Goal: Task Accomplishment & Management: Use online tool/utility

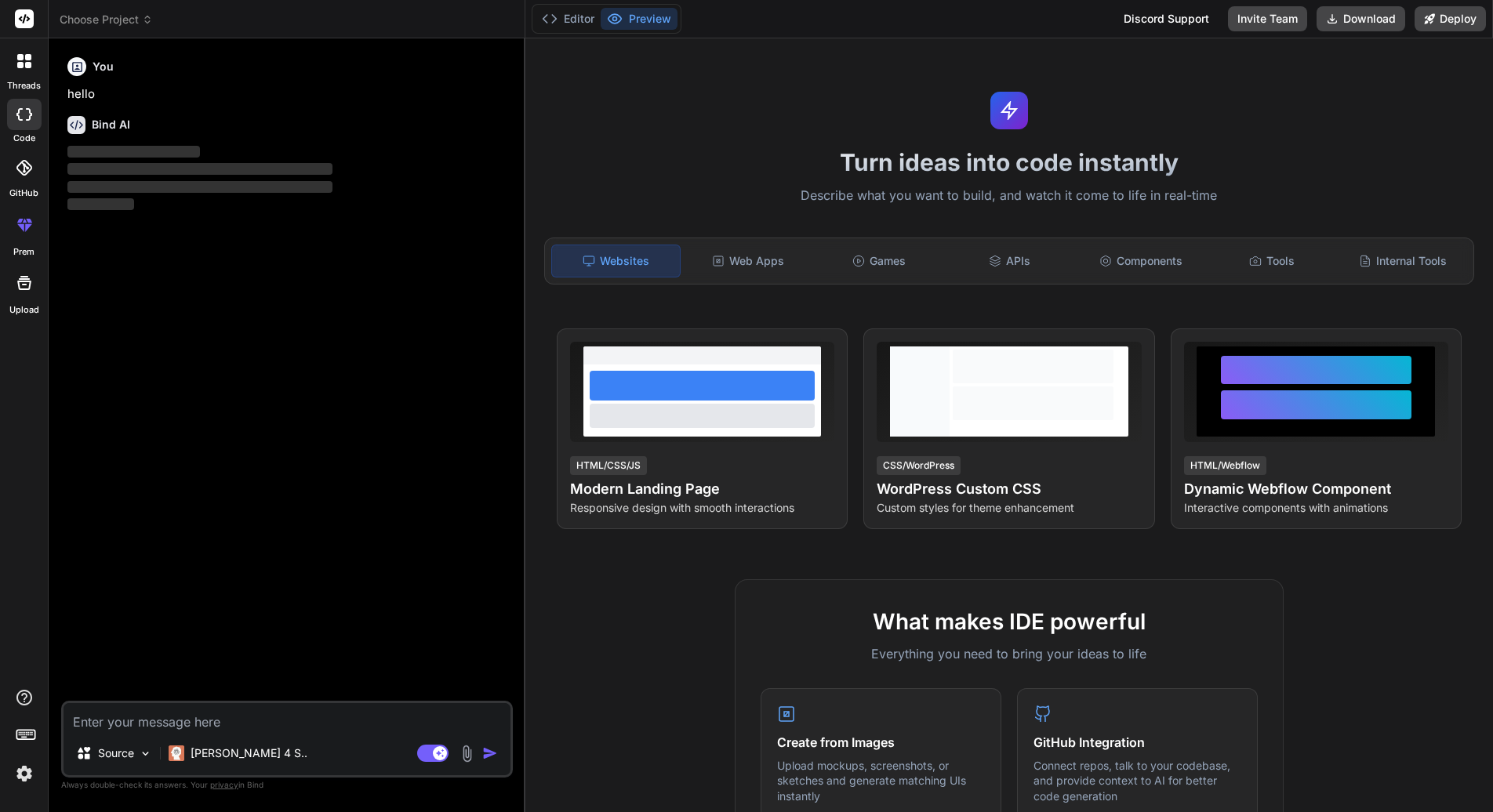
click at [236, 716] on textarea at bounding box center [287, 717] width 447 height 28
type textarea "x"
type textarea "W"
type textarea "x"
type textarea "Wr"
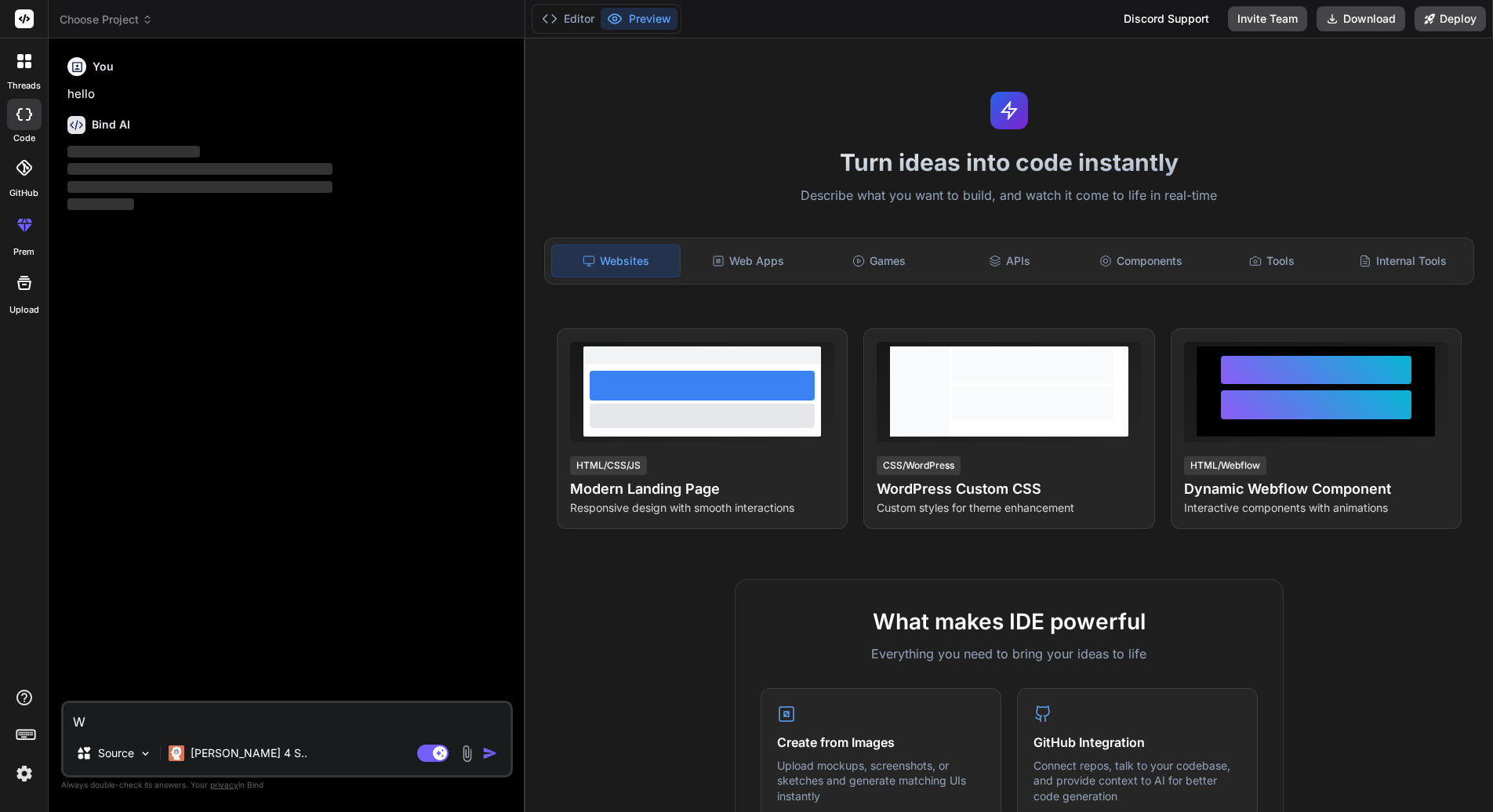
type textarea "x"
type textarea "Wri"
type textarea "x"
type textarea "Writ"
type textarea "x"
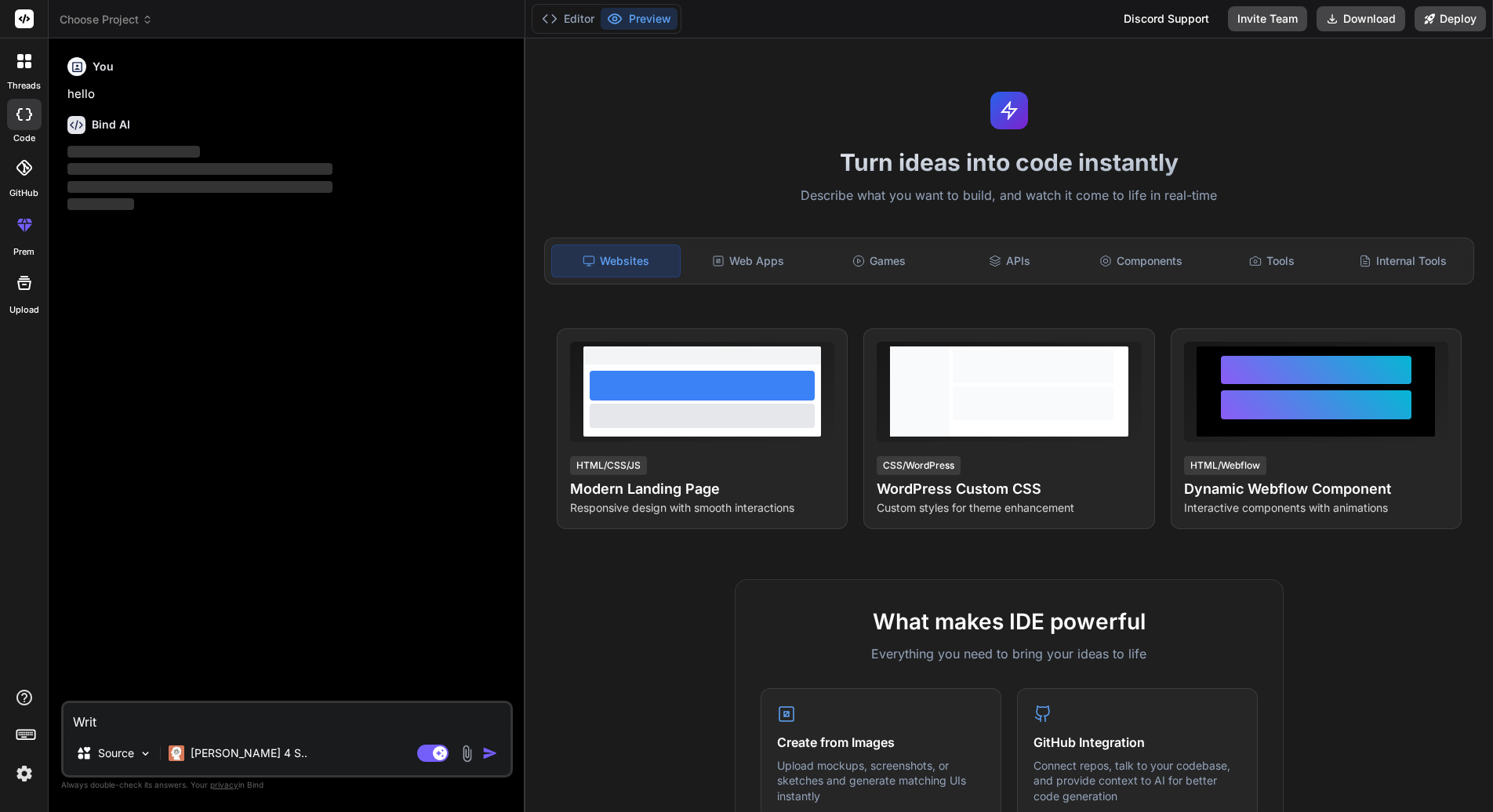
type textarea "Write"
type textarea "x"
type textarea "Write"
type textarea "x"
type textarea "Write a"
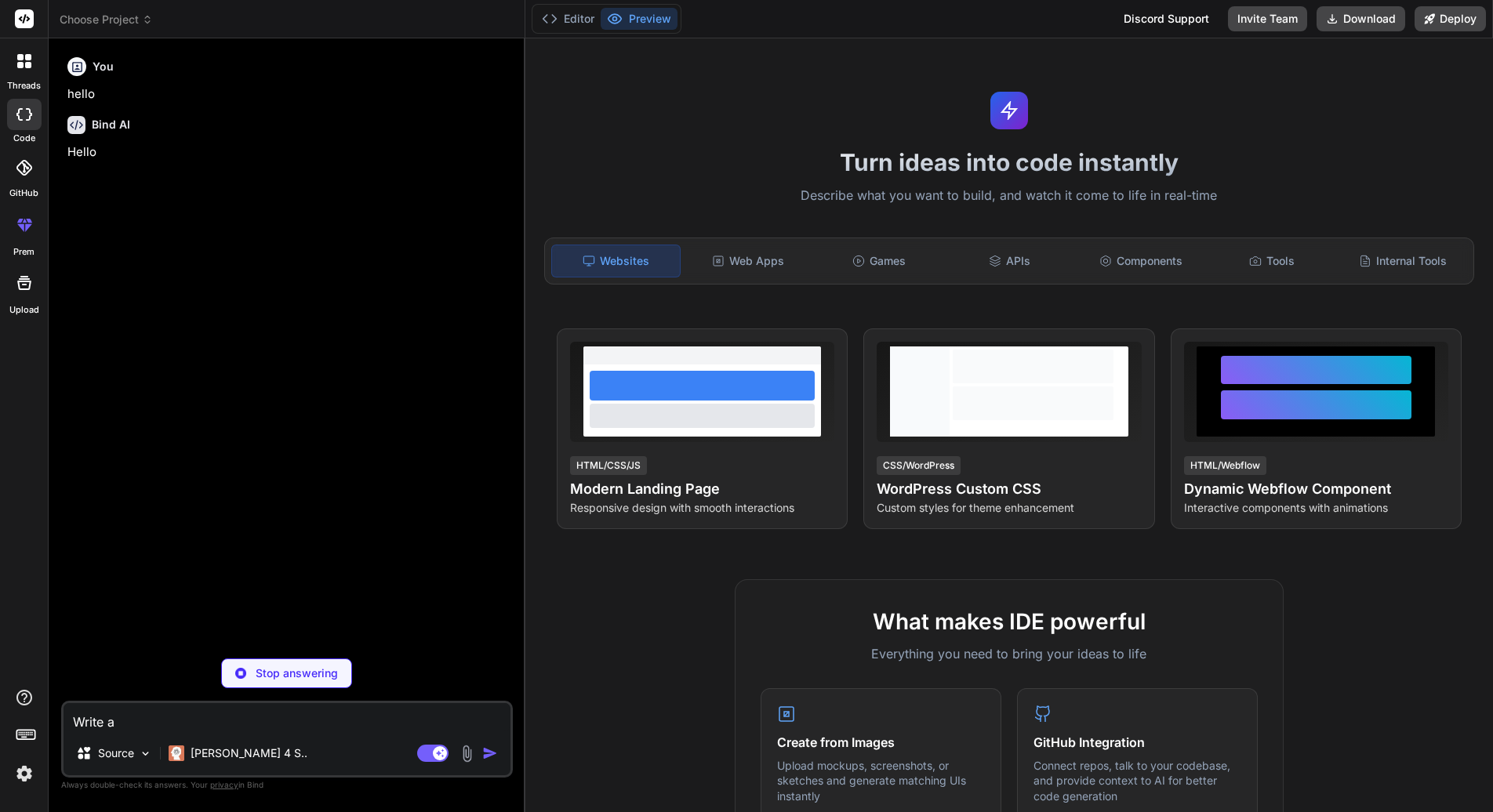
type textarea "x"
type textarea "Write a"
type textarea "x"
type textarea "Write a p"
type textarea "x"
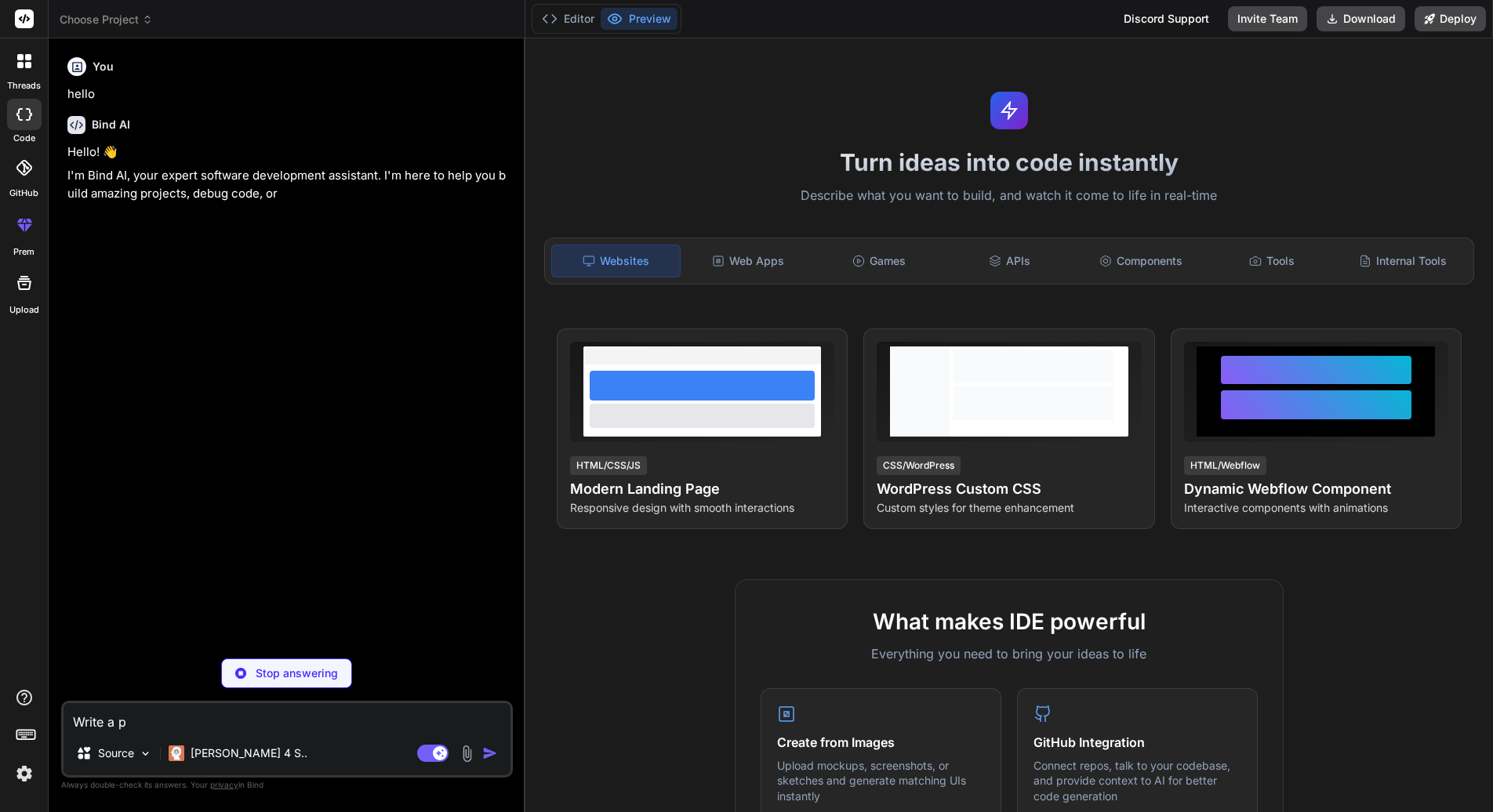
type textarea "Write a py"
type textarea "x"
type textarea "Write a pyt"
type textarea "x"
type textarea "Write a pyto"
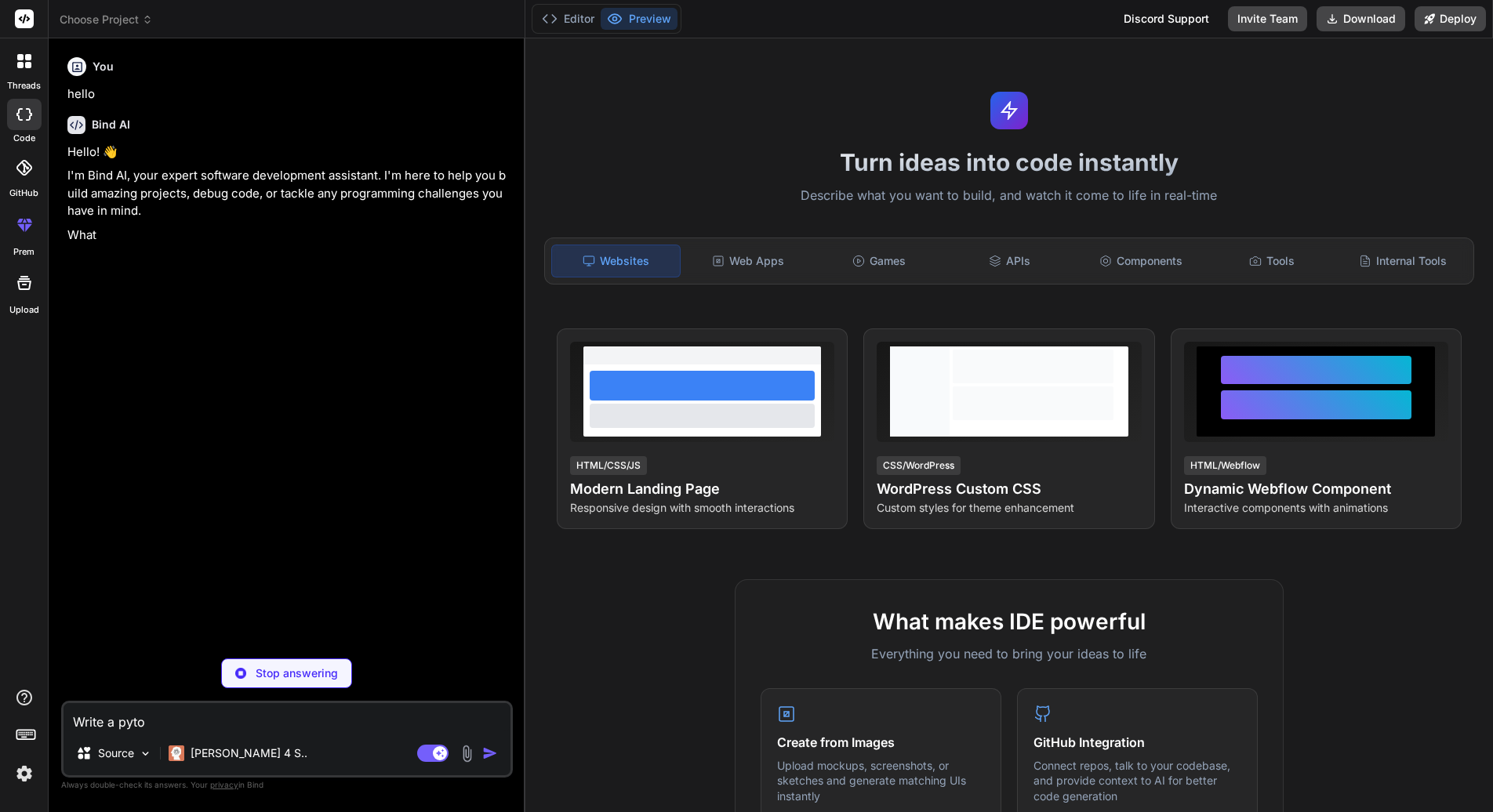
type textarea "x"
type textarea "Write a pytoh"
type textarea "x"
type textarea "Write a pytohn"
type textarea "x"
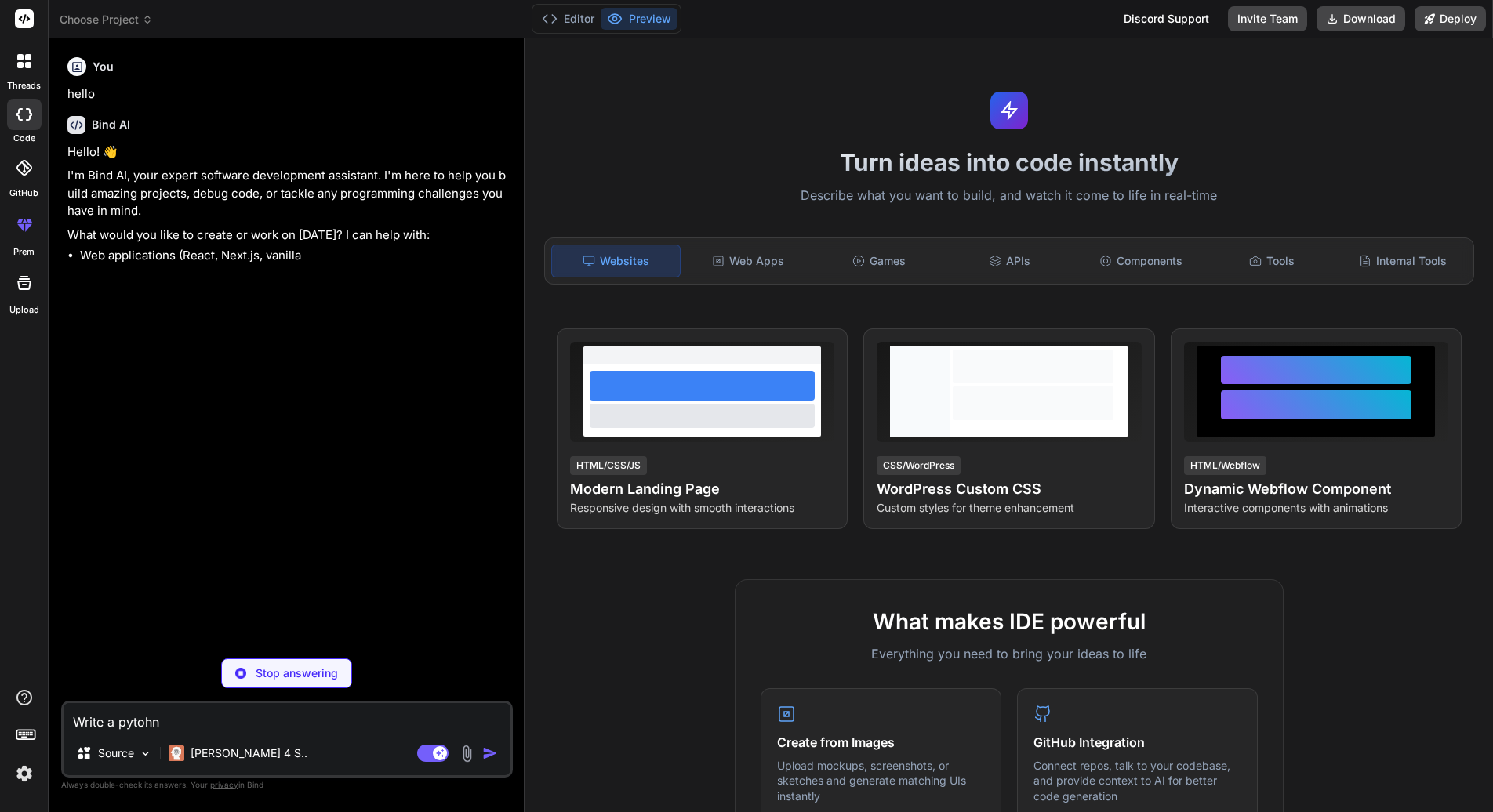
type textarea "Write a pytohn"
type textarea "x"
type textarea "Write a pytohn"
type textarea "x"
type textarea "Write a pytoh"
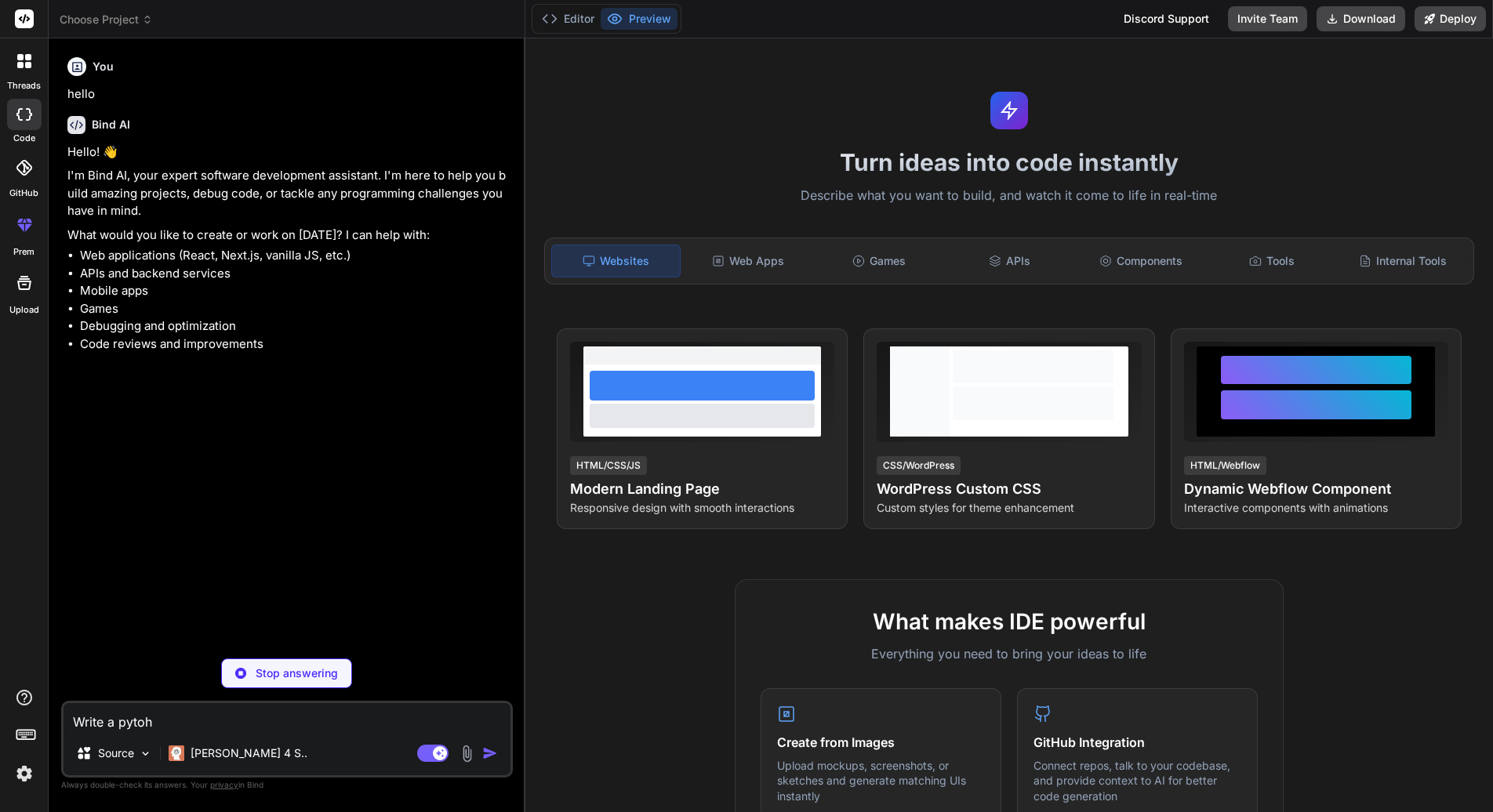
type textarea "x"
type textarea "Write a pyto"
type textarea "x"
type textarea "Write a pyt"
type textarea "x"
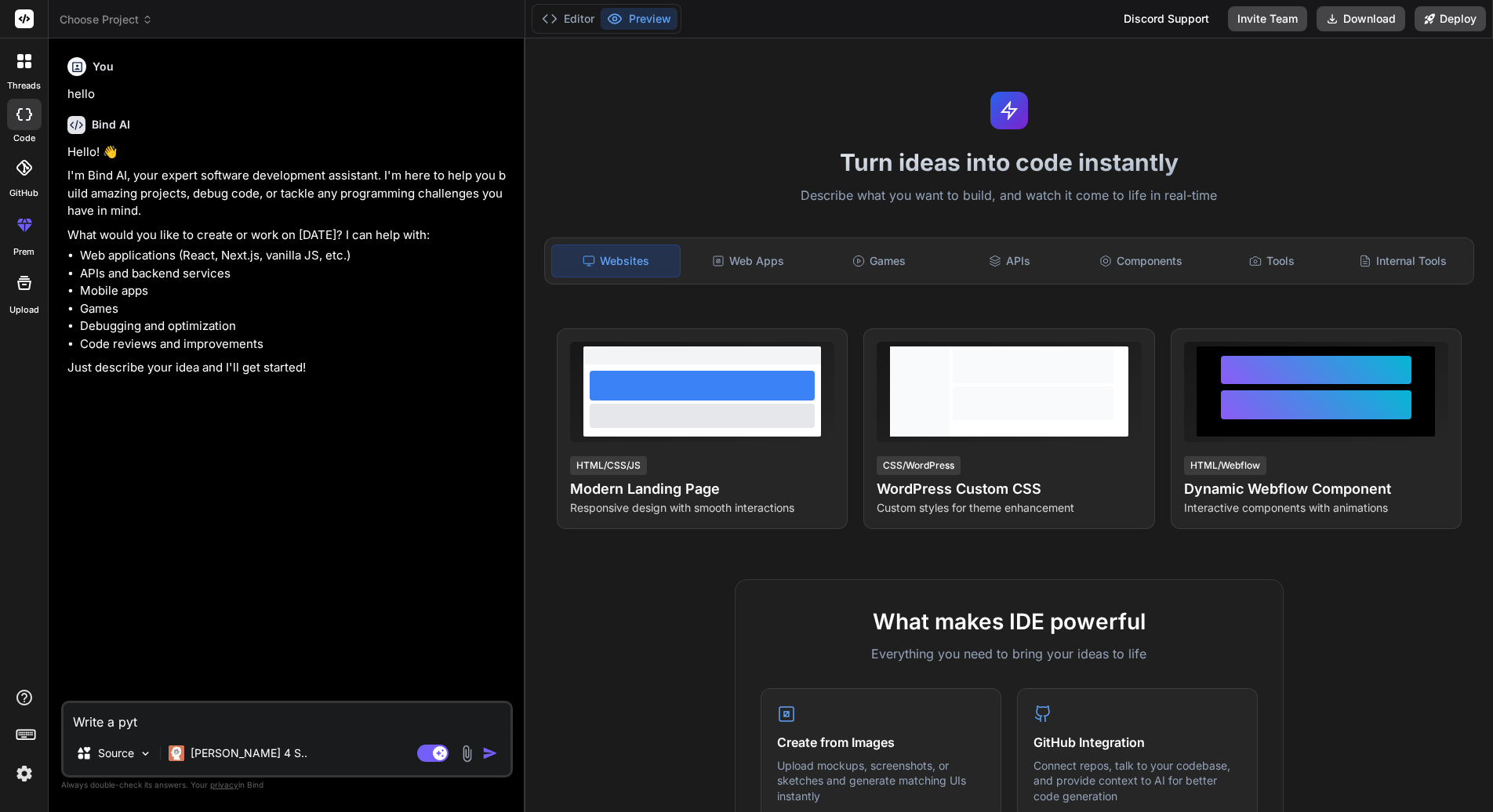
type textarea "Write a pyth"
type textarea "x"
type textarea "Write a pytho"
type textarea "x"
type textarea "Write a python"
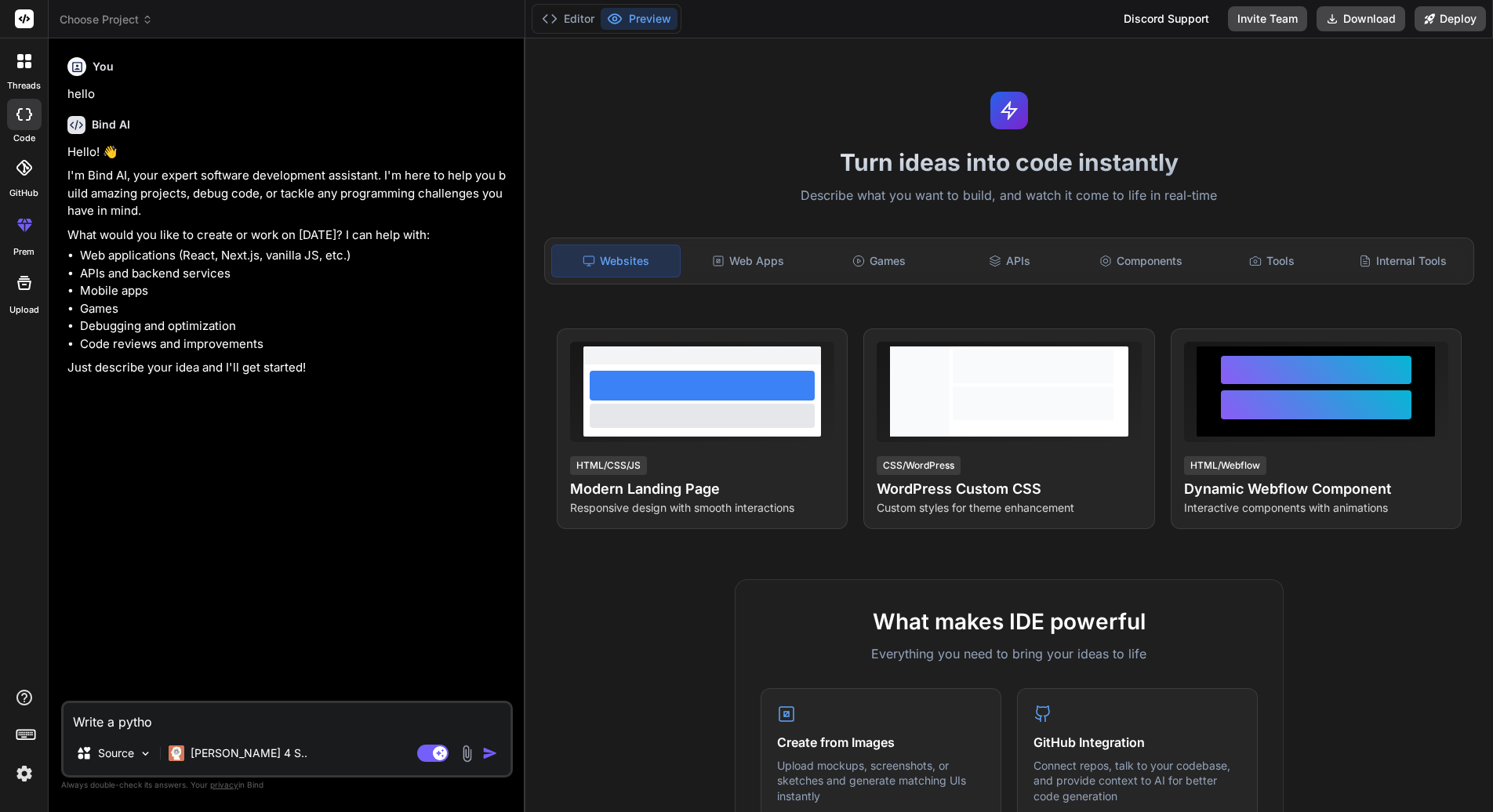
type textarea "x"
type textarea "Write a python"
type textarea "x"
type textarea "Write a python p"
type textarea "x"
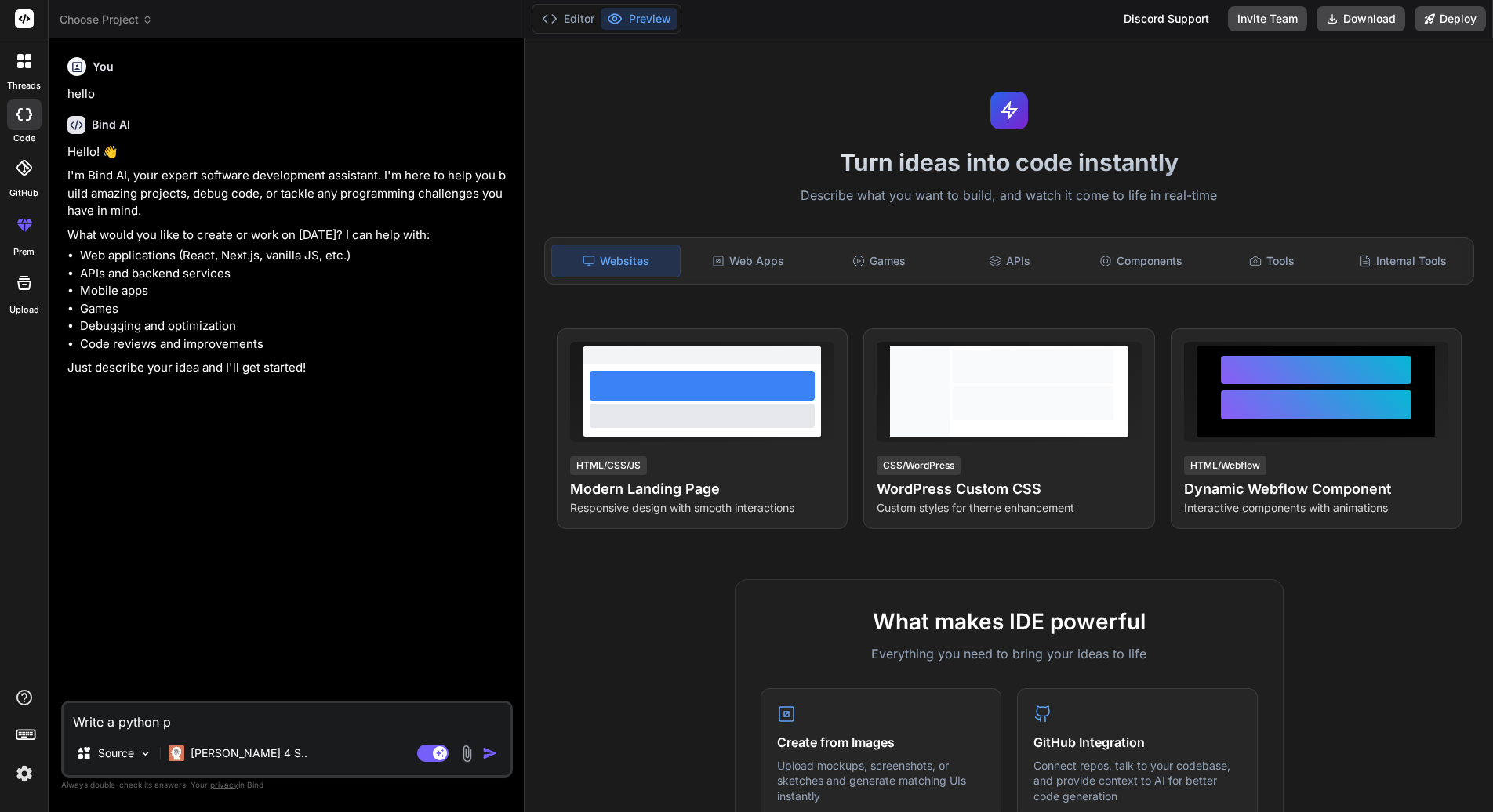
type textarea "Write a python"
type textarea "x"
type textarea "Write a python f"
type textarea "x"
type textarea "Write a python fu"
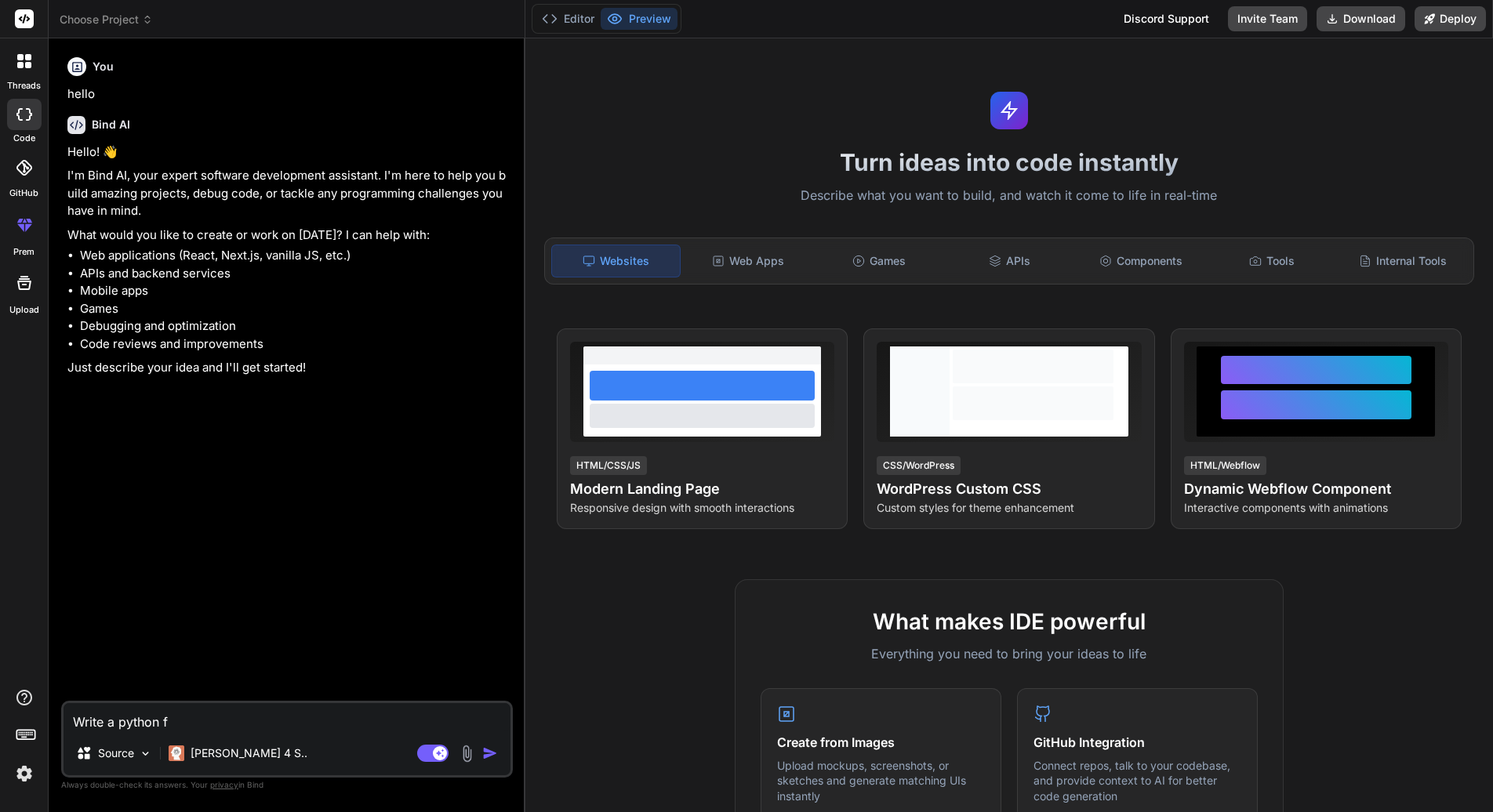
type textarea "x"
type textarea "Write a python fun"
type textarea "x"
type textarea "Write a python func"
type textarea "x"
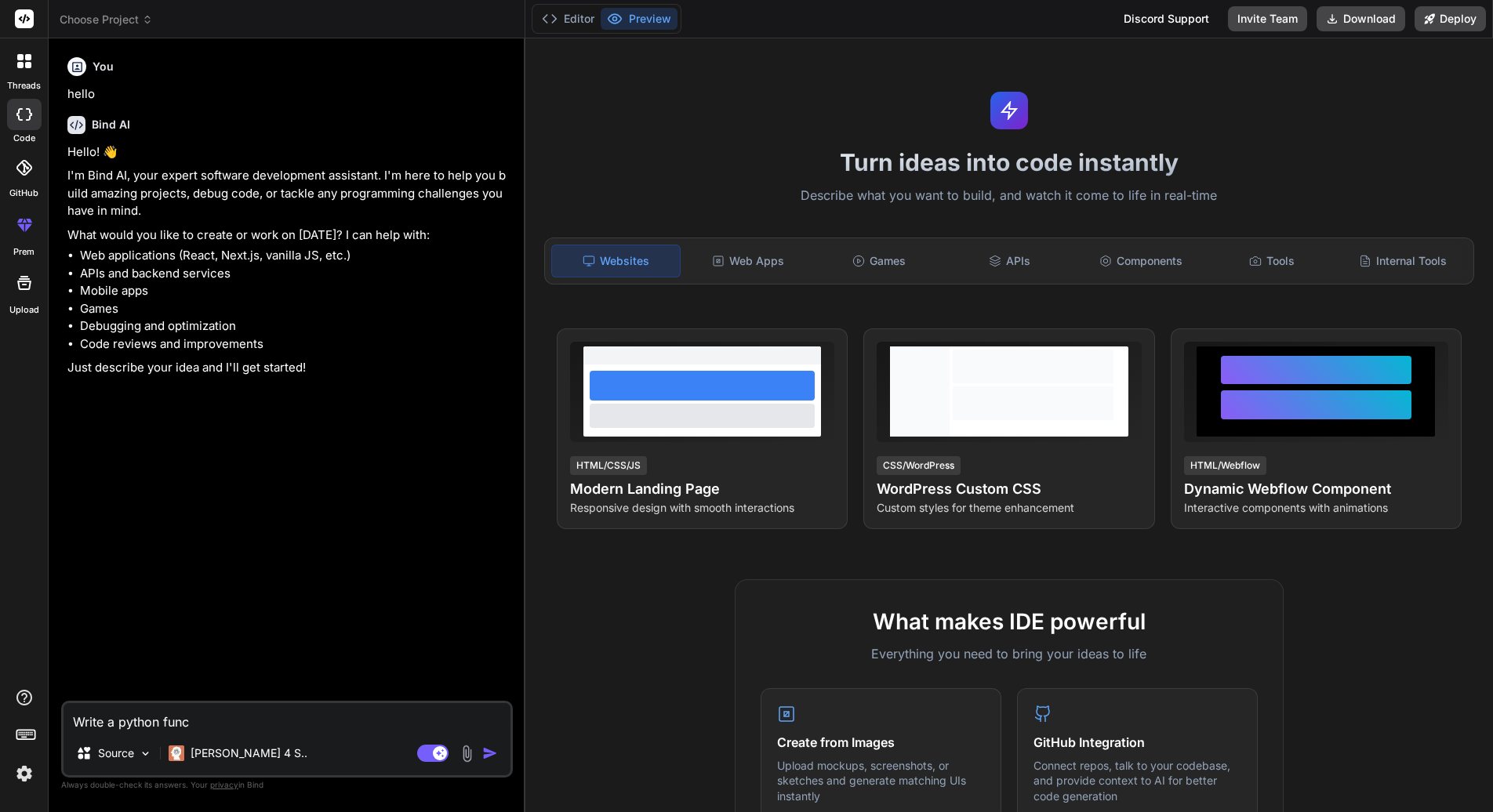
type textarea "Write a python funct"
type textarea "x"
type textarea "Write a python functi"
type textarea "x"
type textarea "Write a python functio"
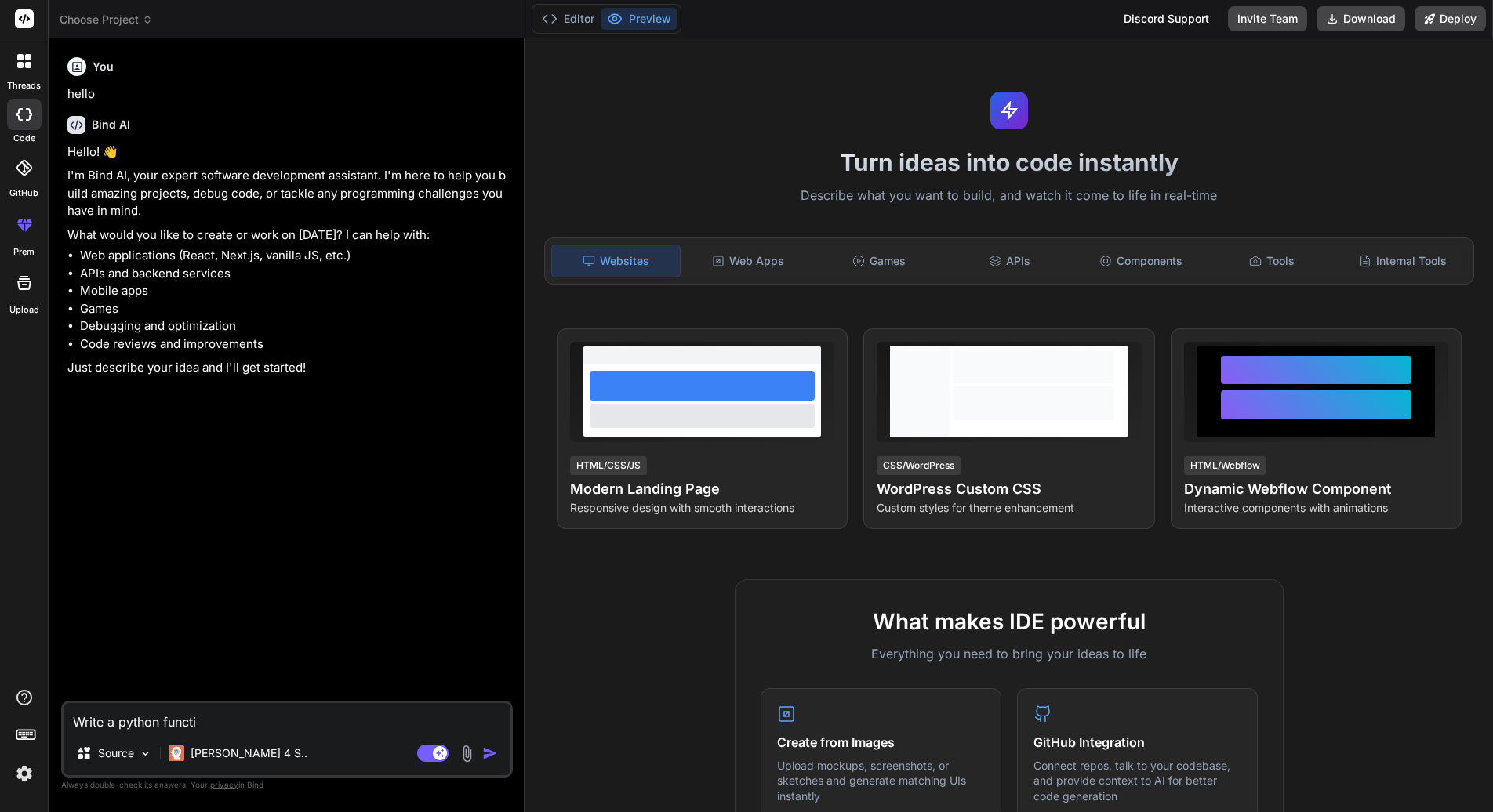
type textarea "x"
type textarea "Write a python function"
type textarea "x"
type textarea "Write a python function"
type textarea "x"
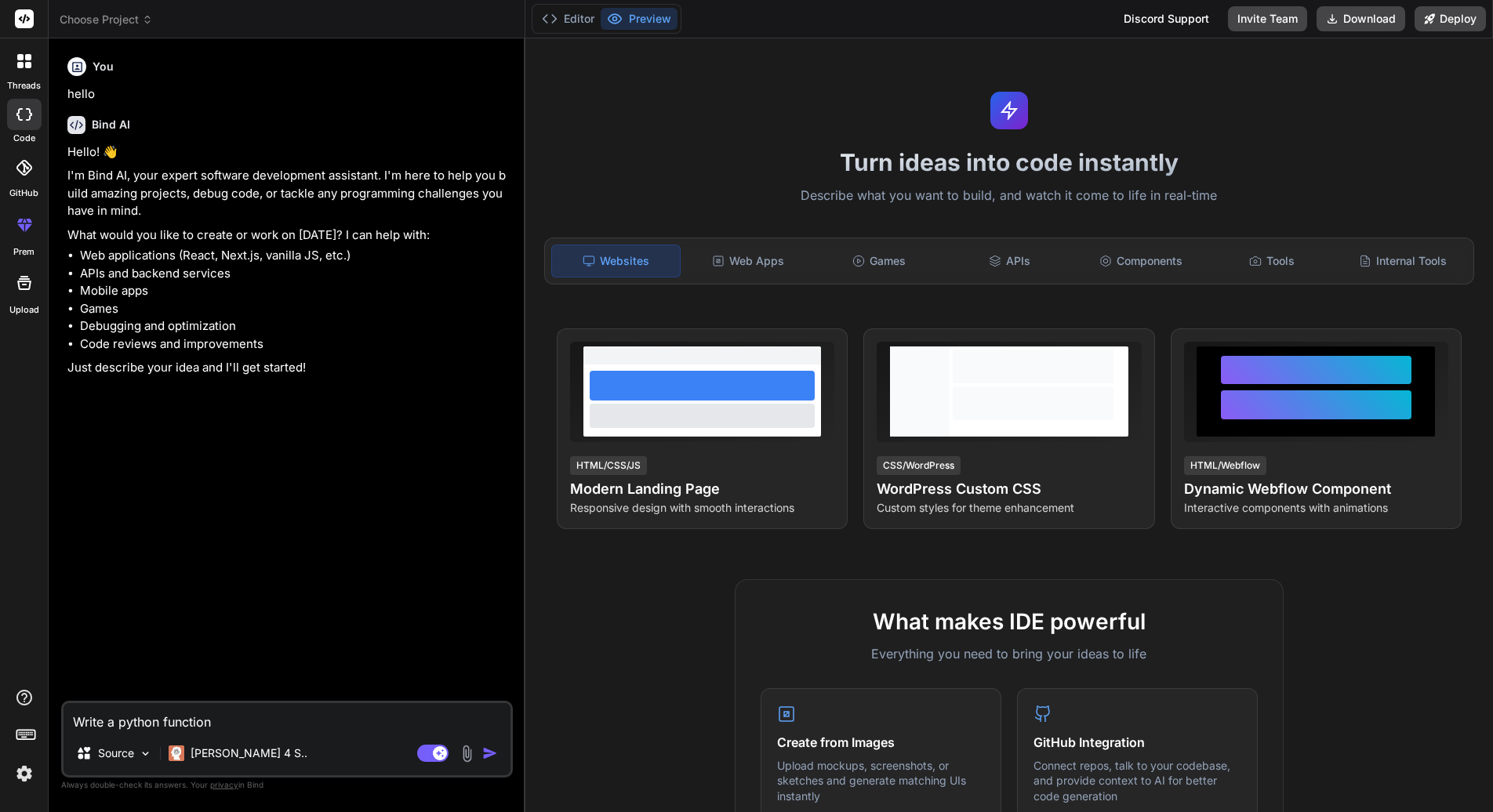
type textarea "Write a python function t"
type textarea "x"
type textarea "Write a python function th"
type textarea "x"
type textarea "Write a python function tha"
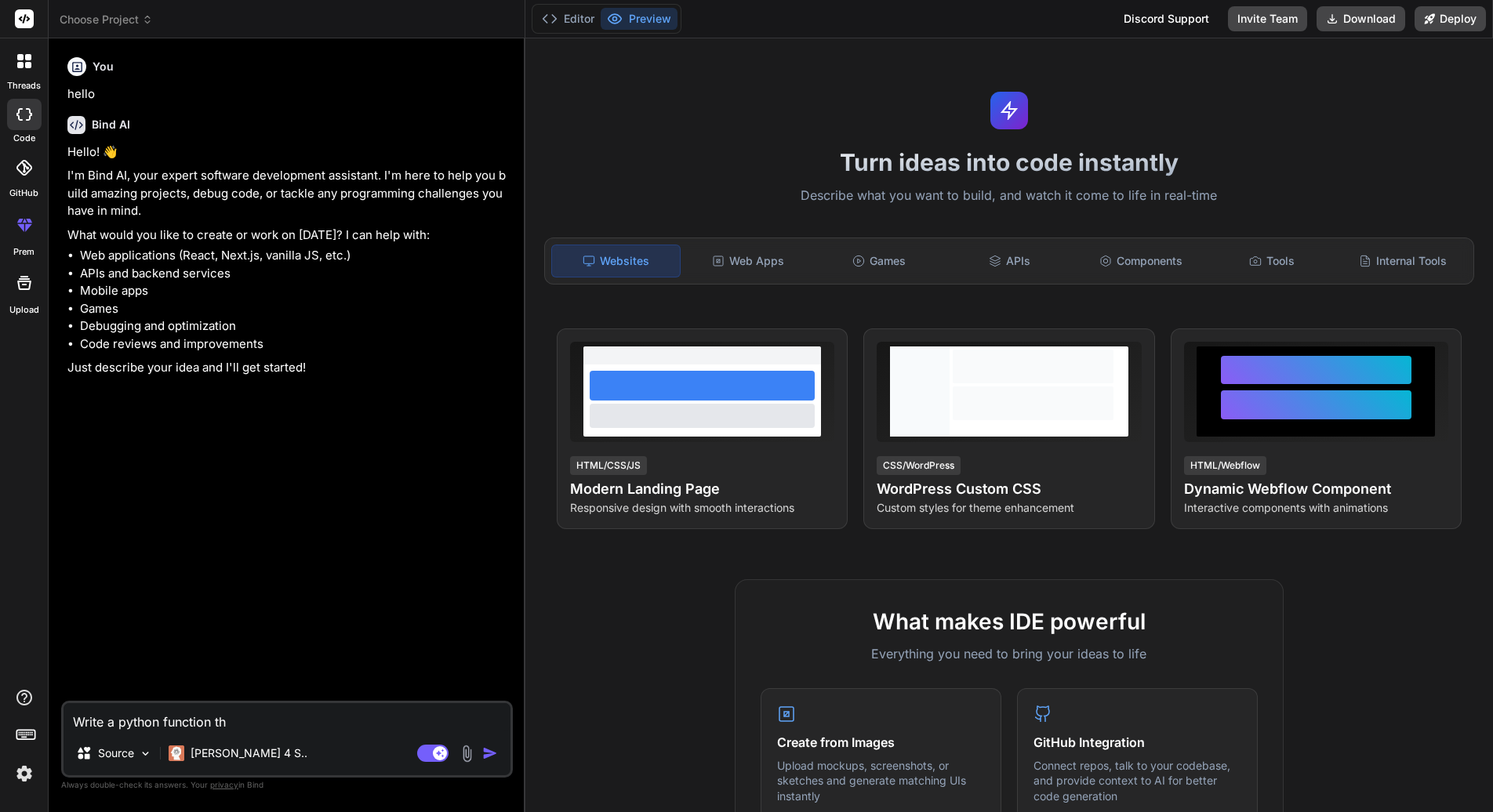
type textarea "x"
type textarea "Write a python function that"
type textarea "x"
type textarea "Write a python function that"
type textarea "x"
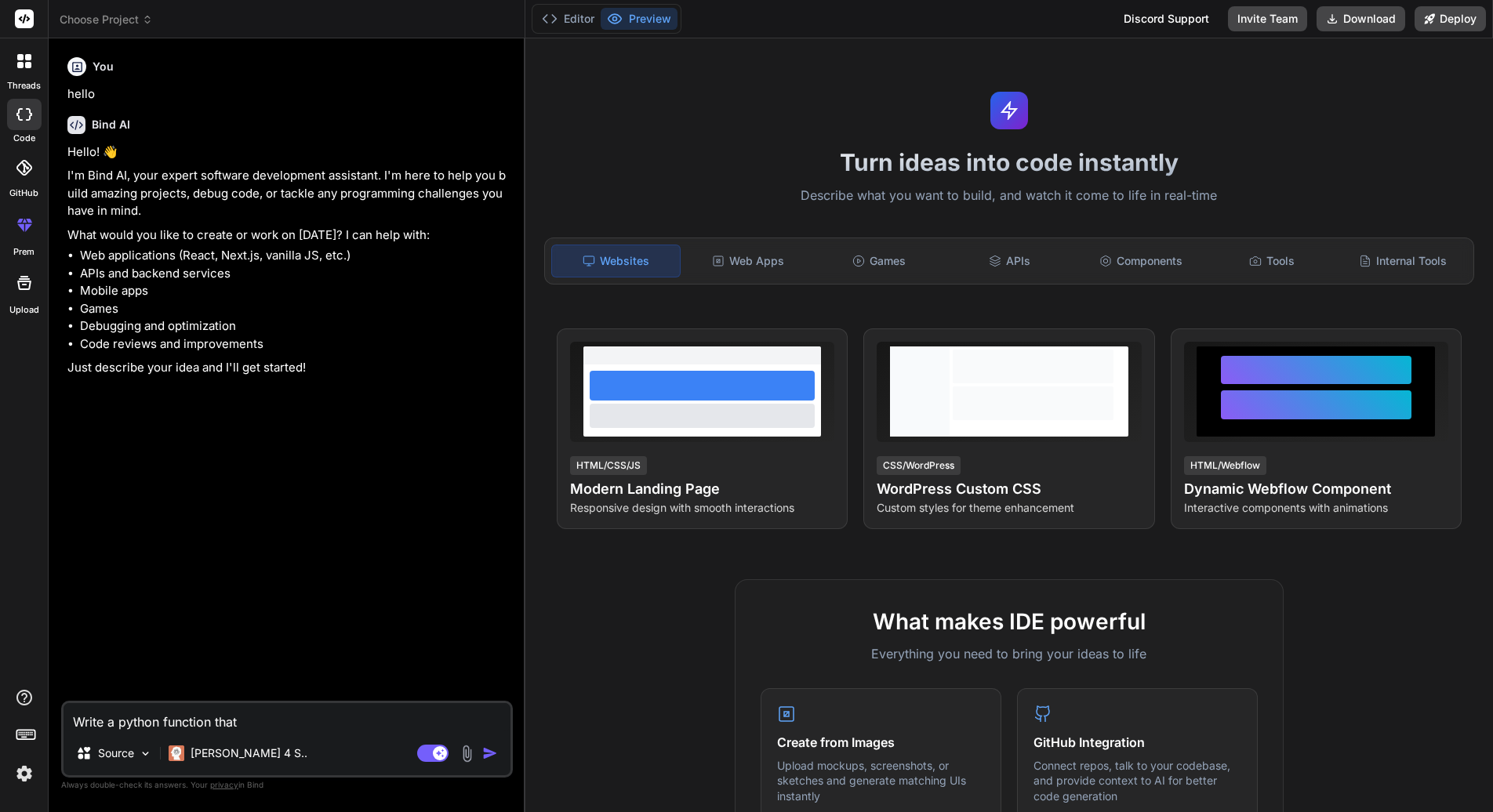
type textarea "Write a python function that s"
type textarea "x"
type textarea "Write a python function that sp"
type textarea "x"
type textarea "Write a python function that spkl"
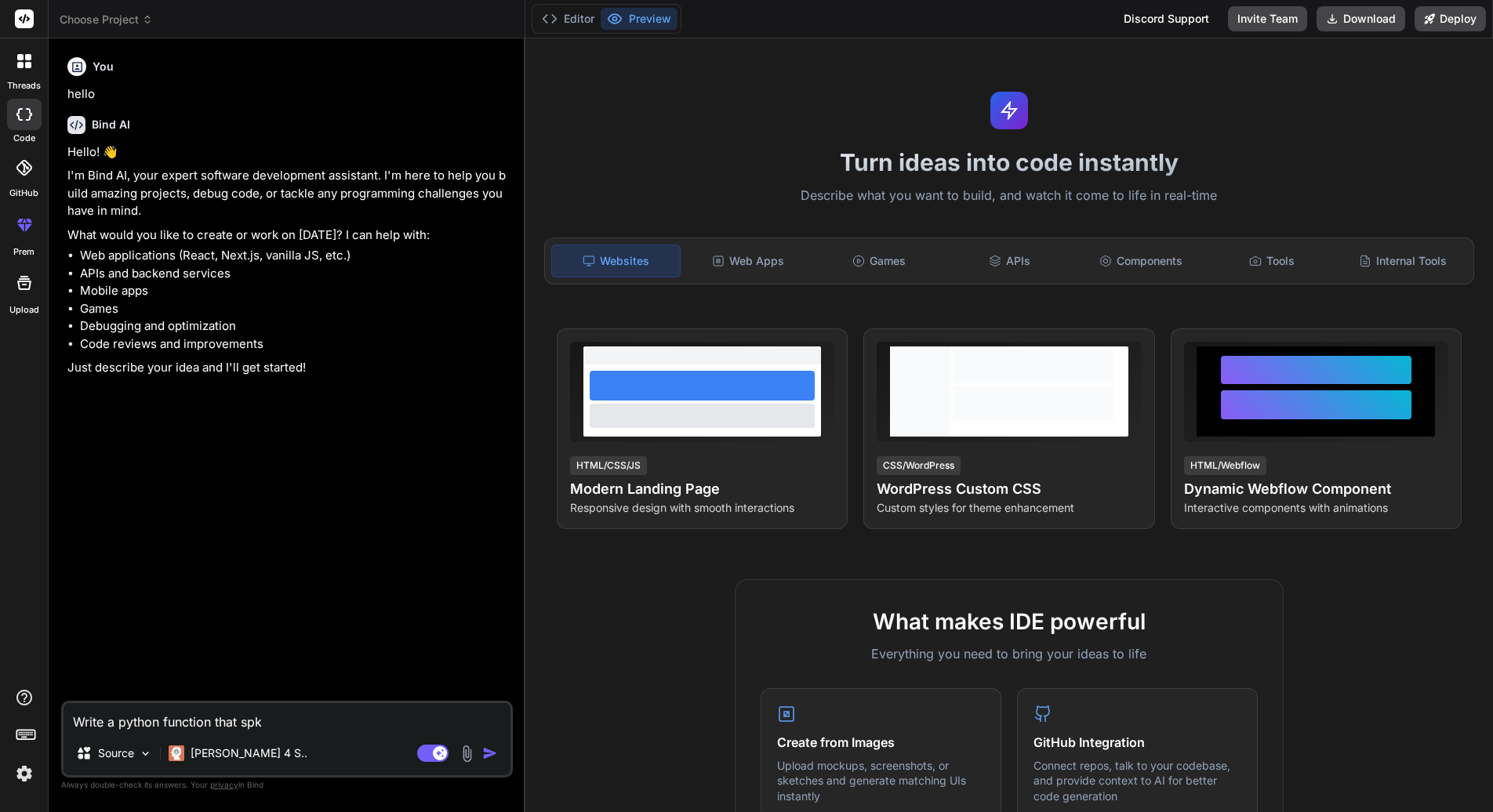
type textarea "x"
type textarea "Write a python function that spkli"
type textarea "x"
type textarea "Write a python function that spkl"
type textarea "x"
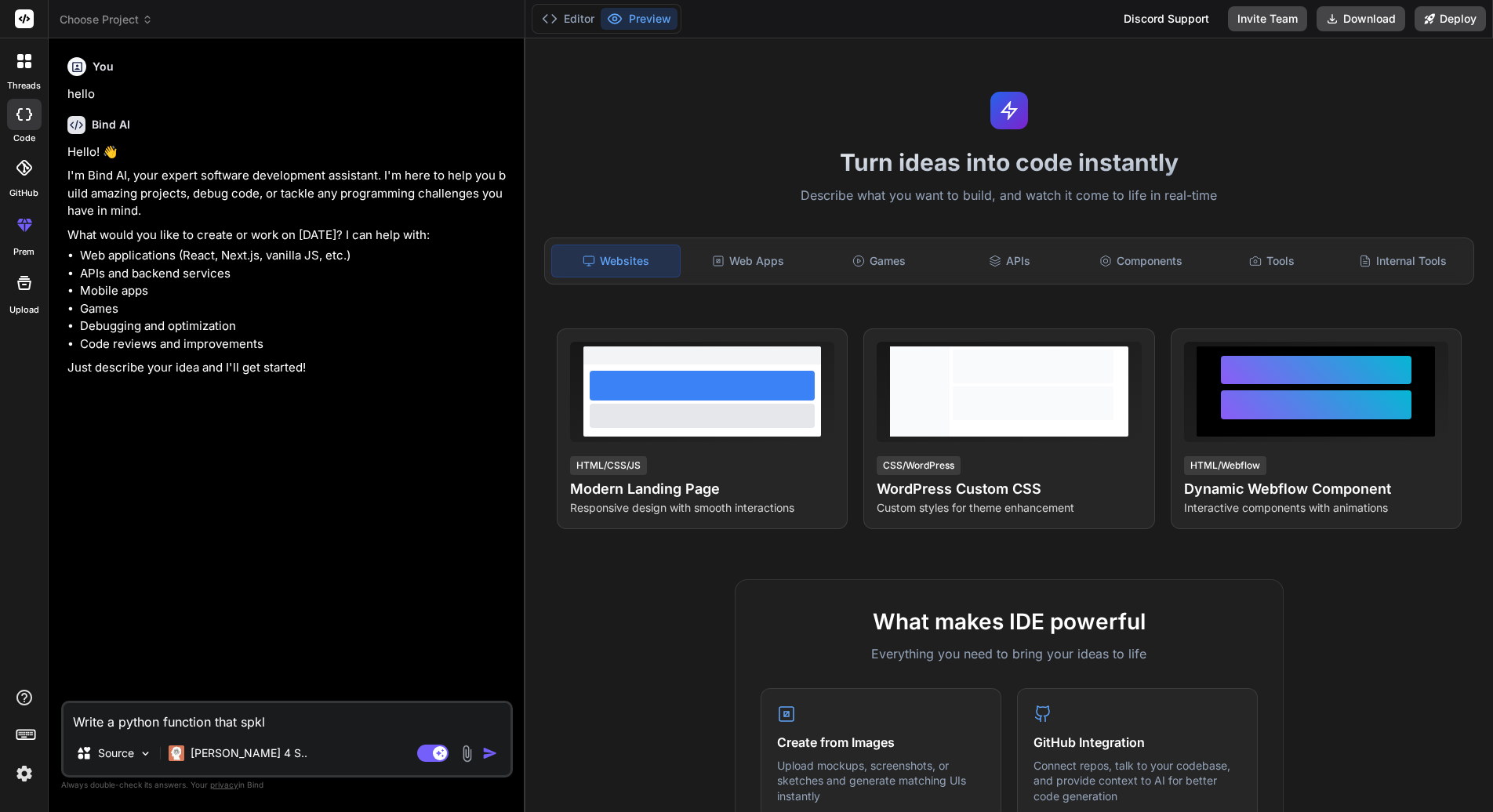
type textarea "Write a python function that spk"
type textarea "x"
type textarea "Write a python function that sp"
type textarea "x"
type textarea "Write a python function that spl"
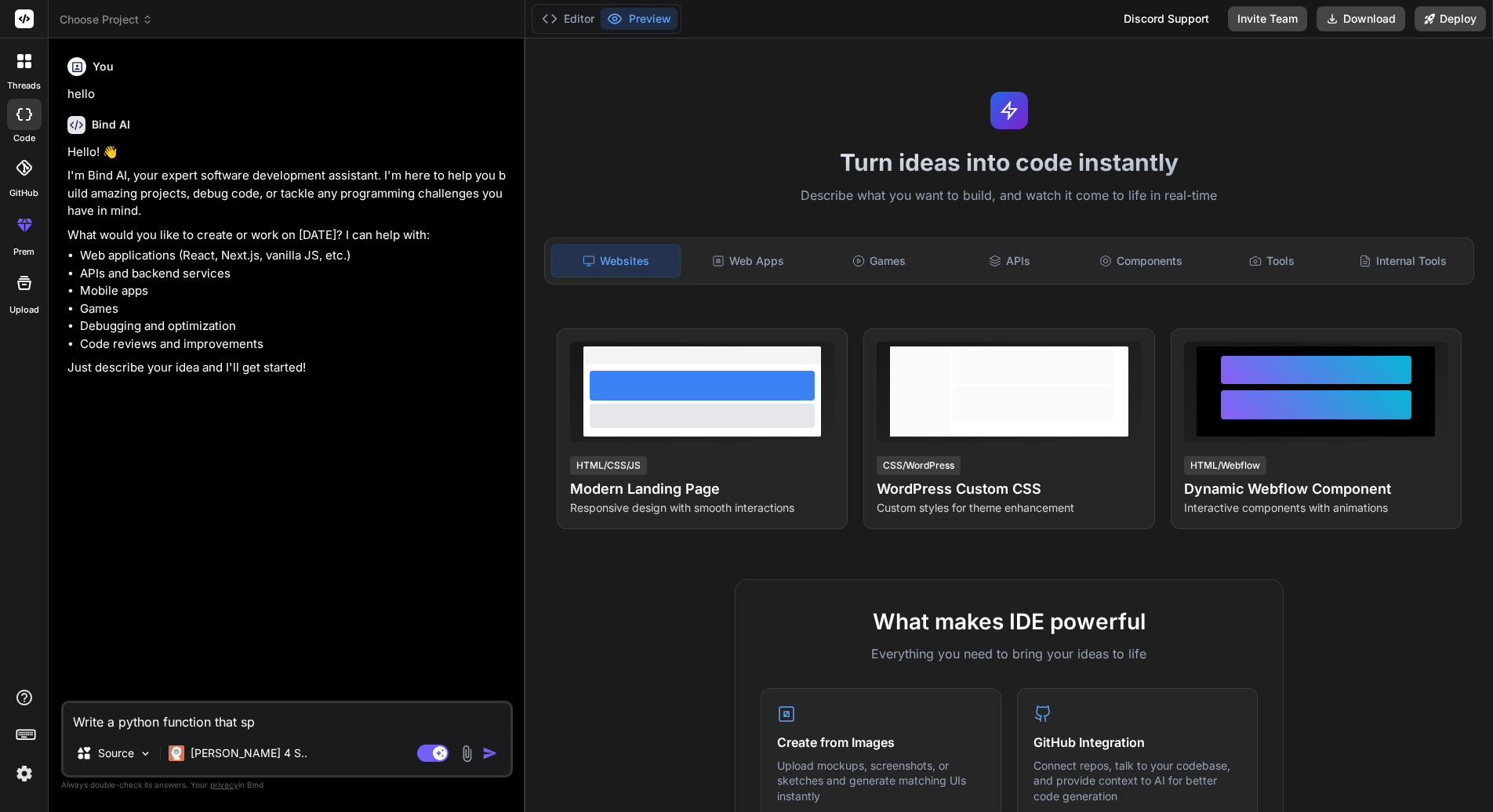
type textarea "x"
type textarea "Write a python function that spli"
type textarea "x"
type textarea "Write a python function that split"
type textarea "x"
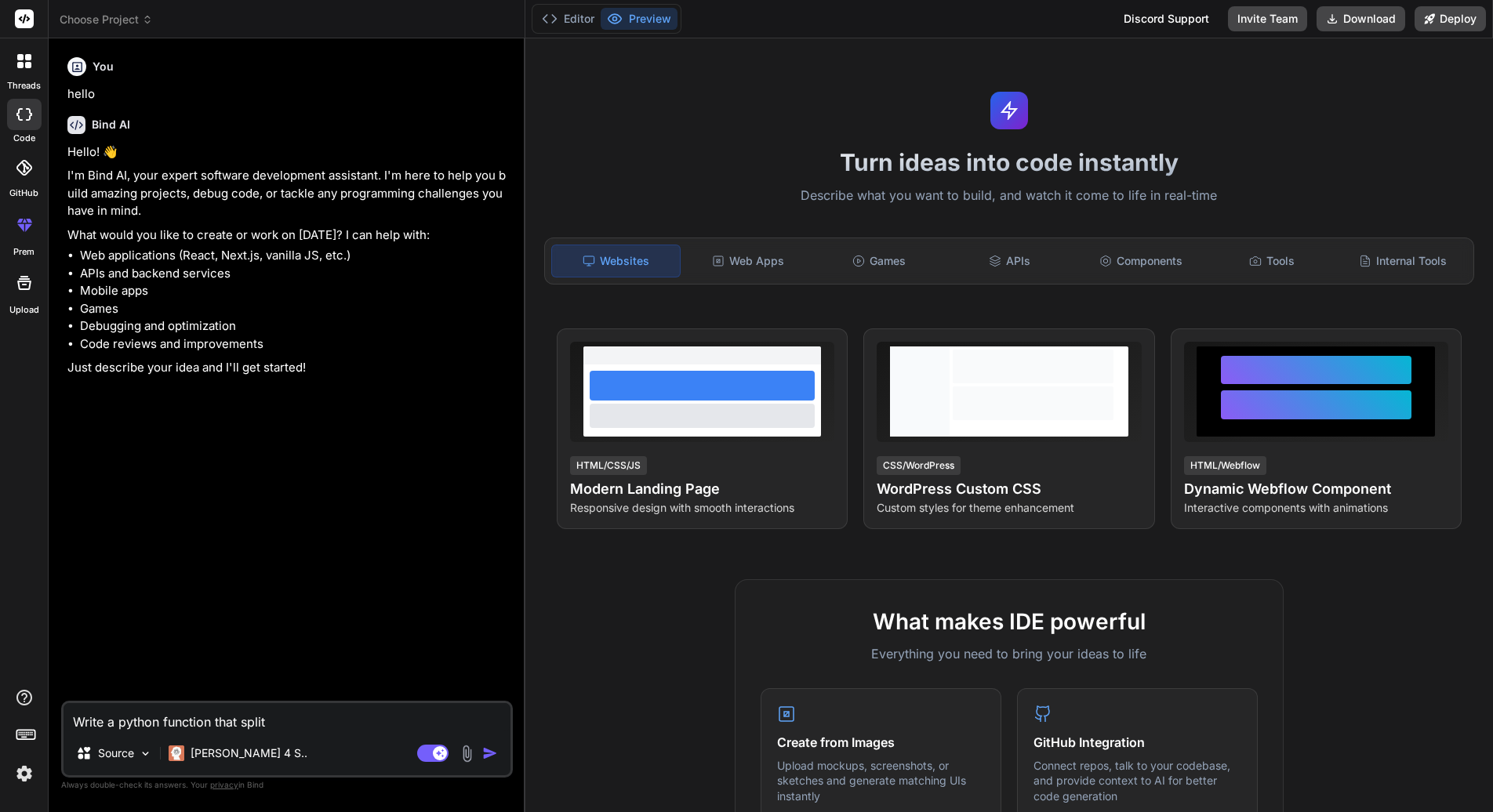
type textarea "Write a python function that splite"
type textarea "x"
type textarea "Write a python function that c"
type textarea "x"
type textarea "Write a python function that co"
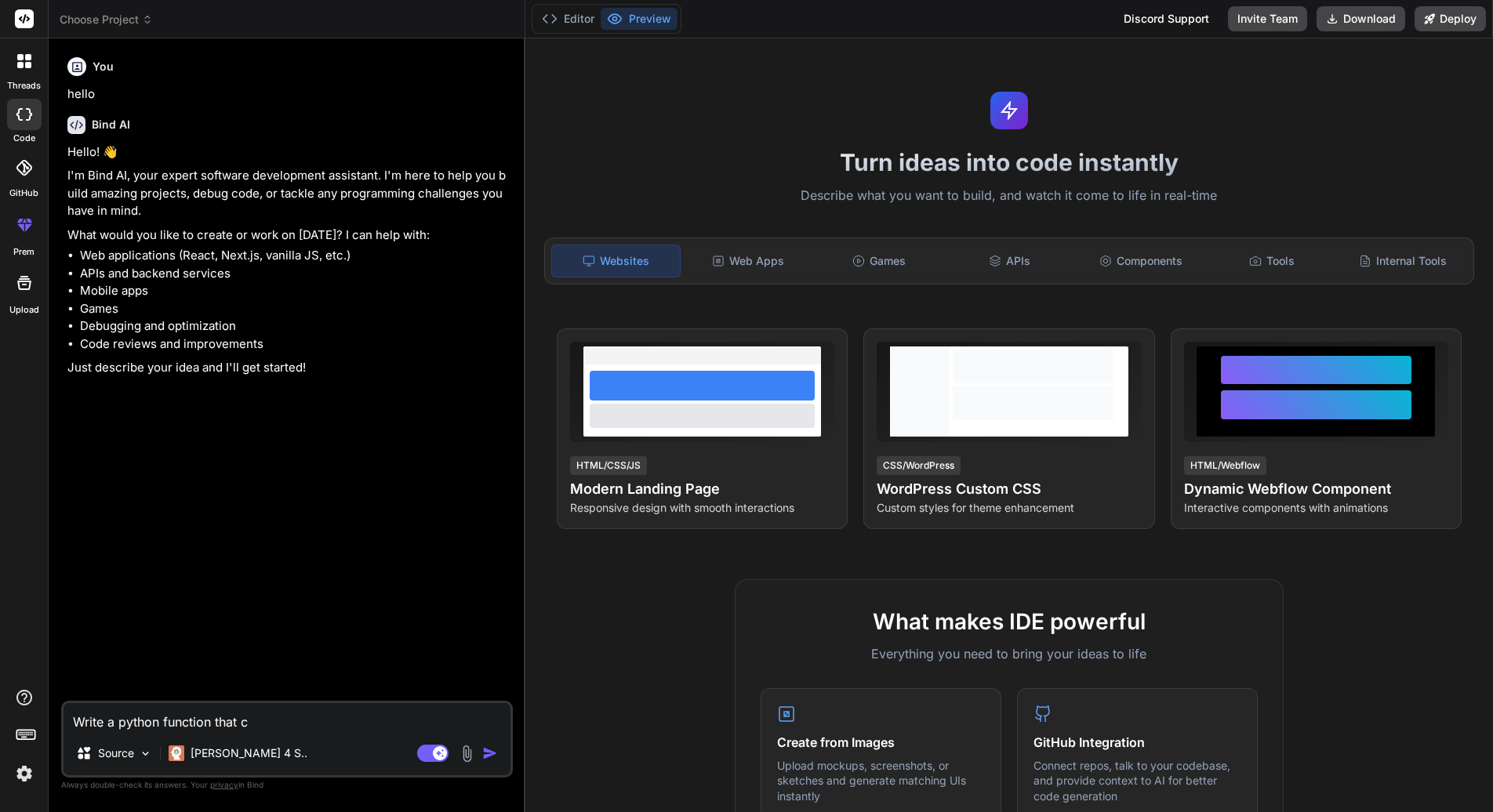
type textarea "x"
type textarea "Write a python function that con"
type textarea "x"
type textarea "Write a python function that conv"
type textarea "x"
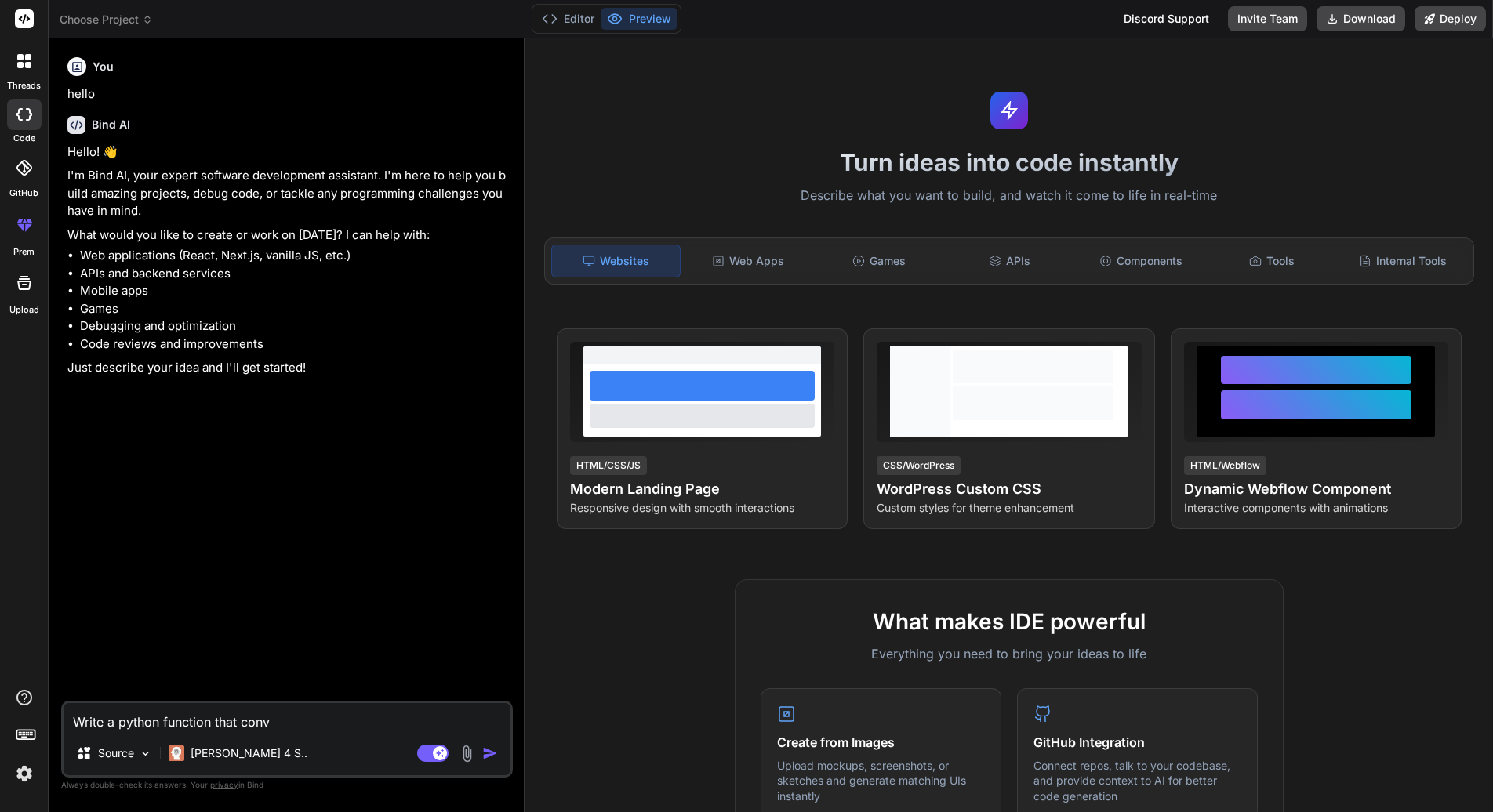
type textarea "Write a python function that conve"
type textarea "x"
type textarea "Write a python function that conver"
type textarea "x"
type textarea "Write a python function that convert"
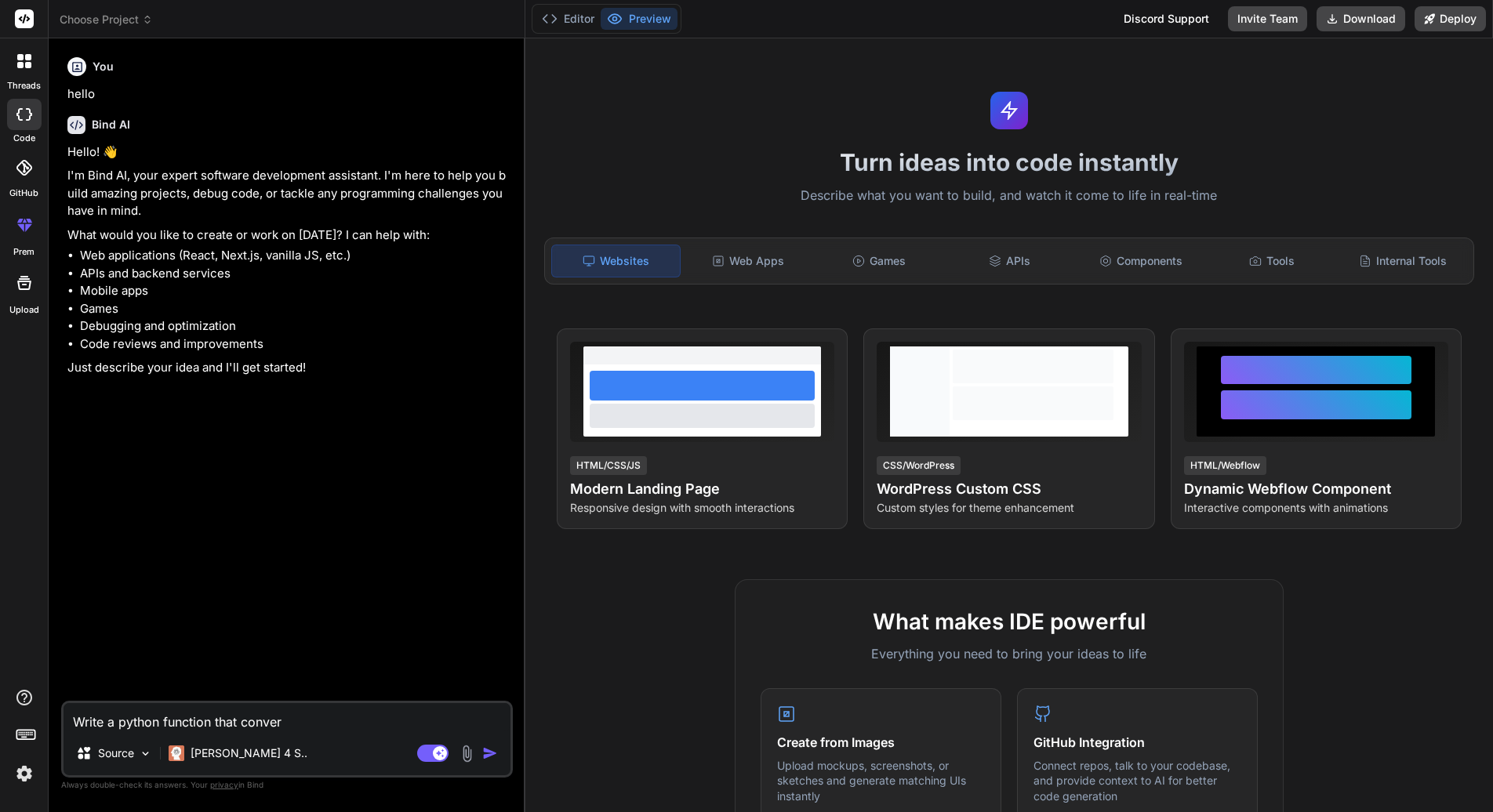
type textarea "x"
type textarea "Write a python function that convert"
type textarea "x"
type textarea "Write a python function that convert a"
type textarea "x"
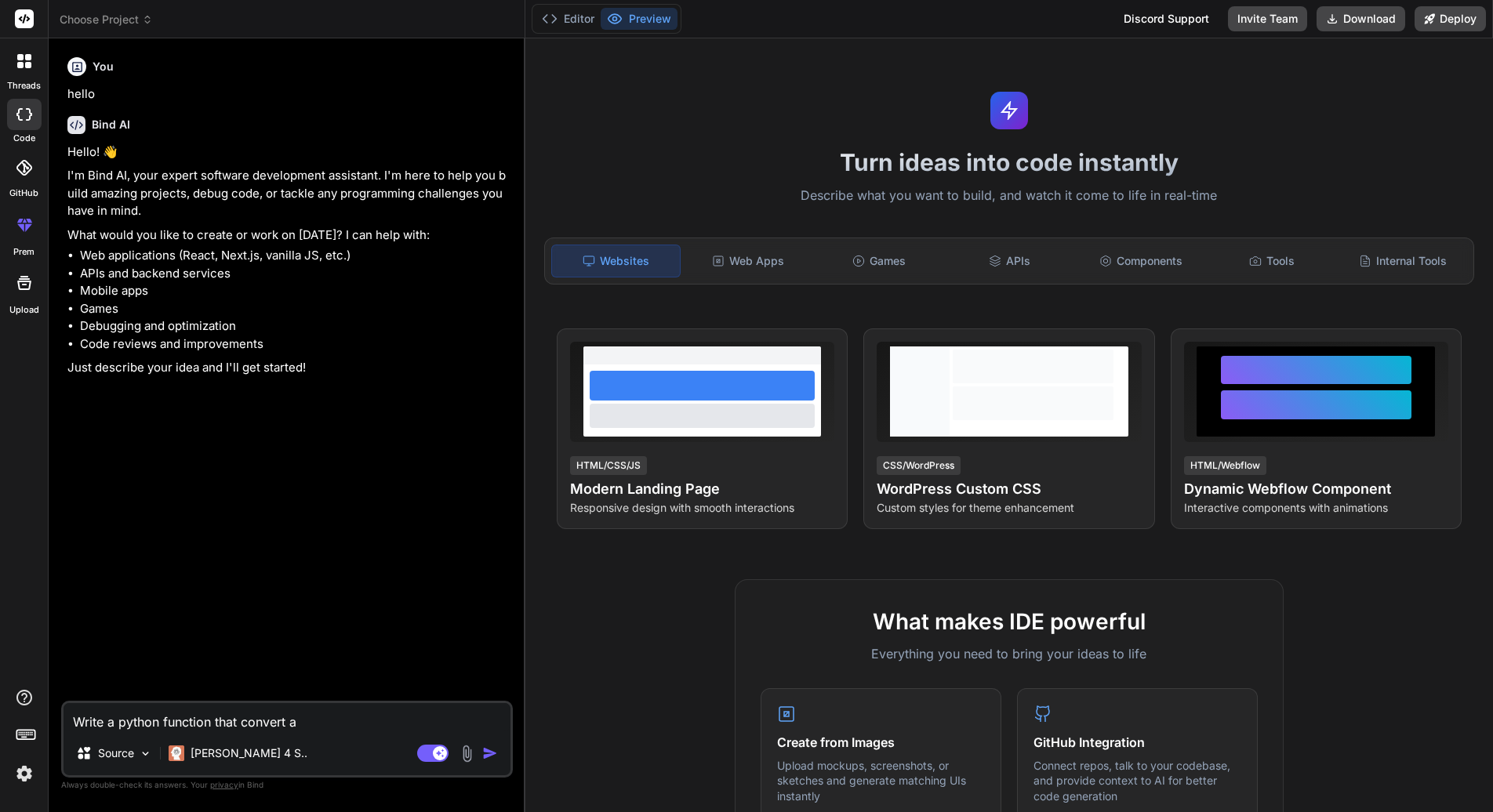
type textarea "Write a python function that convert a"
type textarea "x"
type textarea "Write a python function that convert a s"
type textarea "x"
type textarea "Write a python function that convert a st"
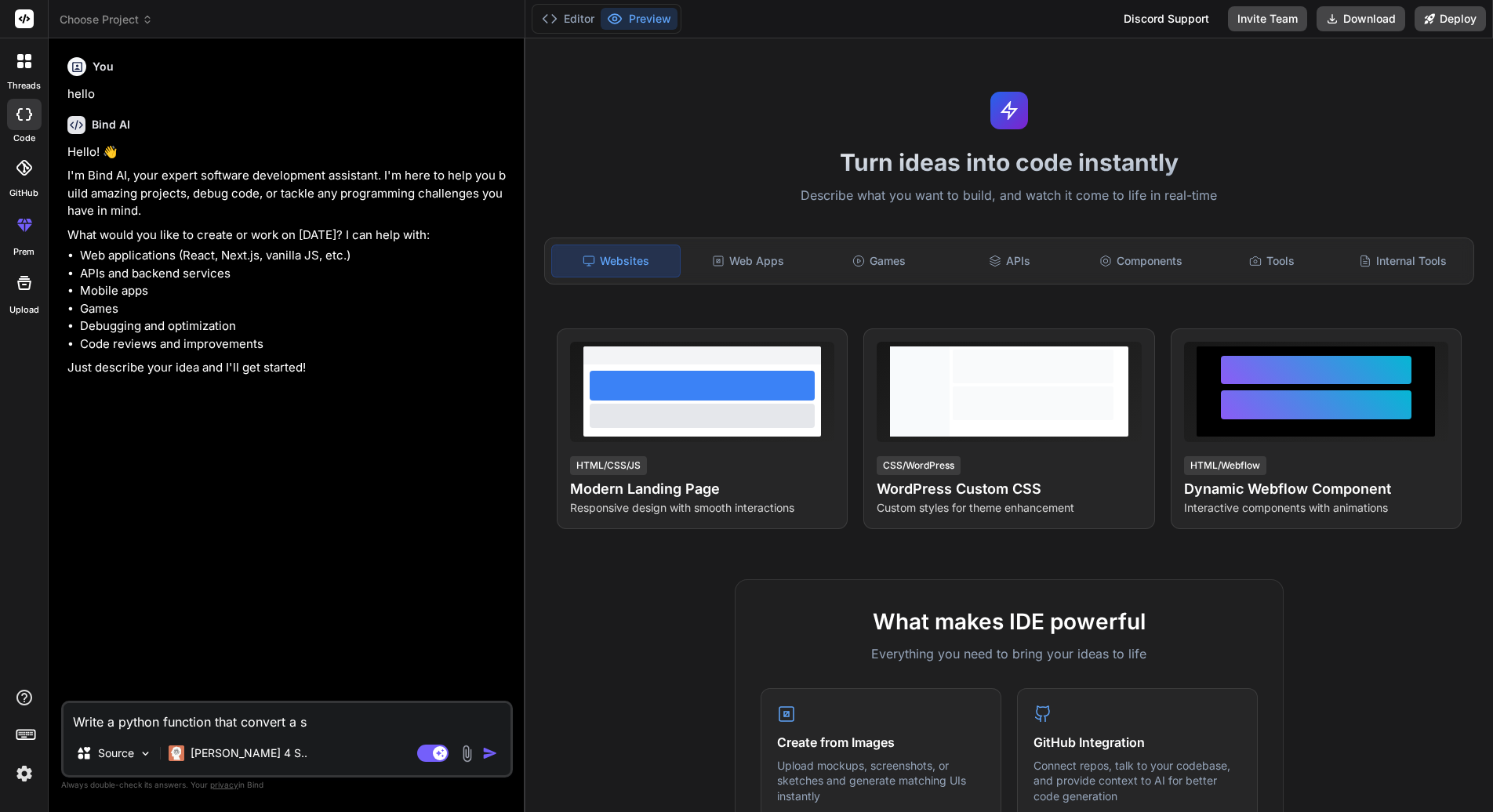
type textarea "x"
type textarea "Write a python function that convert a str"
type textarea "x"
type textarea "Write a python function that convert a stri"
type textarea "x"
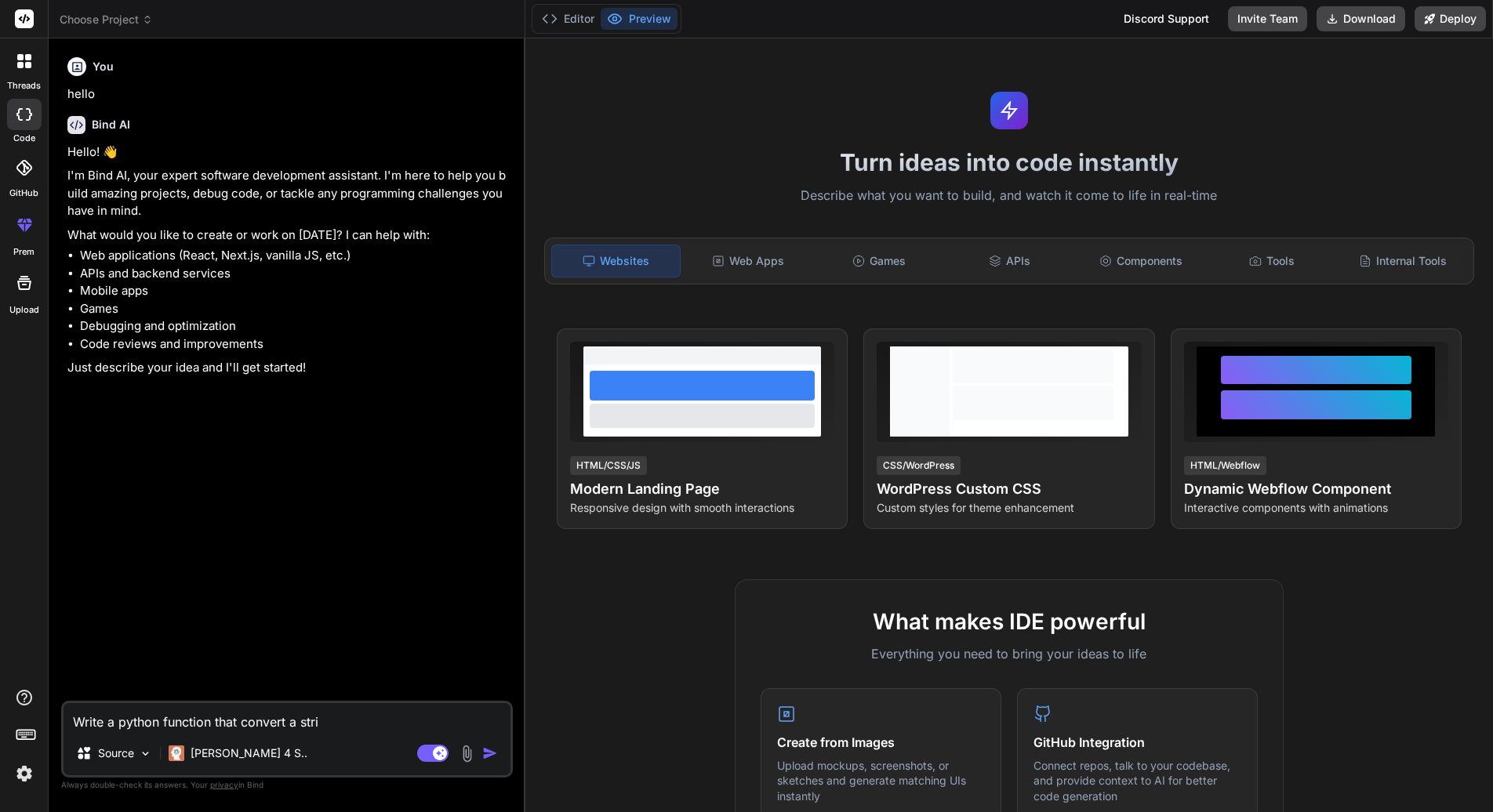
type textarea "Write a python function that convert a strin"
type textarea "x"
type textarea "Write a python function that convert a string"
type textarea "x"
type textarea "Write a python function that convert a string"
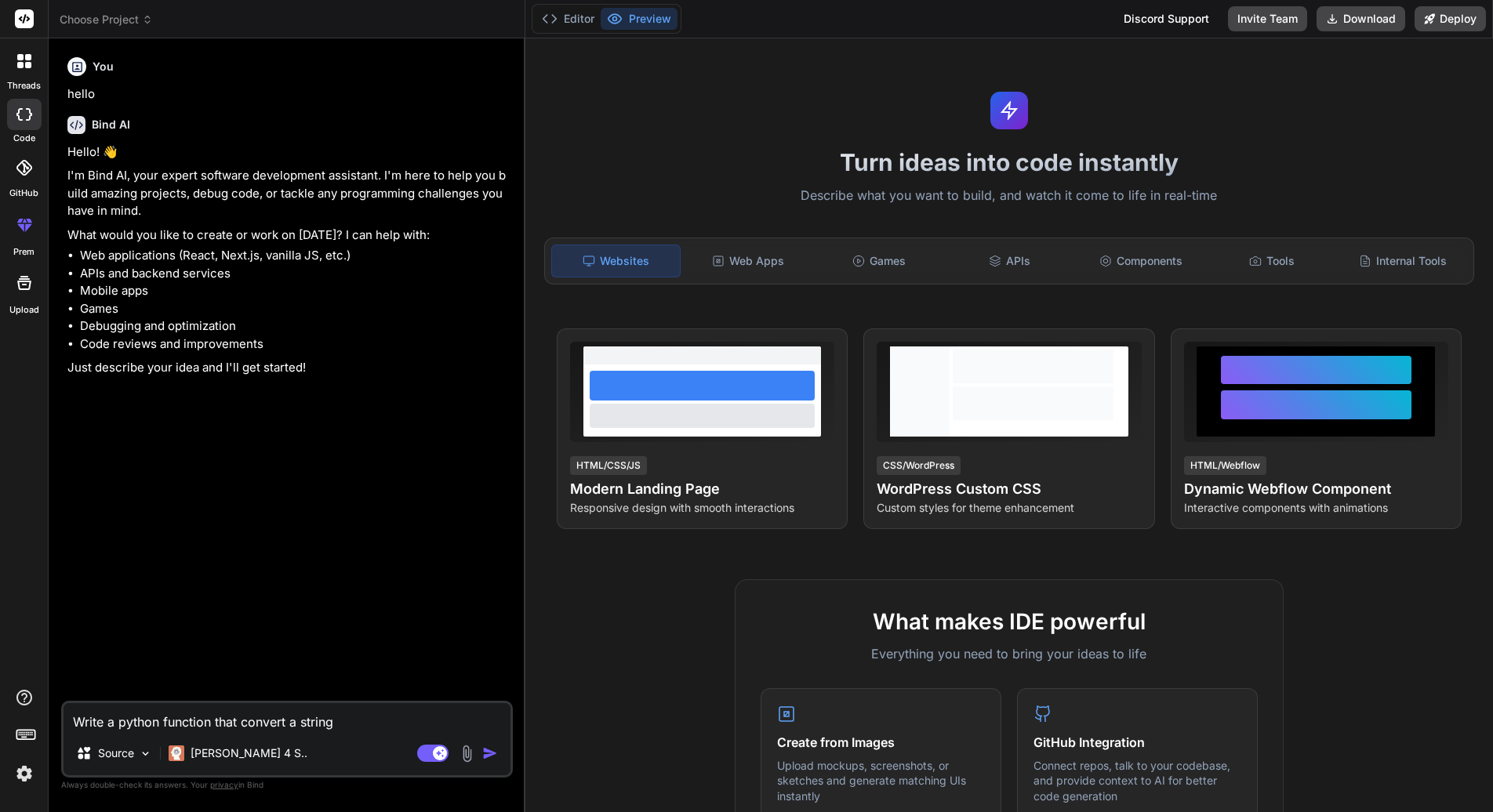
type textarea "x"
type textarea "Write a python function that convert a string i"
type textarea "x"
type textarea "Write a python function that convert a string in"
type textarea "x"
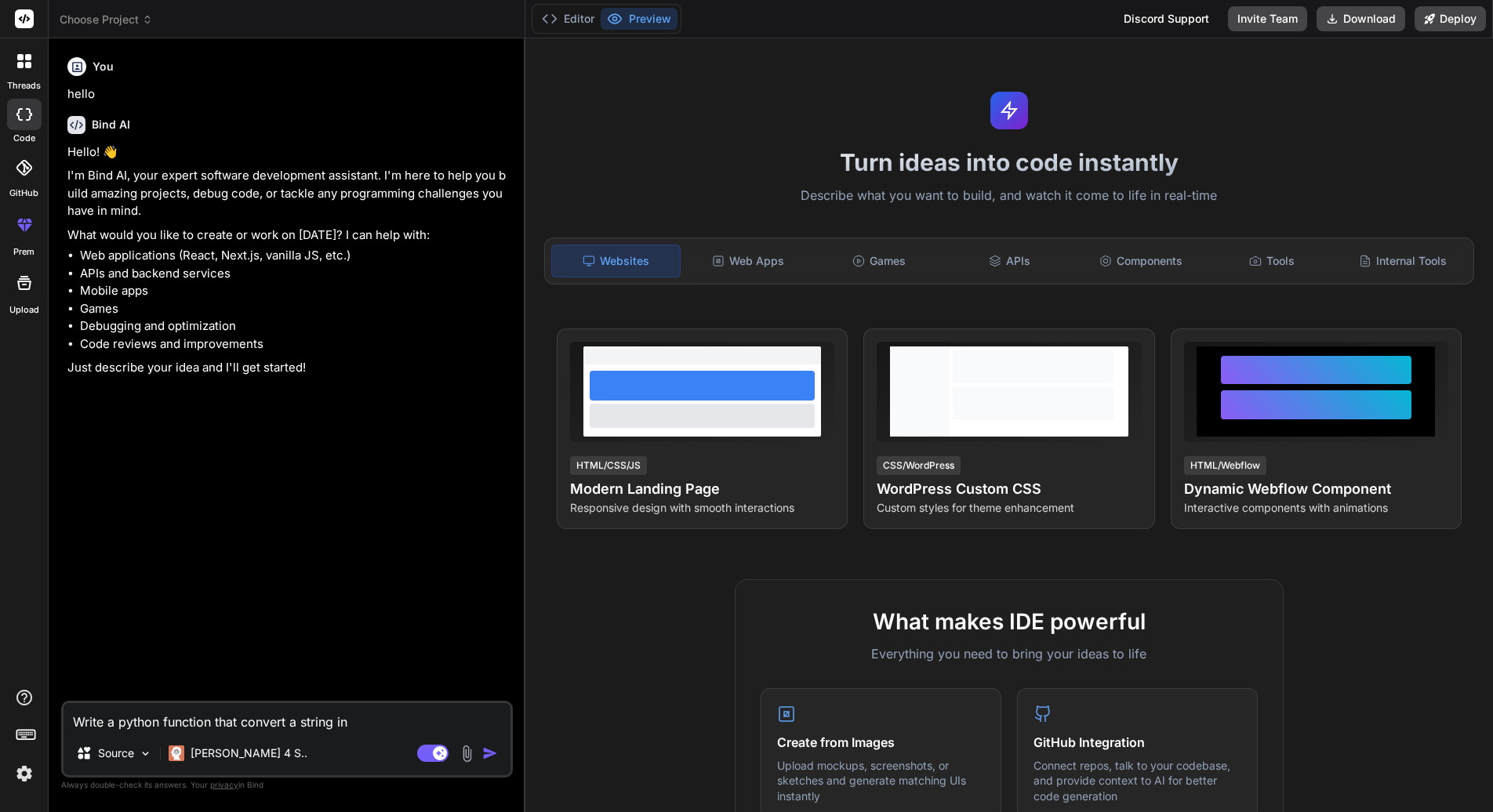
type textarea "Write a python function that convert a string int"
type textarea "x"
type textarea "Write a python function that convert a string into"
type textarea "x"
type textarea "Write a python function that convert a string into"
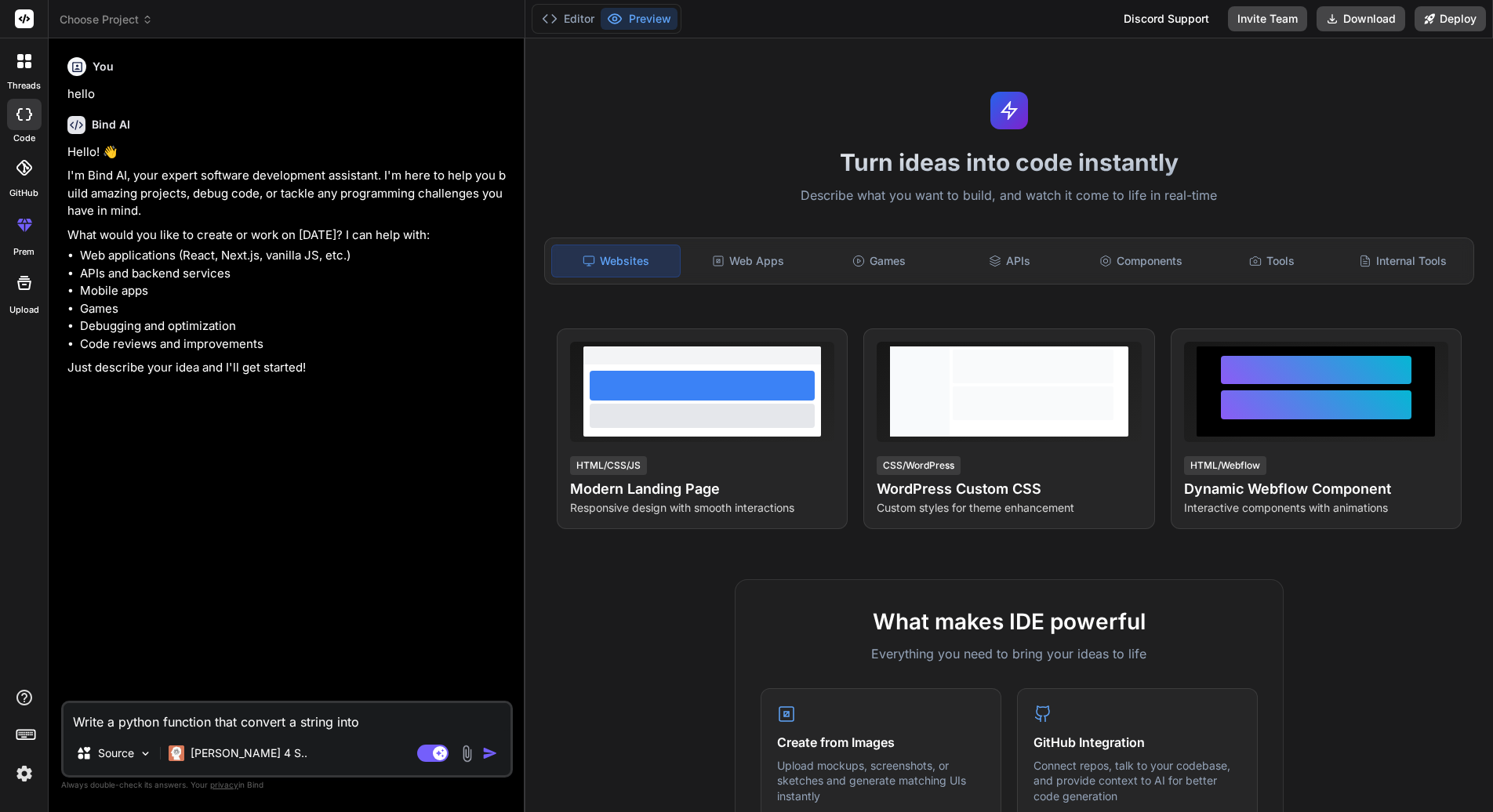
type textarea "x"
type textarea "Write a python function that convert a string into a"
type textarea "x"
type textarea "Write a python function that convert a string into a"
type textarea "x"
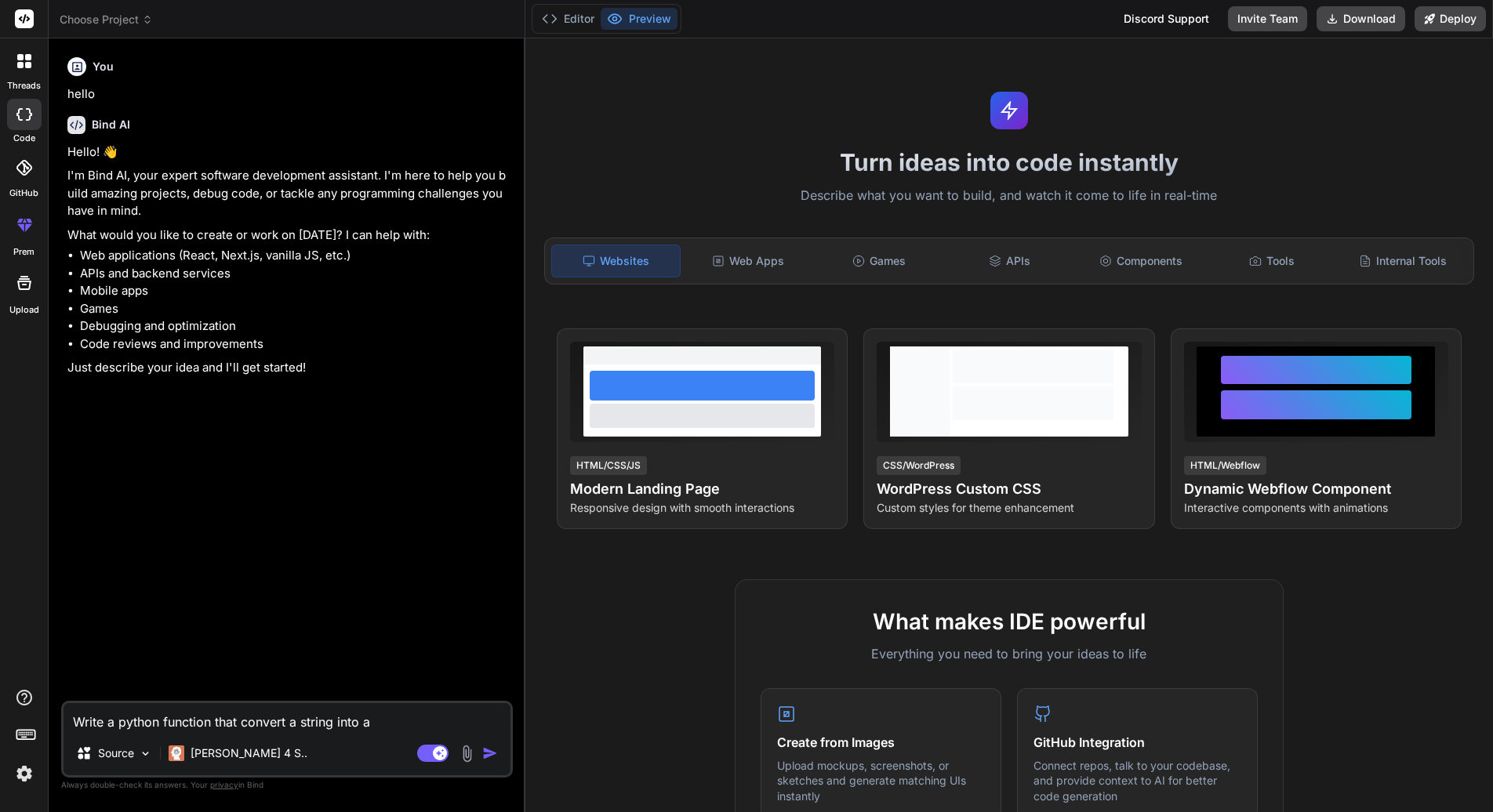
type textarea "Write a python function that convert a string into a l"
type textarea "x"
type textarea "Write a python function that convert a string into a li"
type textarea "x"
type textarea "Write a python function that convert a string into a lis"
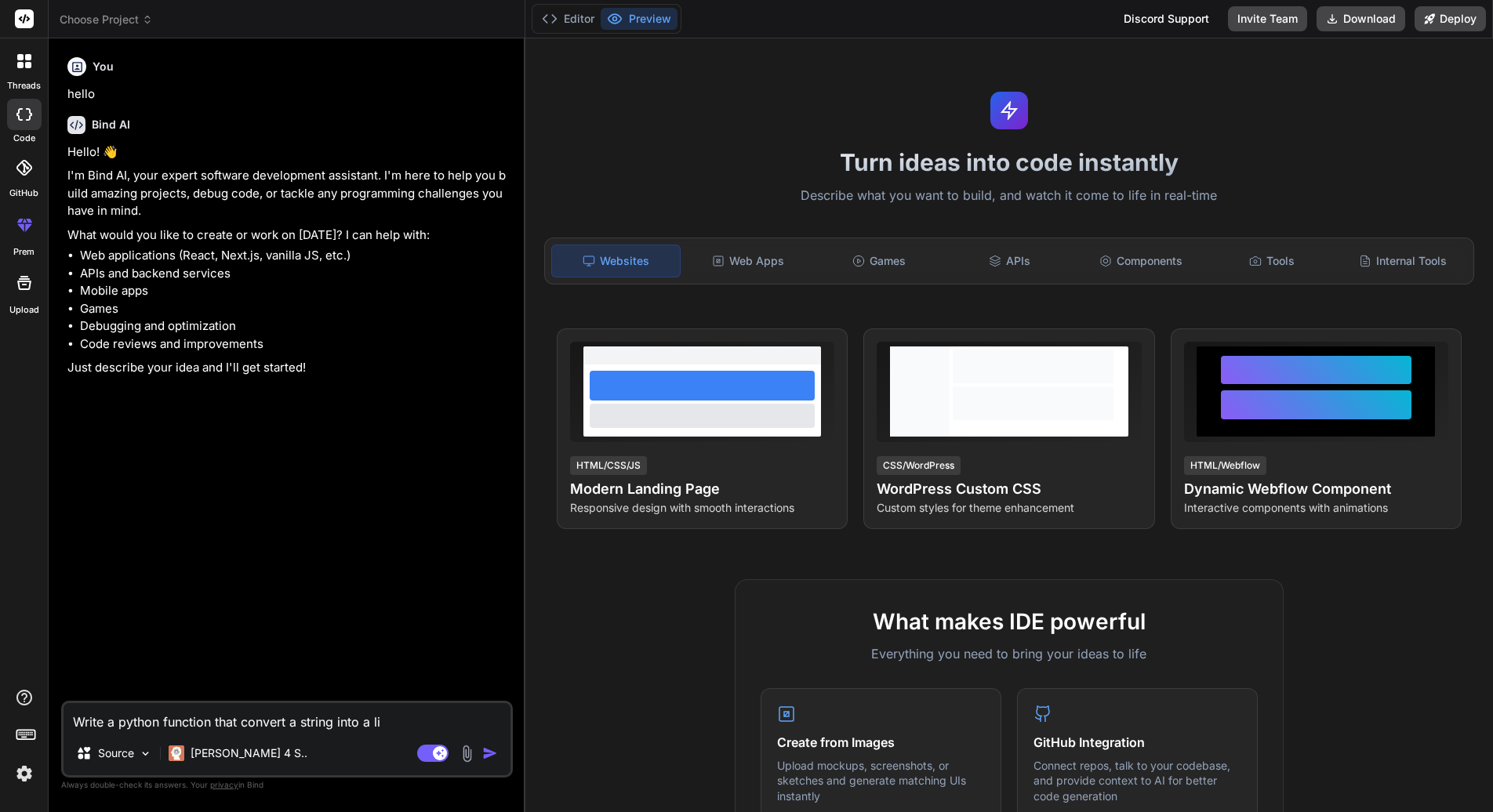
type textarea "x"
type textarea "Write a python function that convert a string into a list"
type textarea "x"
type textarea "Write a python function that convert a string into a list/"
type textarea "x"
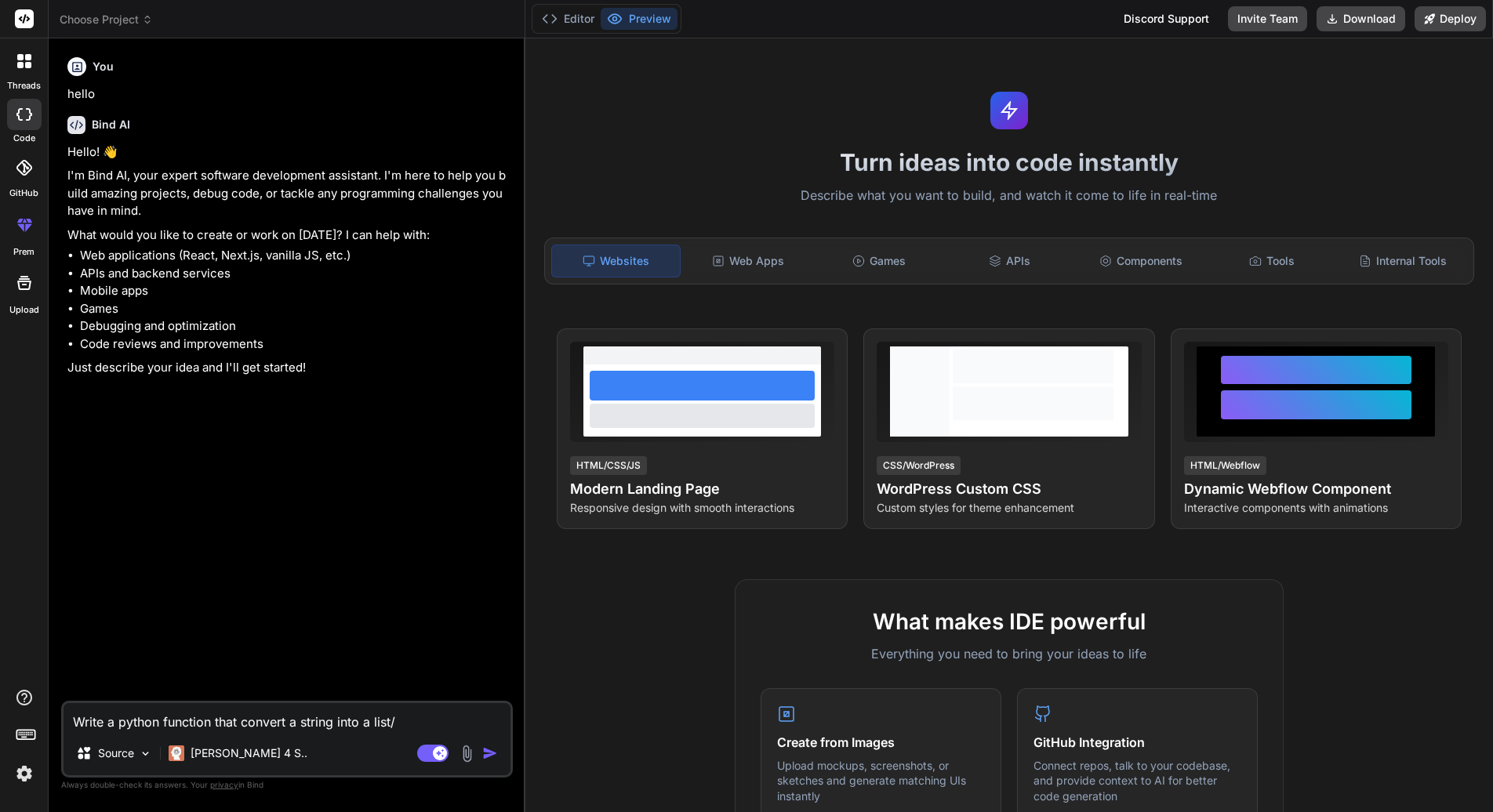
type textarea "Write a python function that convert a string into a list"
type textarea "x"
type textarea "Write a python function that convert a string into a list."
type textarea "x"
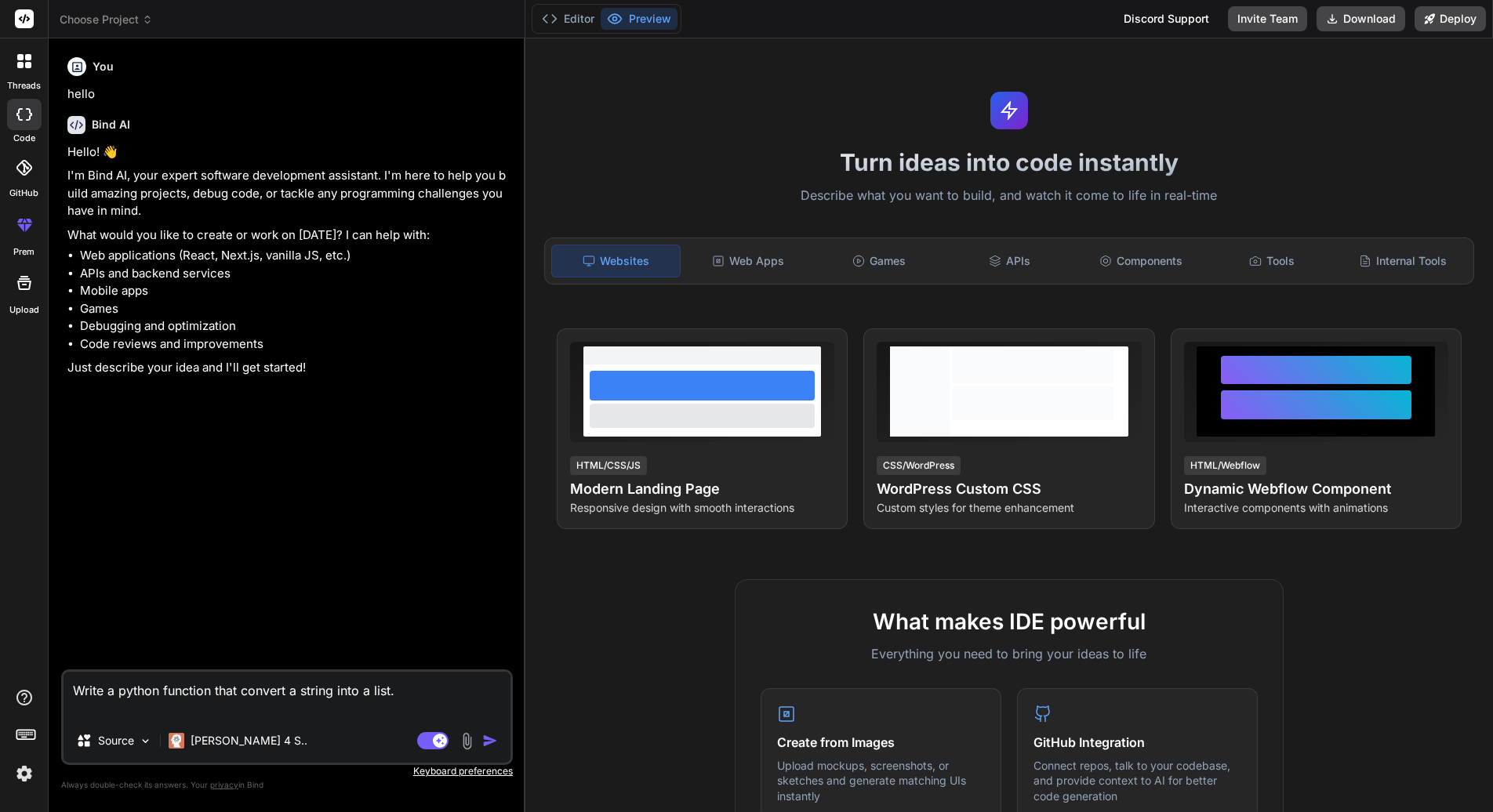
type textarea "Write a python function that convert a string into a list. I"
type textarea "x"
type textarea "Write a python function that convert a string into a list. Im"
type textarea "x"
type textarea "Write a python function that convert a string into a list. I"
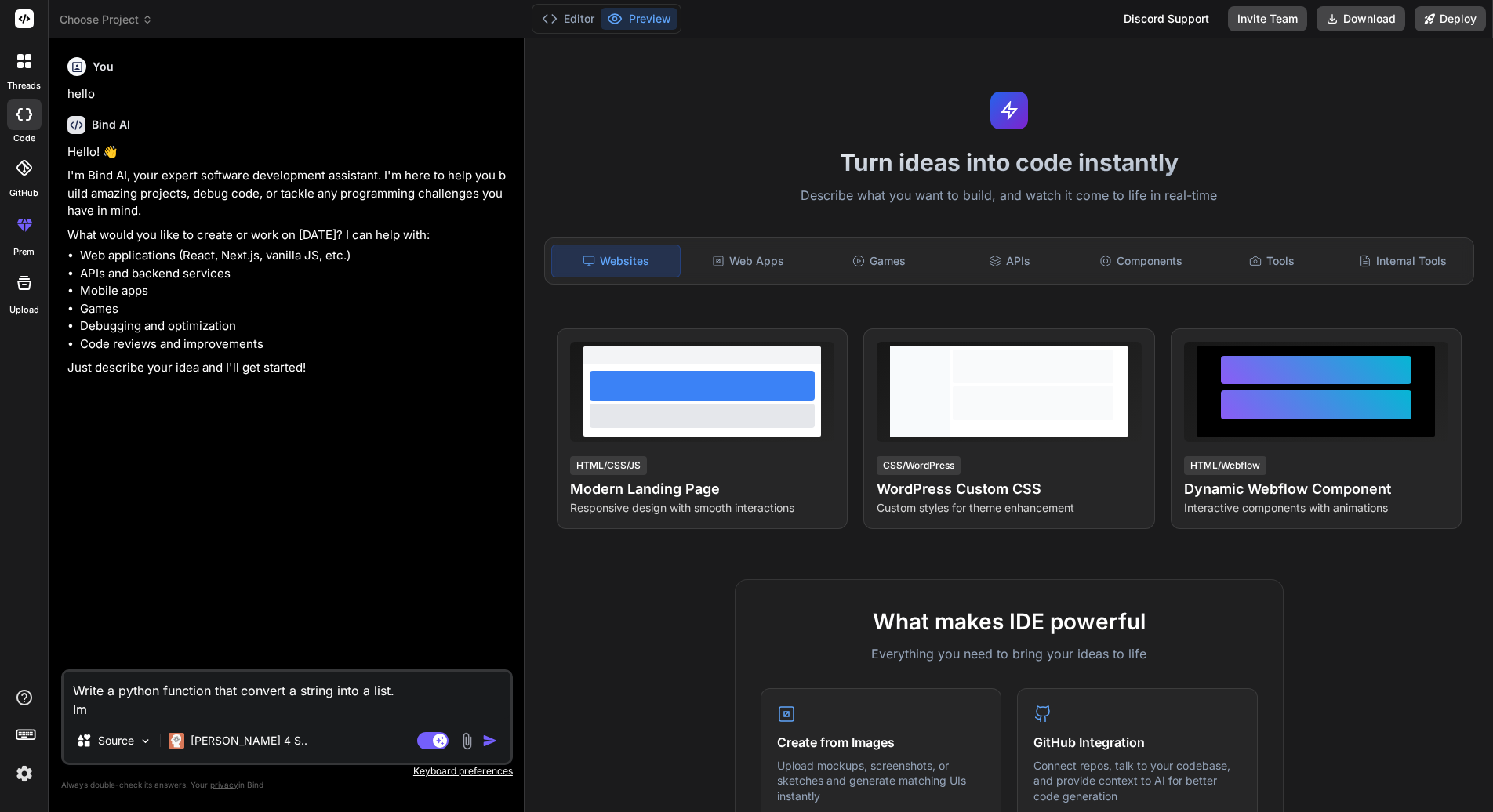
type textarea "x"
type textarea "Write a python function that convert a string into a list. In"
type textarea "x"
type textarea "Write a python function that convert a string into a list. Inp"
type textarea "x"
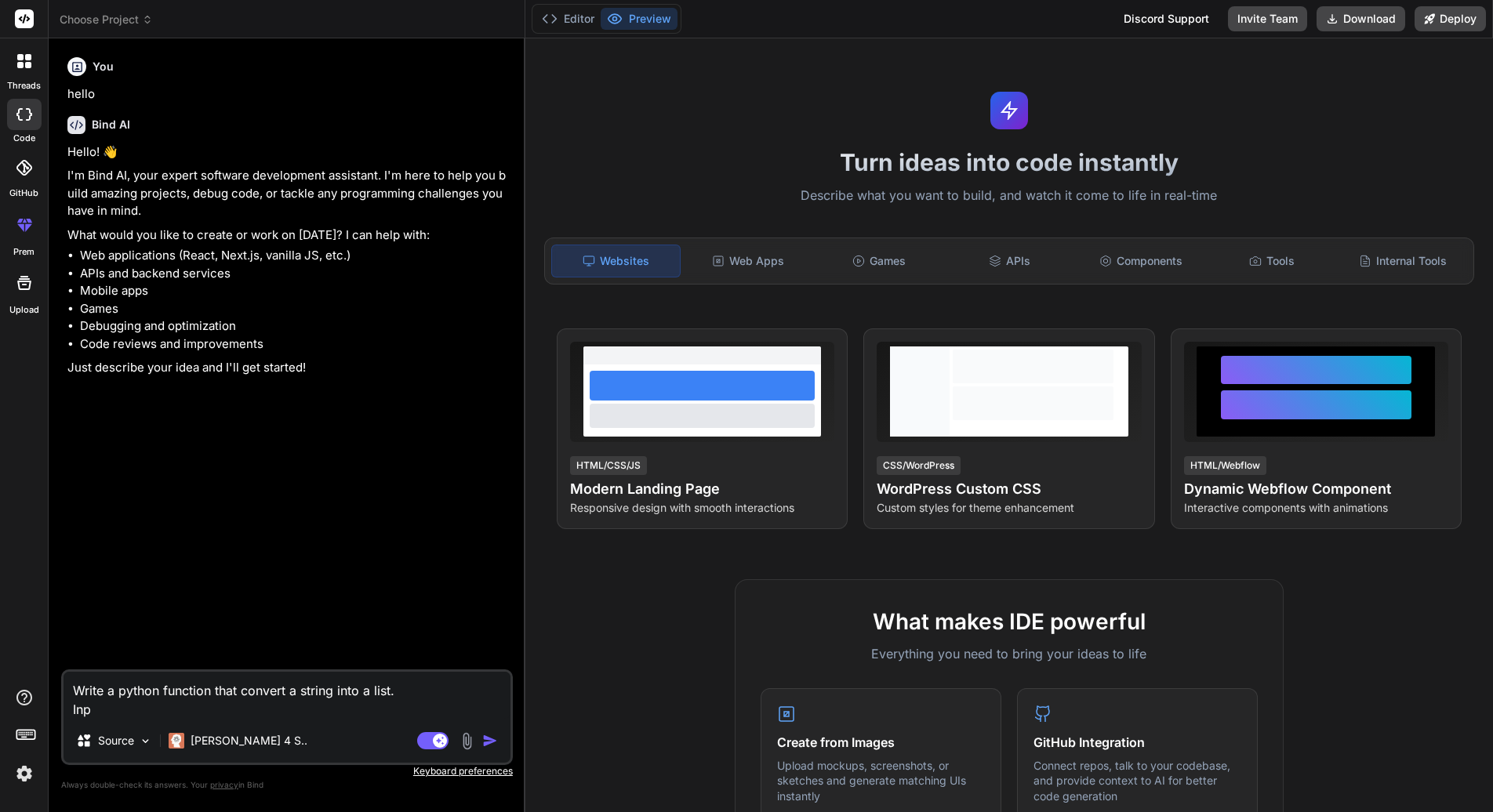
type textarea "Write a python function that convert a string into a list. Inpu"
type textarea "x"
type textarea "Write a python function that convert a string into a list. Input"
type textarea "x"
type textarea "Write a python function that convert a string into a list. Input"
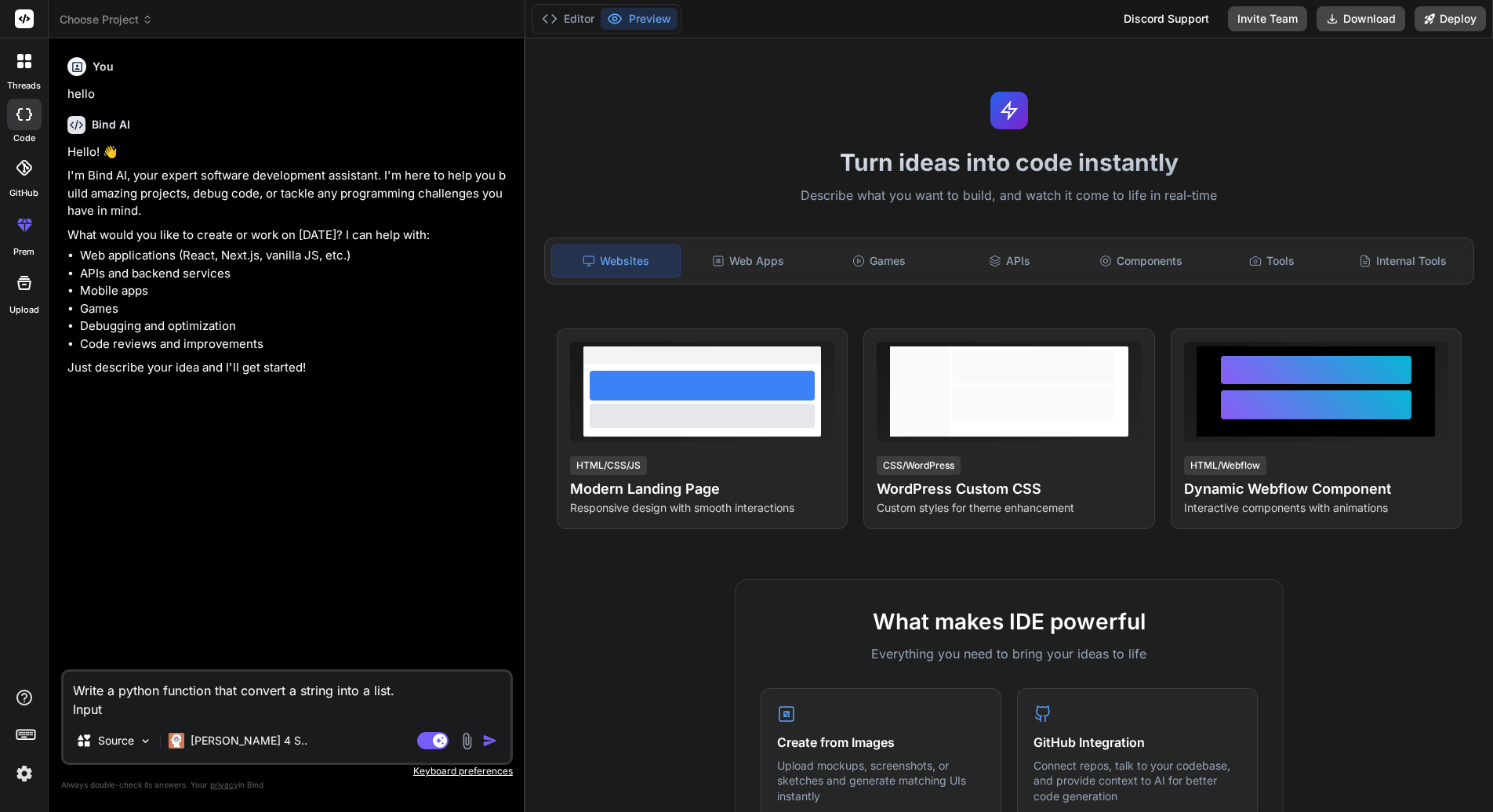
type textarea "x"
type textarea "Write a python function that convert a string into a list. Input d"
type textarea "x"
type textarea "Write a python function that convert a string into a list. Input da"
type textarea "x"
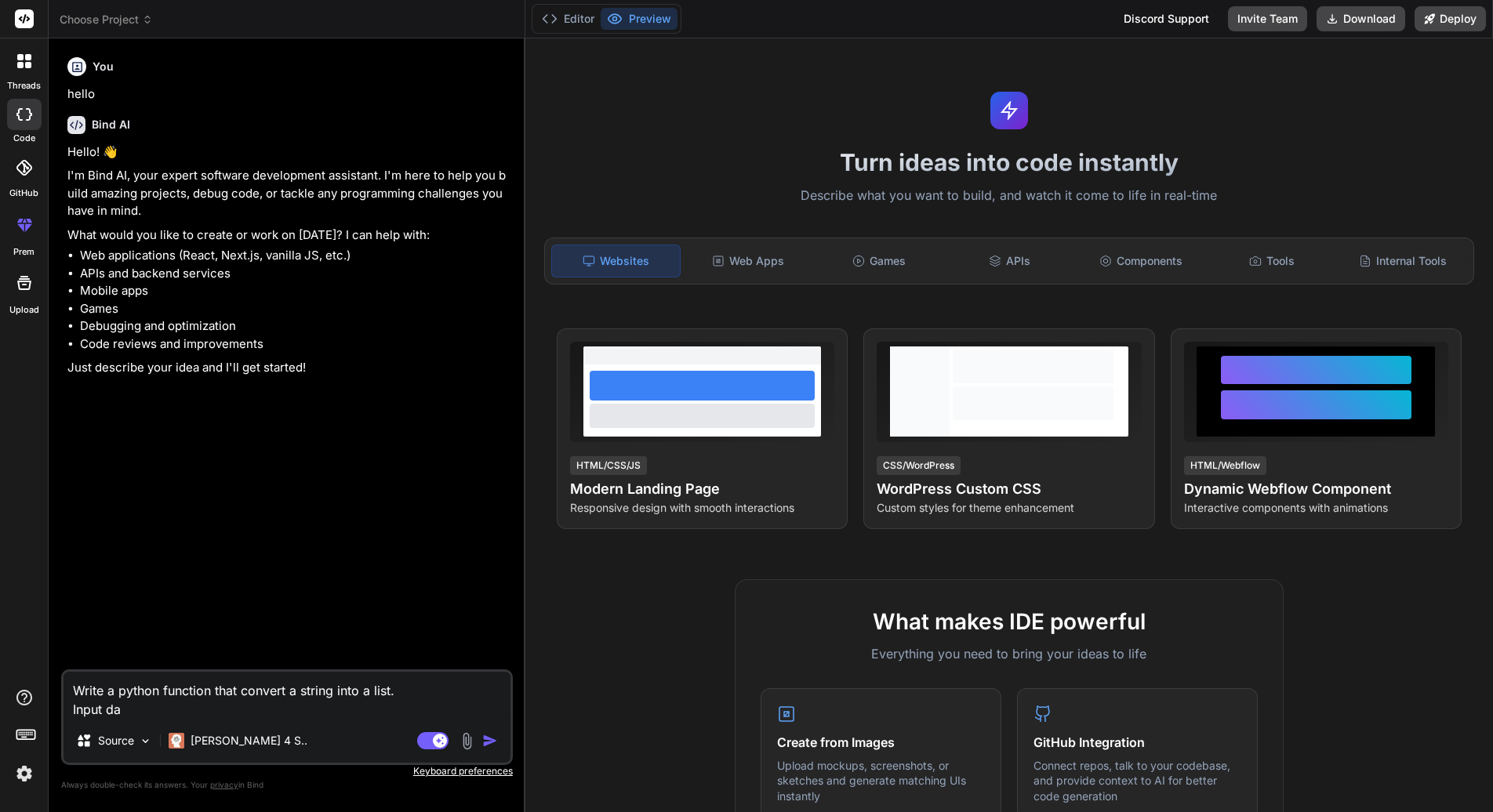
type textarea "Write a python function that convert a string into a list. Input dat"
type textarea "x"
type textarea "Write a python function that convert a string into a list. Input data"
type textarea "x"
type textarea "Write a python function that convert a string into a list. Input data:"
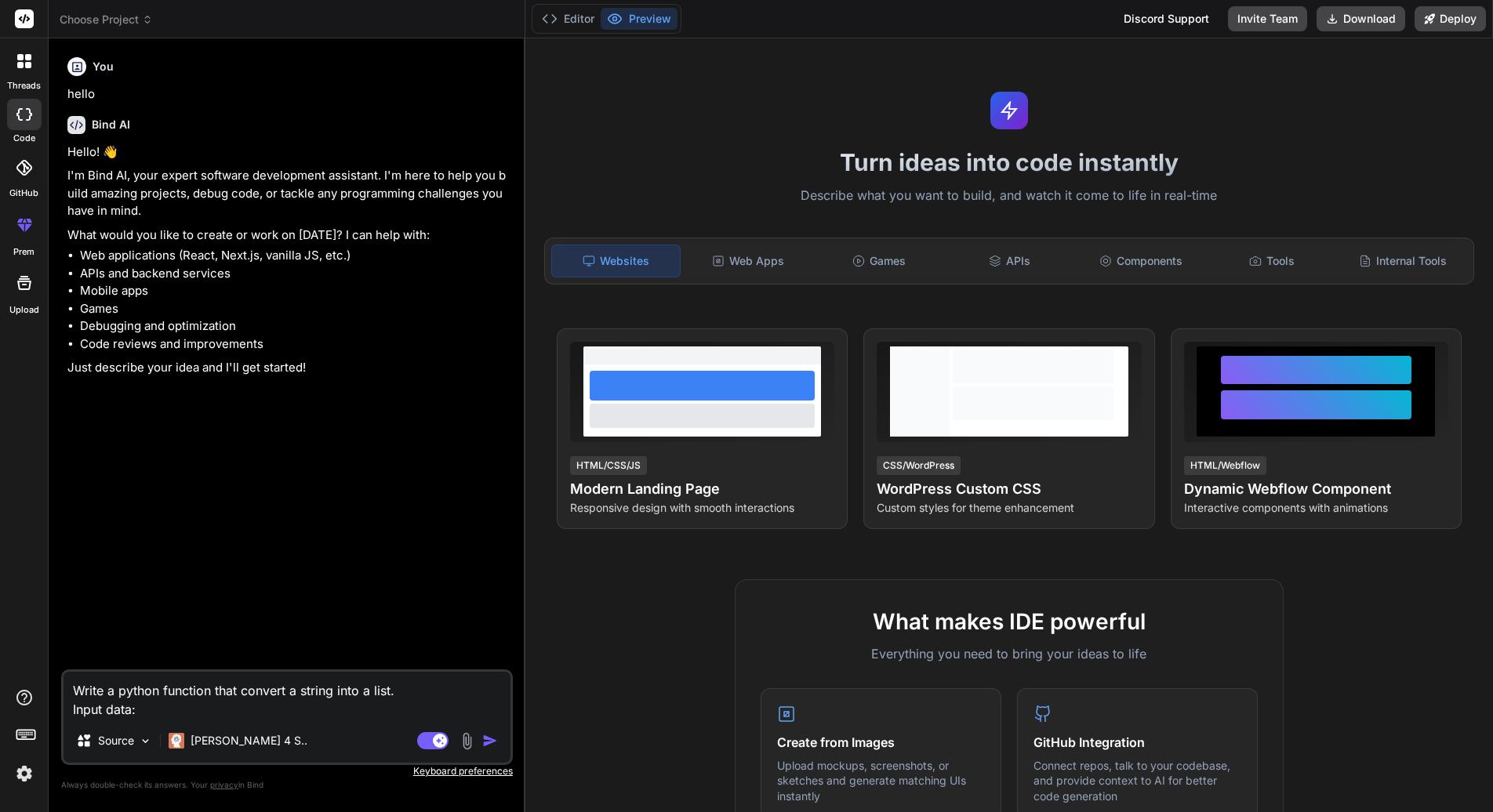
type textarea "x"
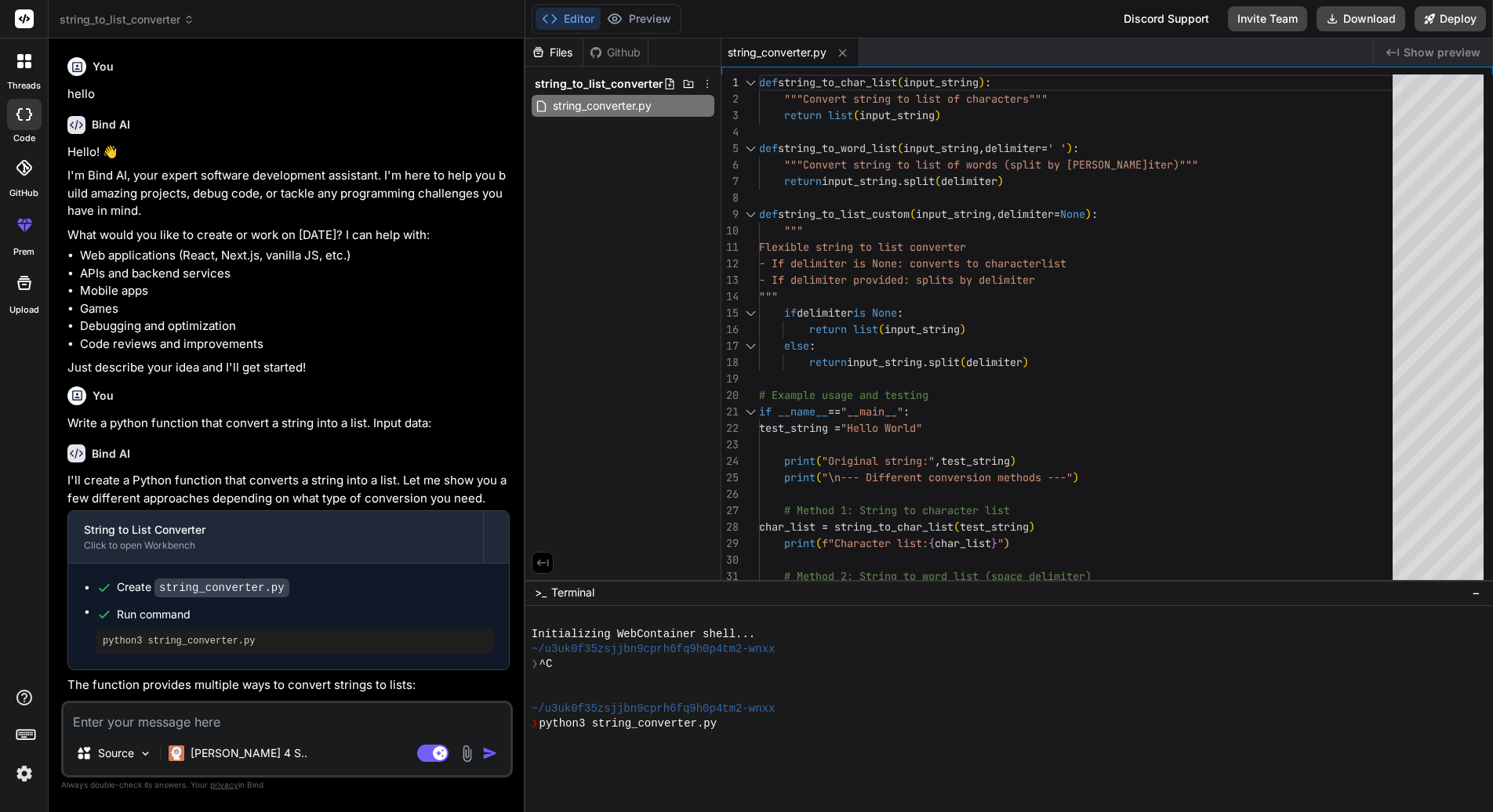
type textarea "x"
drag, startPoint x: 455, startPoint y: 417, endPoint x: 61, endPoint y: 419, distance: 394.0
click at [61, 419] on div "Bind AI Web Search Created with Pixso. Code Generator You hello Bind AI Hello! …" at bounding box center [287, 425] width 477 height 773
copy p "Write a python function that convert a string into a list. Input data:"
click at [154, 722] on textarea at bounding box center [287, 717] width 447 height 28
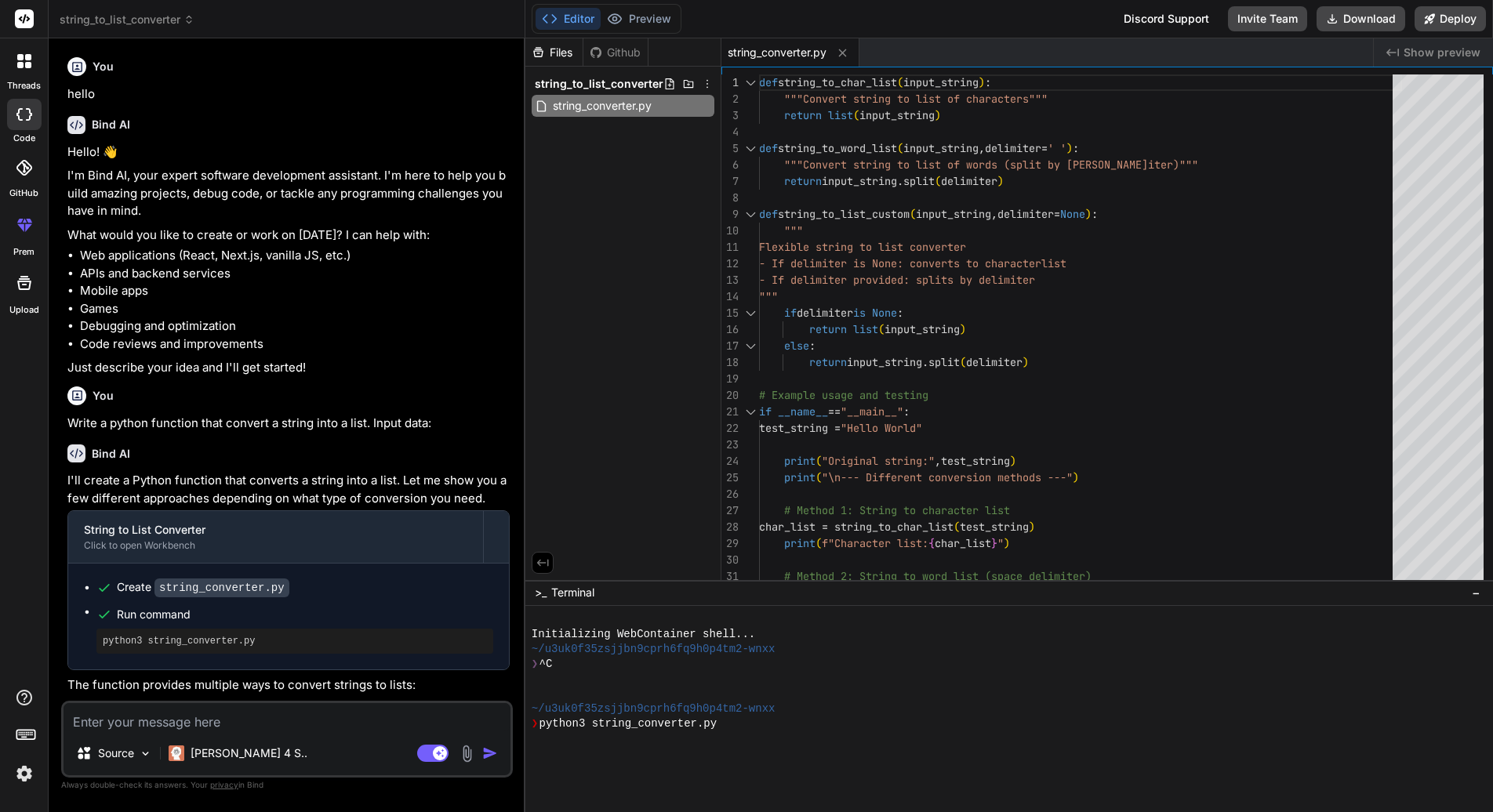
paste textarea "Write a python function that convert a string into a list. Input data:"
type textarea "Write a python function that convert a string into a list. Input data:"
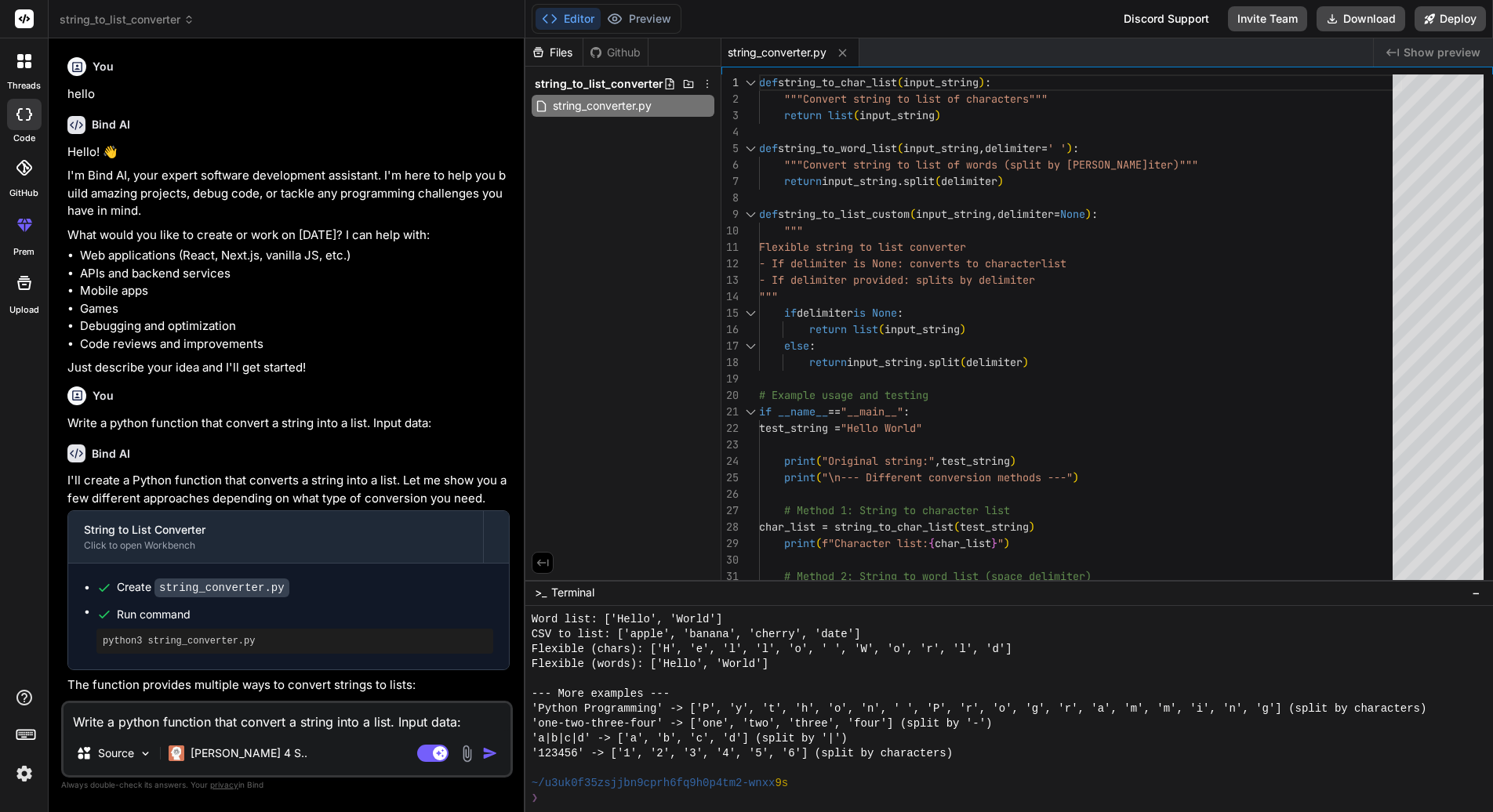
scroll to position [178, 0]
click at [392, 721] on textarea "Write a python function that convert a string into a list. Input data:" at bounding box center [287, 717] width 447 height 28
click at [398, 721] on textarea "Write a python function that convert a string into a list. Input data:" at bounding box center [287, 717] width 447 height 28
type textarea "x"
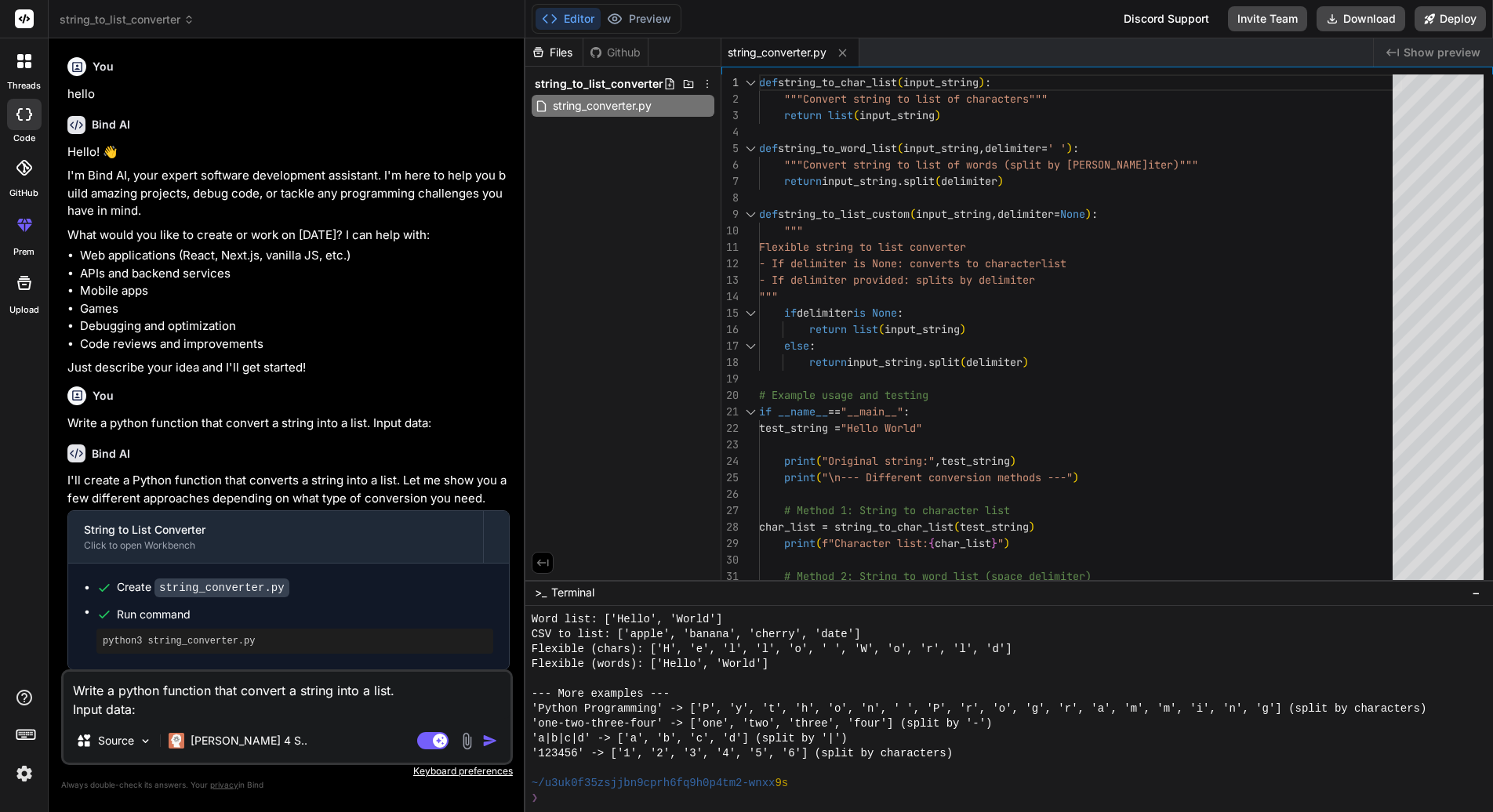
type textarea "Write a python function that convert a string into a list. Input data:"
type textarea "x"
click at [391, 670] on textarea "Write a python function that convert a string into a list. Input data:" at bounding box center [287, 685] width 447 height 66
type textarea "Write a python function that convert a string into a list . Input data:"
type textarea "x"
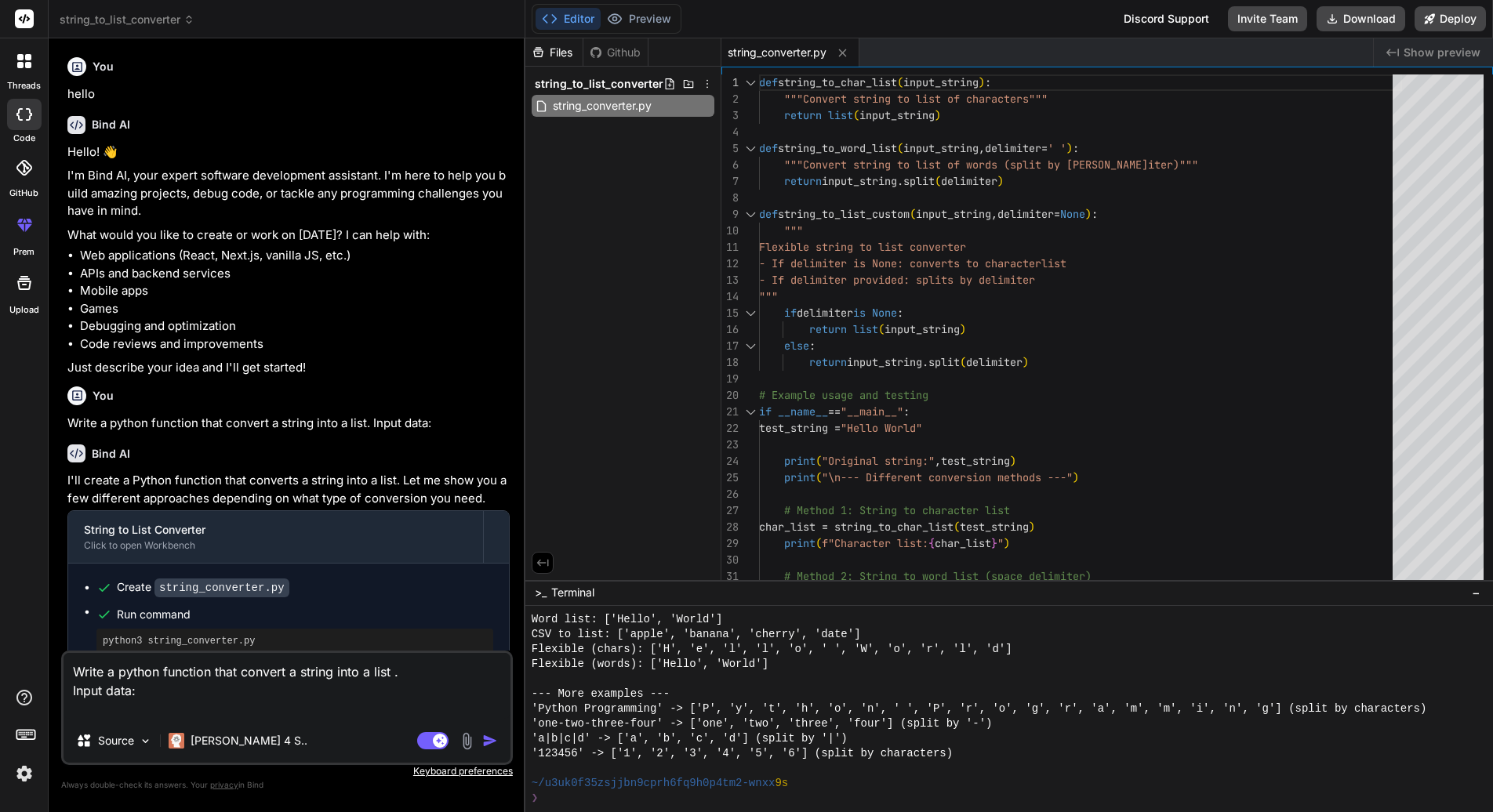
type textarea "Write a python function that convert a string into a list a. Input data:"
type textarea "x"
type textarea "Write a python function that convert a string into a list an. Input data:"
drag, startPoint x: 447, startPoint y: 673, endPoint x: -99, endPoint y: 674, distance: 546.0
click at [0, 674] on html "threads code GitHub prem Upload string_to_list_converter Created with Pixso. Bi…" at bounding box center [746, 406] width 1493 height 812
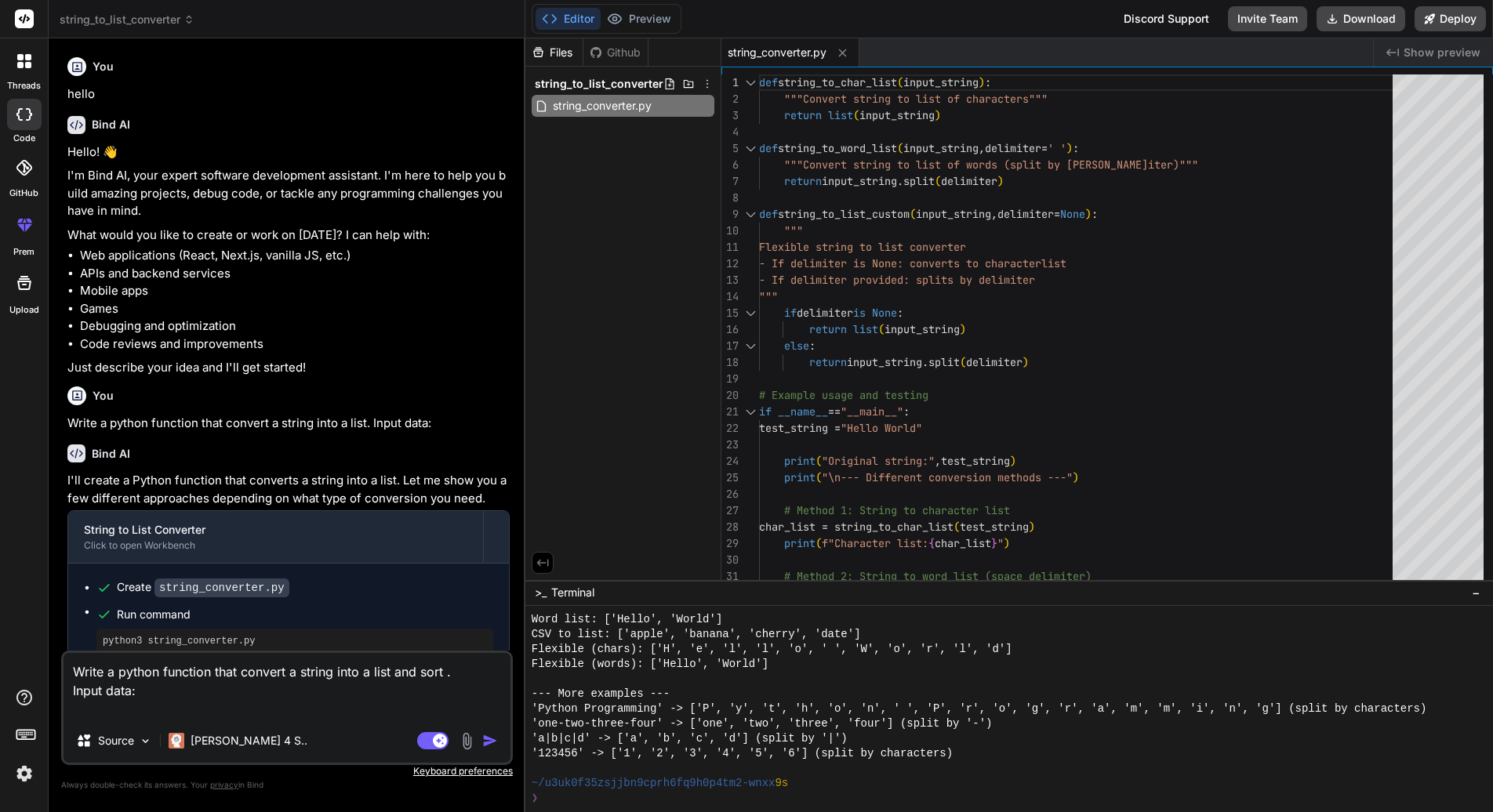
paste textarea "Python function that converts a string to a list and sorts it into a dictionary."
click at [461, 652] on textarea "Write a Python function that converts a string to a list and sorts it into a di…" at bounding box center [287, 677] width 447 height 84
paste textarea "according to"
click at [198, 694] on textarea "Write a Python function that converts a string to a list and sorts it according…" at bounding box center [287, 677] width 447 height 84
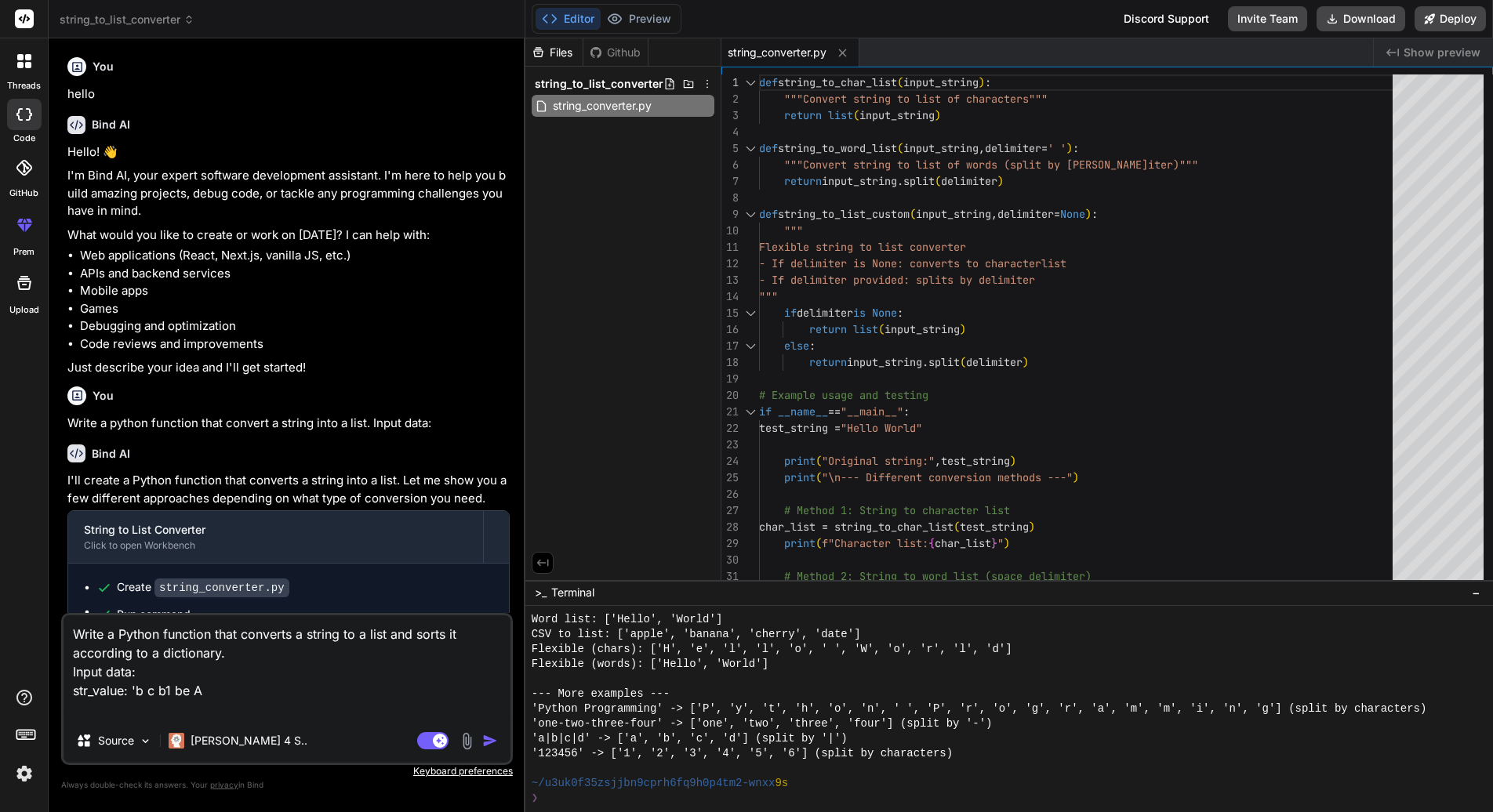
paste textarea "C1E"
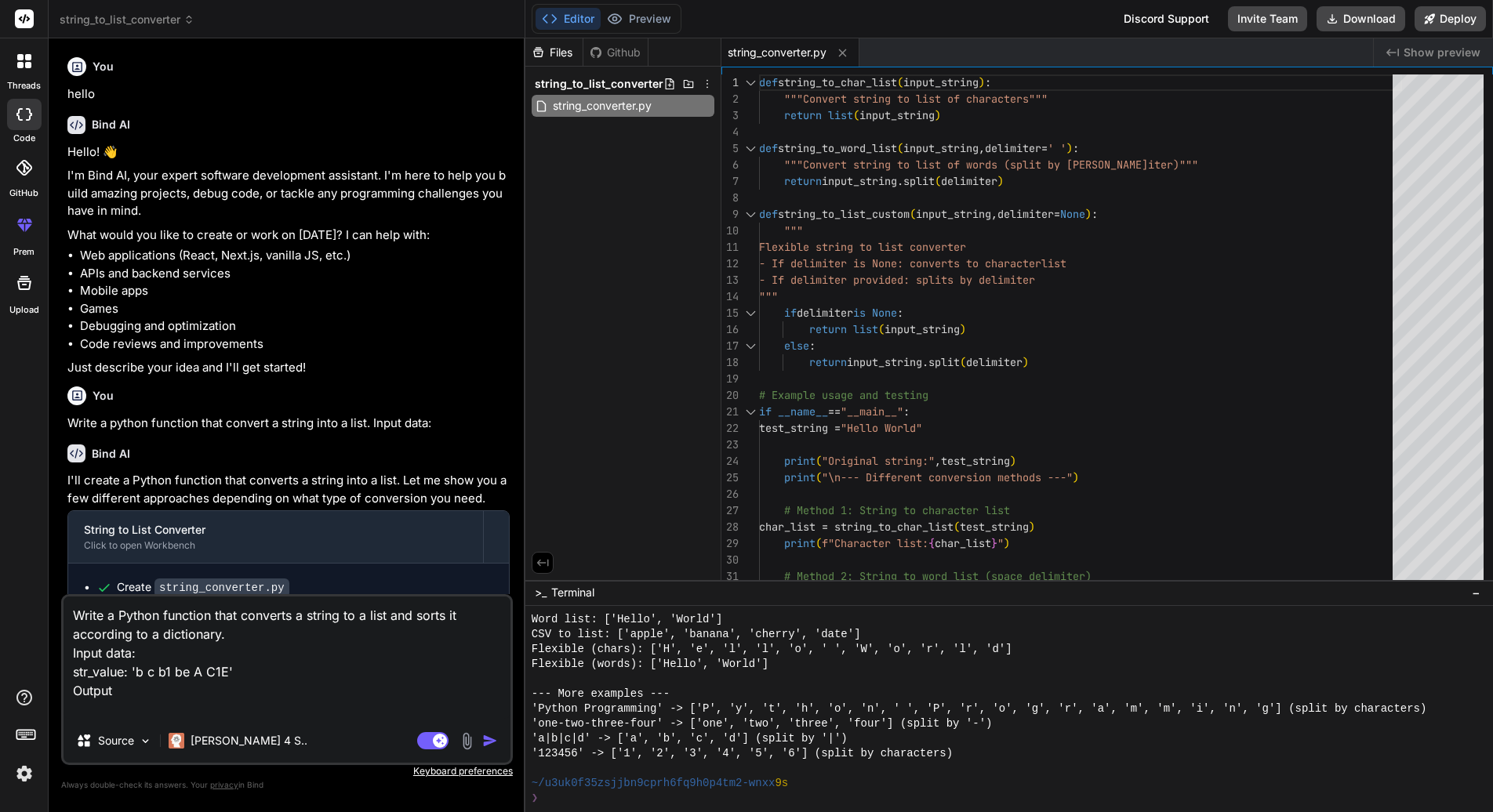
click at [276, 669] on textarea "Write a Python function that converts a string to a list and sorts it according…" at bounding box center [287, 657] width 447 height 123
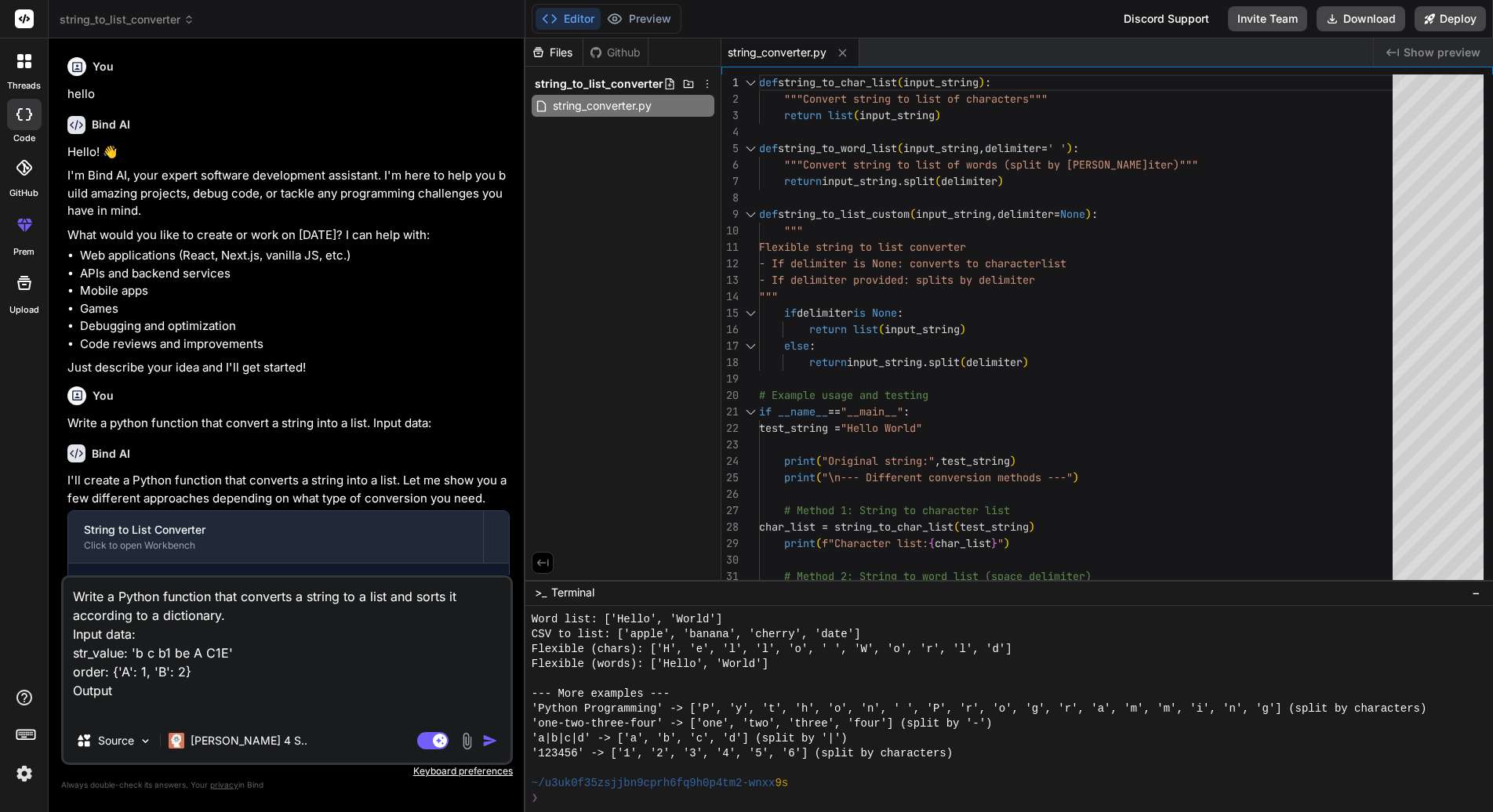
drag, startPoint x: 214, startPoint y: 675, endPoint x: 113, endPoint y: 676, distance: 101.0
click at [113, 676] on textarea "Write a Python function that converts a string to a list and sorts it according…" at bounding box center [287, 648] width 447 height 141
click at [286, 666] on textarea "Write a Python function that converts a string to a list and sorts it according…" at bounding box center [287, 648] width 447 height 141
click at [205, 684] on textarea "Write a Python function that converts a string to a list and sorts it according…" at bounding box center [287, 648] width 447 height 141
drag, startPoint x: 160, startPoint y: 676, endPoint x: 117, endPoint y: 676, distance: 43.0
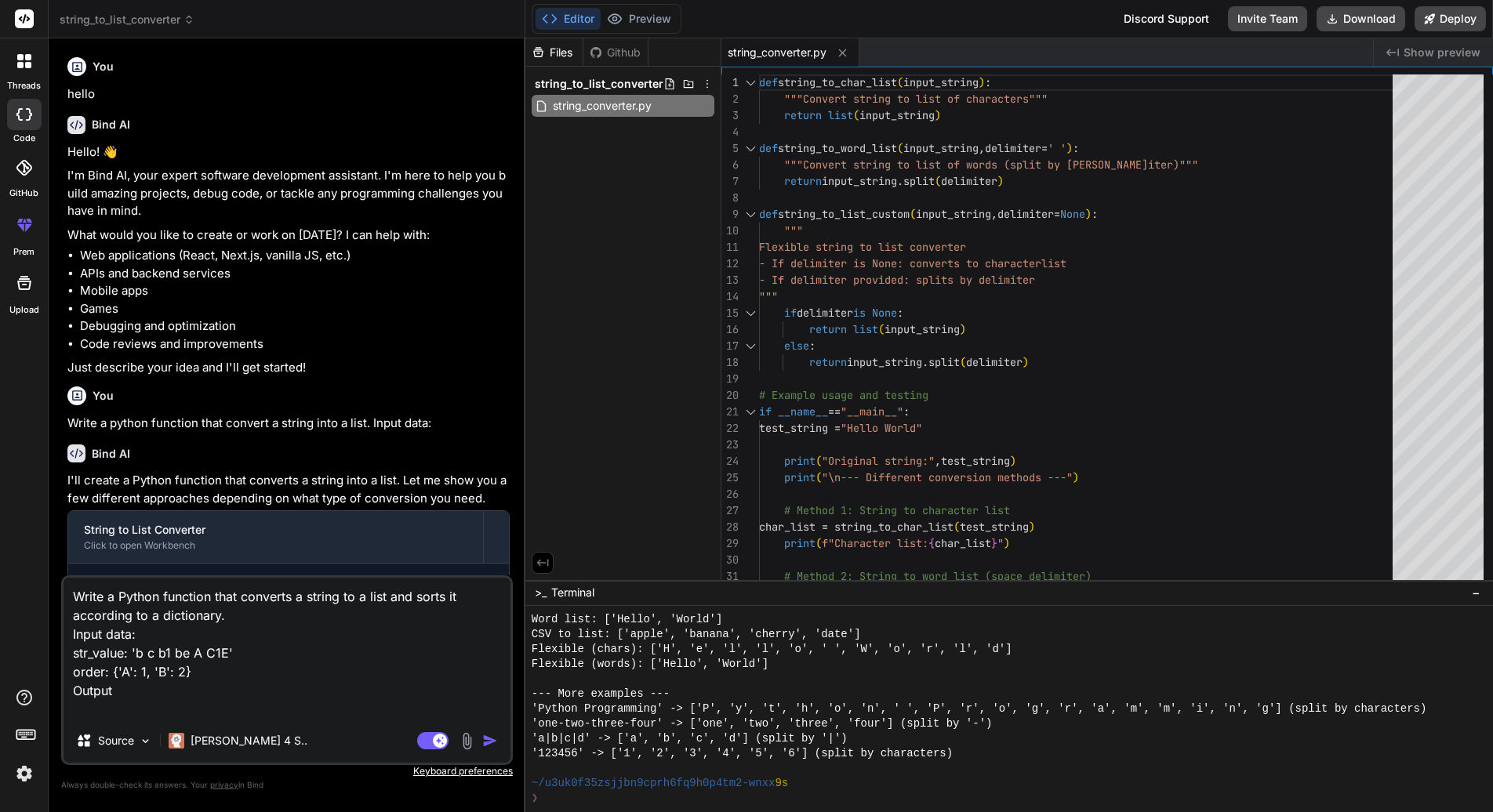
click at [114, 676] on textarea "Write a Python function that converts a string to a list and sorts it according…" at bounding box center [287, 648] width 447 height 141
click at [221, 674] on textarea "Write a Python function that converts a string to a list and sorts it according…" at bounding box center [287, 648] width 447 height 141
drag, startPoint x: 181, startPoint y: 671, endPoint x: 116, endPoint y: 673, distance: 65.0
click at [116, 673] on textarea "Write a Python function that converts a string to a list and sorts it according…" at bounding box center [287, 648] width 447 height 141
paste textarea ""A": 1, "A1": 2, "B": 3, "BE": 4, "B1": 5, "C": 6, "CE": 7, "C1": 8, "C1E": 9, …"
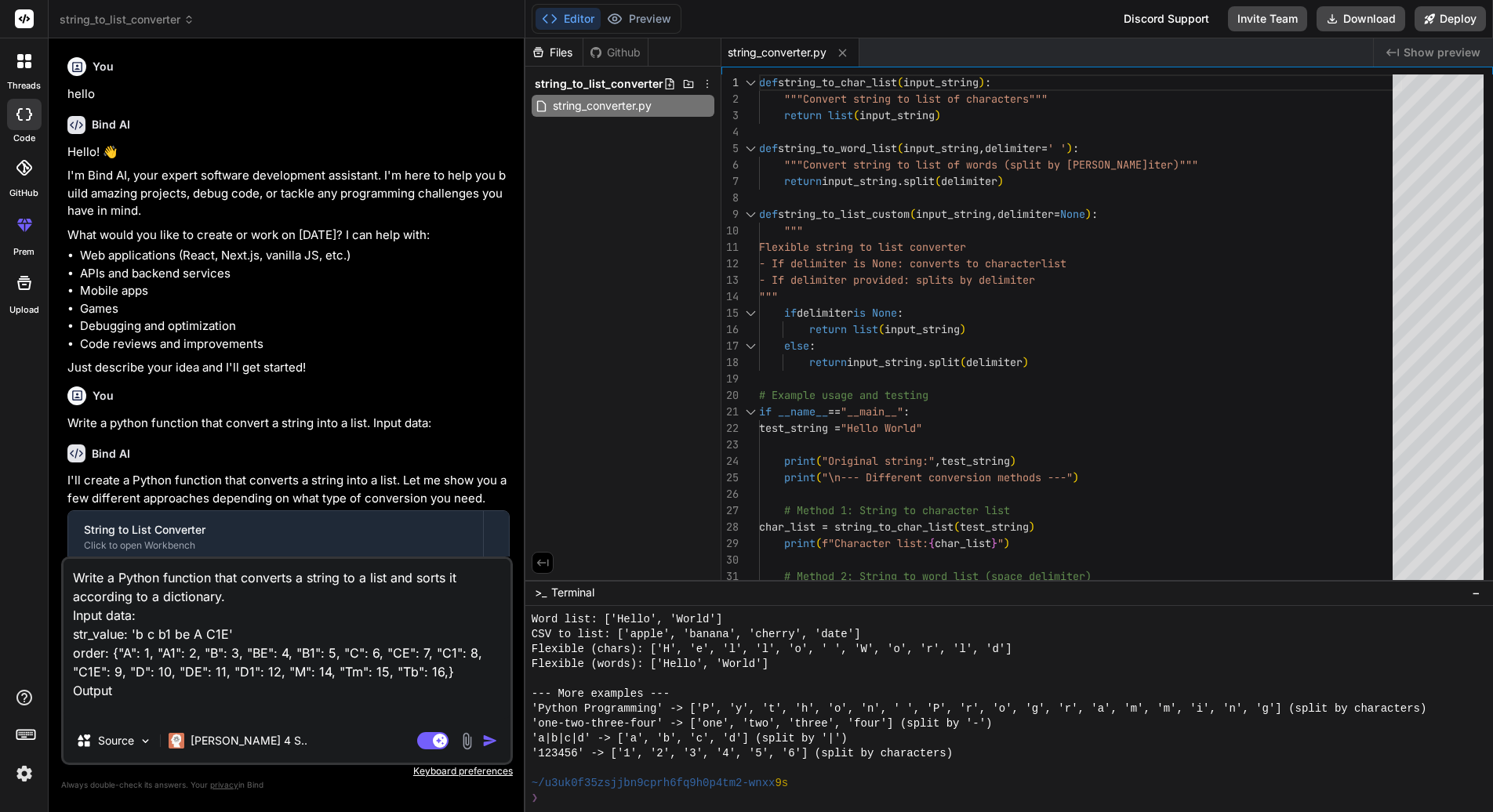
click at [186, 701] on textarea "Write a Python function that converts a string to a list and sorts it according…" at bounding box center [287, 638] width 447 height 160
click at [227, 631] on textarea "Write a Python function that converts a string to a list and sorts it according…" at bounding box center [287, 638] width 447 height 160
click at [187, 709] on textarea "Write a Python function that converts a string to a list and sorts it according…" at bounding box center [287, 638] width 447 height 160
drag, startPoint x: 197, startPoint y: 707, endPoint x: 50, endPoint y: 620, distance: 170.8
click at [50, 620] on div "Bind AI Web Search Created with Pixso. Code Generator You hello Bind AI Hello! …" at bounding box center [287, 425] width 477 height 773
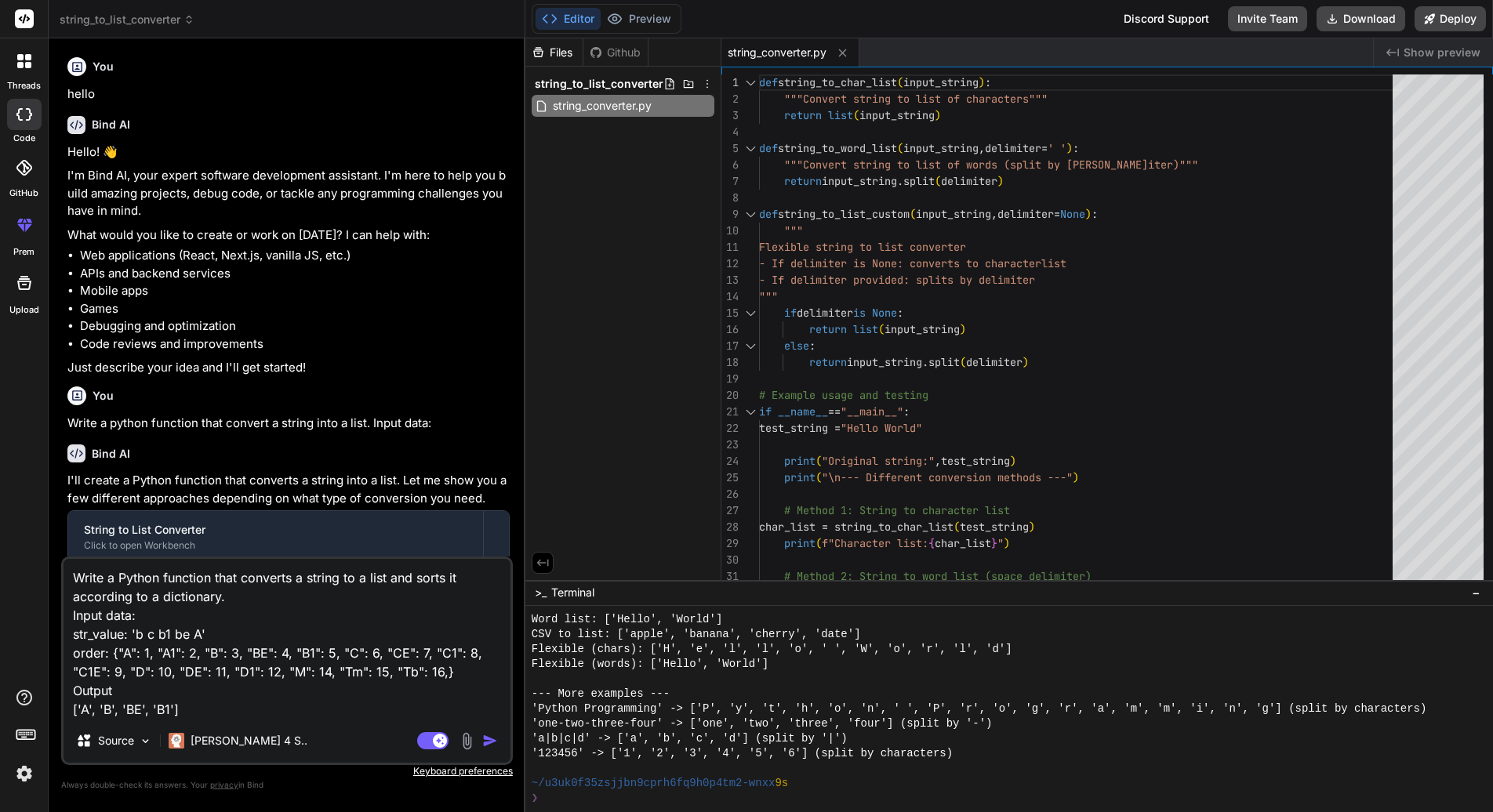
click at [195, 725] on div "Write a Python function that converts a string to a list and sorts it according…" at bounding box center [286, 661] width 451 height 209
click at [199, 707] on textarea "Write a Python function that converts a string to a list and sorts it according…" at bounding box center [287, 638] width 447 height 160
click at [238, 598] on textarea "Write a Python function that converts a string to a list and sorts it according…" at bounding box center [287, 638] width 447 height 160
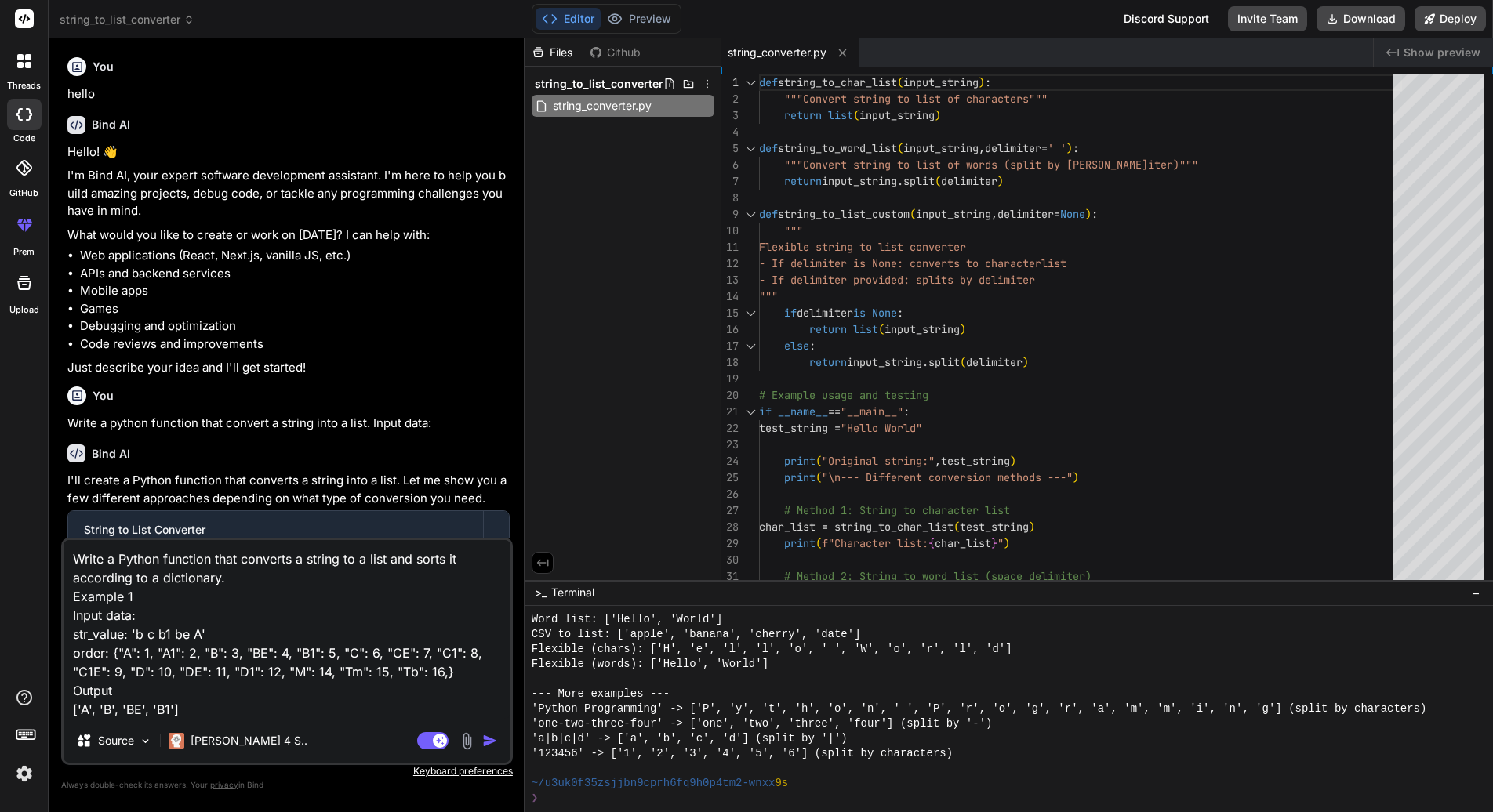
drag, startPoint x: 110, startPoint y: 694, endPoint x: 14, endPoint y: 584, distance: 146.0
click at [14, 584] on div "threads code GitHub prem Upload string_to_list_converter Created with Pixso. Bi…" at bounding box center [746, 406] width 1493 height 812
click at [11, 584] on div "threads code GitHub prem Upload" at bounding box center [25, 406] width 49 height 812
drag, startPoint x: 190, startPoint y: 711, endPoint x: 33, endPoint y: 602, distance: 191.1
click at [33, 602] on div "threads code GitHub prem Upload string_to_list_converter Created with Pixso. Bi…" at bounding box center [746, 406] width 1493 height 812
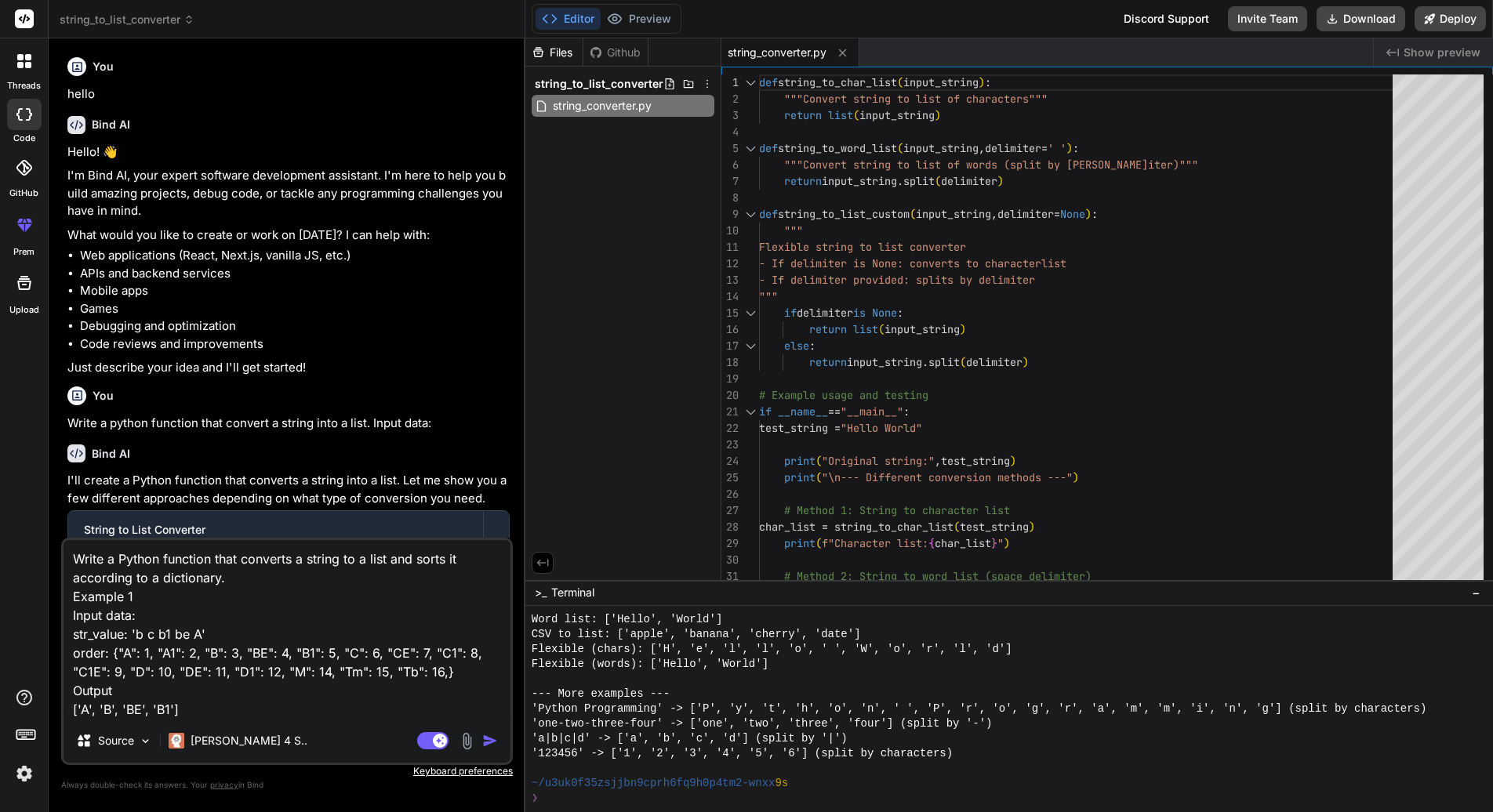
click at [199, 708] on textarea "Write a Python function that converts a string to a list and sorts it according…" at bounding box center [287, 630] width 447 height 178
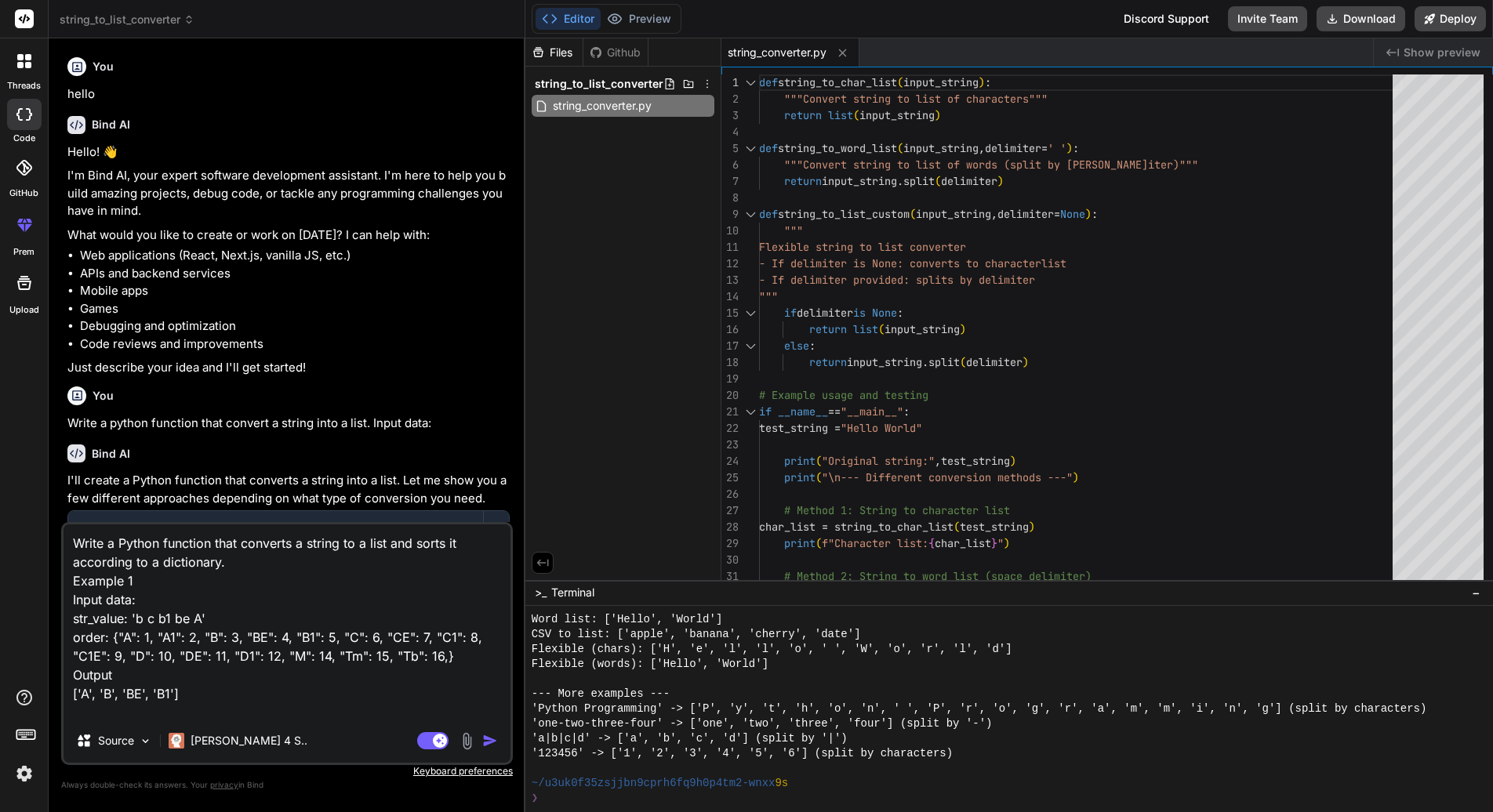
paste textarea "Example 1 Input data: str_value: 'b c b1 be A' order: {"A": 1, "A1": 2, "B": 3,…"
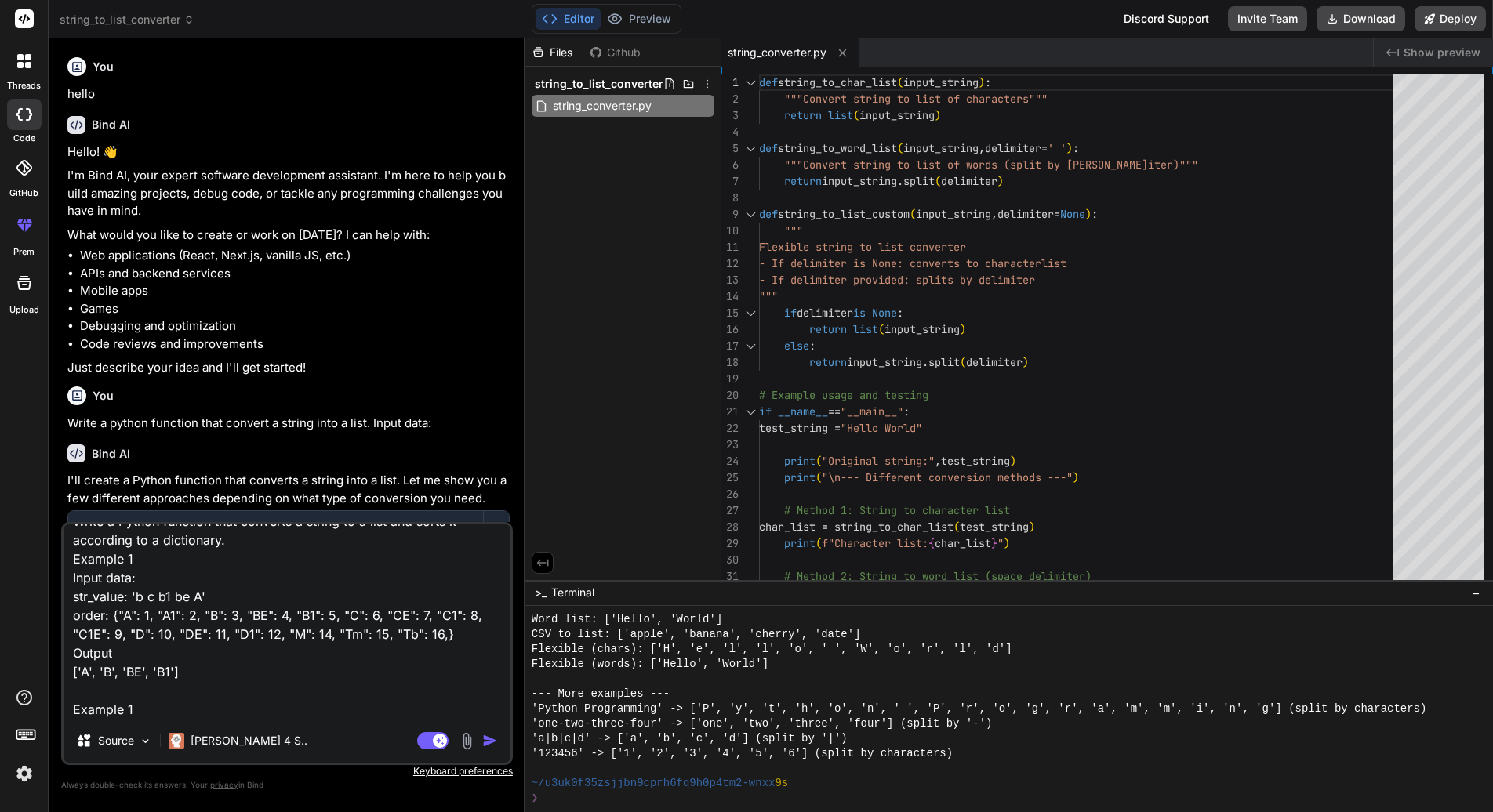
scroll to position [133, 0]
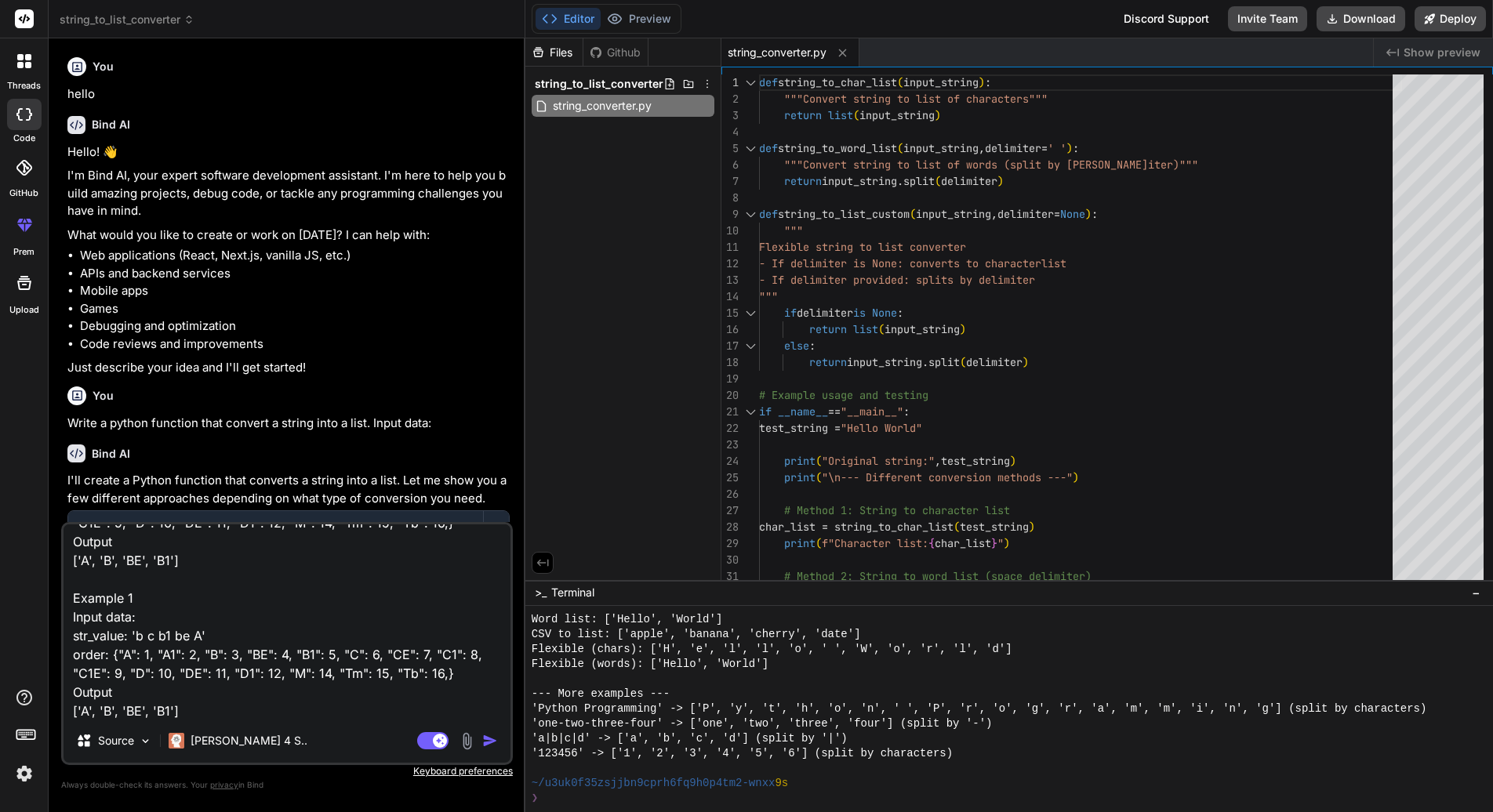
click at [142, 602] on textarea "Write a Python function that converts a string to a list and sorts it according…" at bounding box center [287, 622] width 447 height 194
drag, startPoint x: 202, startPoint y: 632, endPoint x: 136, endPoint y: 634, distance: 66.0
click at [136, 634] on textarea "Write a Python function that converts a string to a list and sorts it according…" at bounding box center [287, 622] width 447 height 194
drag, startPoint x: 199, startPoint y: 634, endPoint x: 138, endPoint y: 636, distance: 61.0
click at [138, 636] on textarea "Write a Python function that converts a string to a list and sorts it according…" at bounding box center [287, 622] width 447 height 194
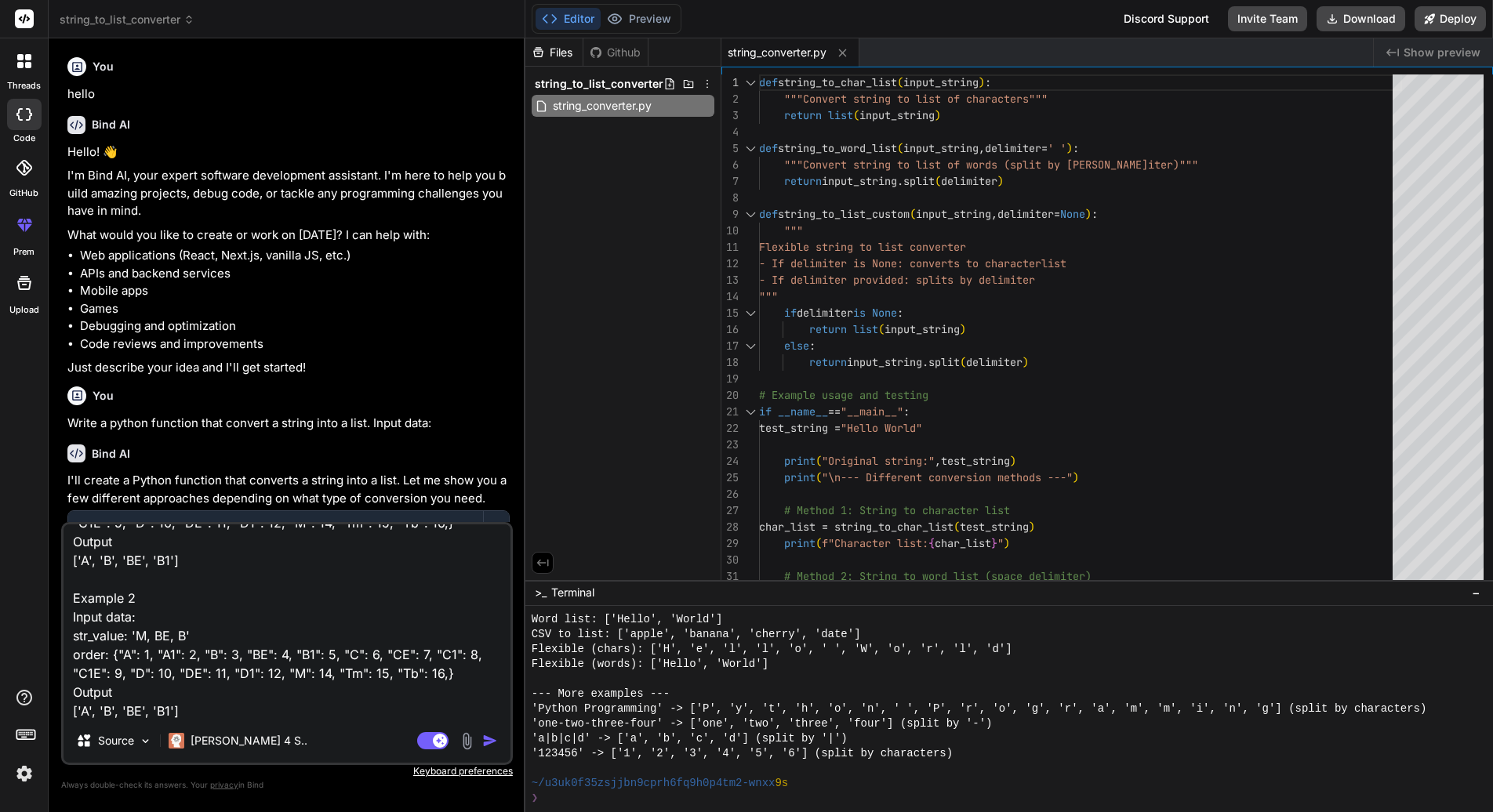
scroll to position [134, 0]
drag, startPoint x: 171, startPoint y: 709, endPoint x: 80, endPoint y: 709, distance: 91.0
click at [80, 709] on textarea "Write a Python function that converts a string to a list and sorts it according…" at bounding box center [287, 622] width 447 height 194
click at [88, 708] on textarea "Write a Python function that converts a string to a list and sorts it according…" at bounding box center [287, 622] width 447 height 194
drag, startPoint x: 95, startPoint y: 709, endPoint x: 81, endPoint y: 709, distance: 14.0
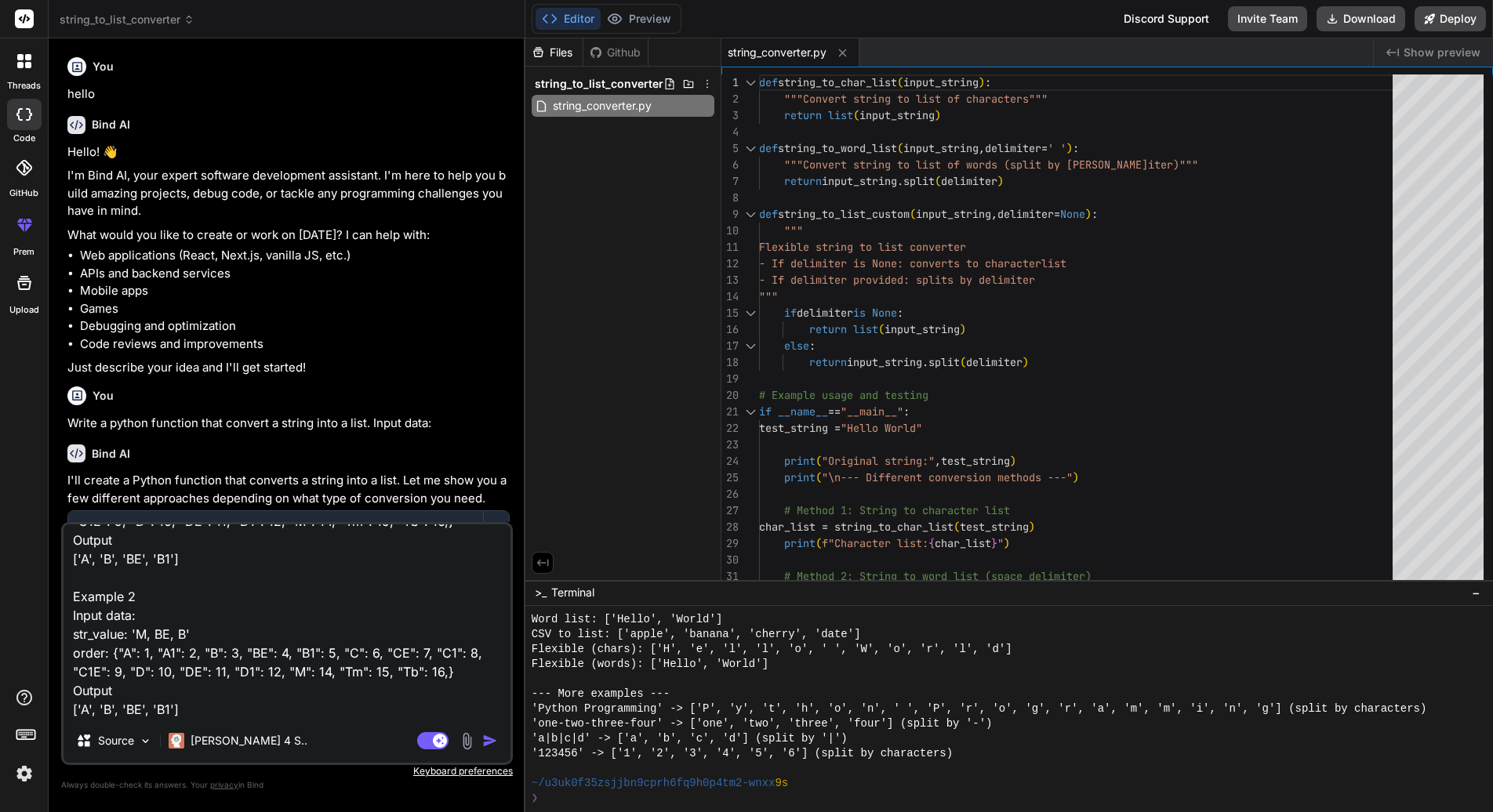
click at [81, 709] on textarea "Write a Python function that converts a string to a list and sorts it according…" at bounding box center [287, 622] width 447 height 194
click at [144, 705] on textarea "Write a Python function that converts a string to a list and sorts it according…" at bounding box center [287, 622] width 447 height 194
click at [112, 710] on textarea "Write a Python function that converts a string to a list and sorts it according…" at bounding box center [287, 622] width 447 height 194
click at [116, 709] on textarea "Write a Python function that converts a string to a list and sorts it according…" at bounding box center [287, 622] width 447 height 194
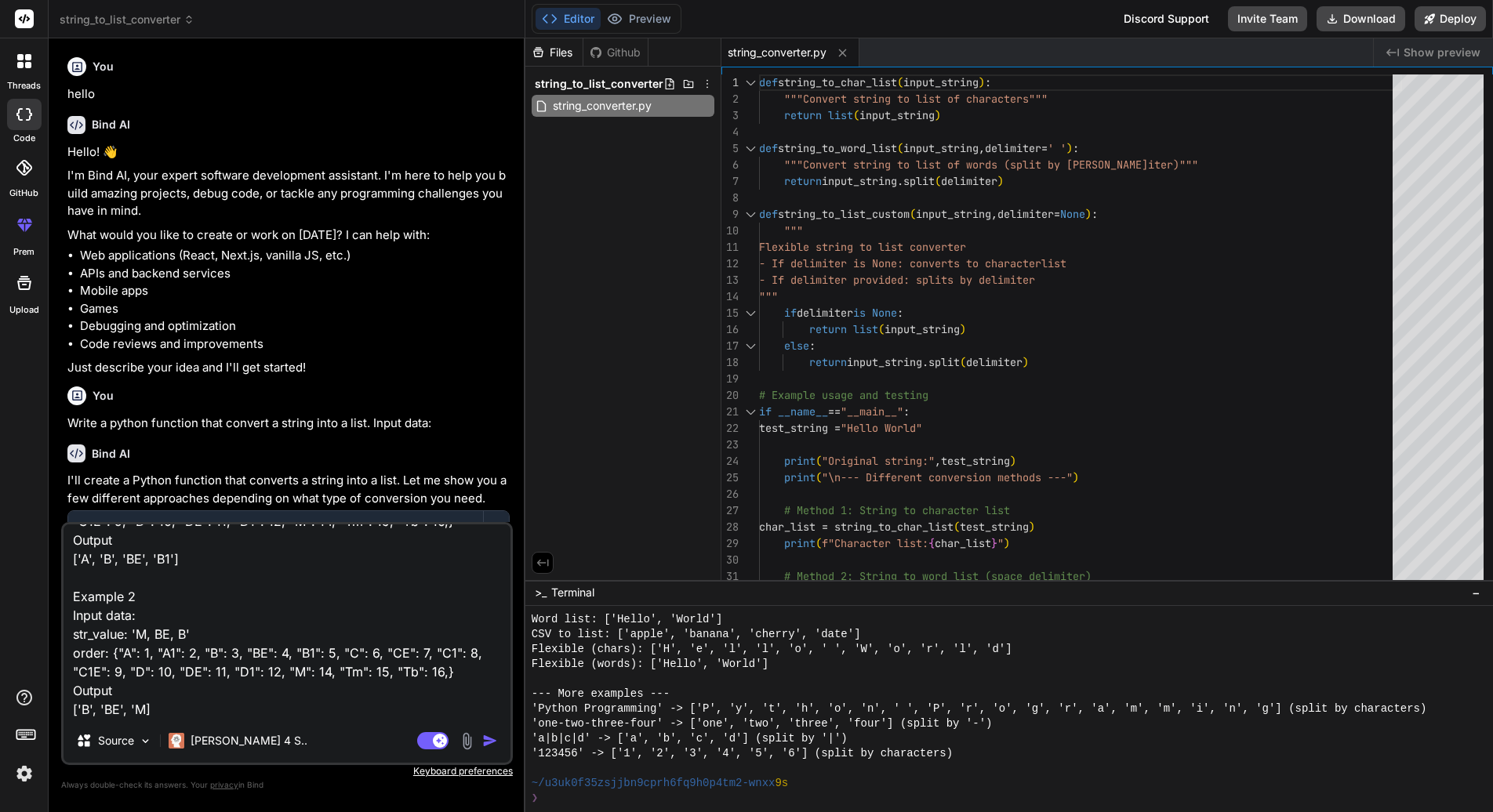
click at [116, 709] on textarea "Write a Python function that converts a string to a list and sorts it according…" at bounding box center [287, 622] width 447 height 194
click at [131, 559] on textarea "Write a Python function that converts a string to a list and sorts it according…" at bounding box center [287, 622] width 447 height 194
paste textarea "'"
click at [238, 573] on textarea "Write a Python function that converts a string to a list and sorts it according…" at bounding box center [287, 622] width 447 height 194
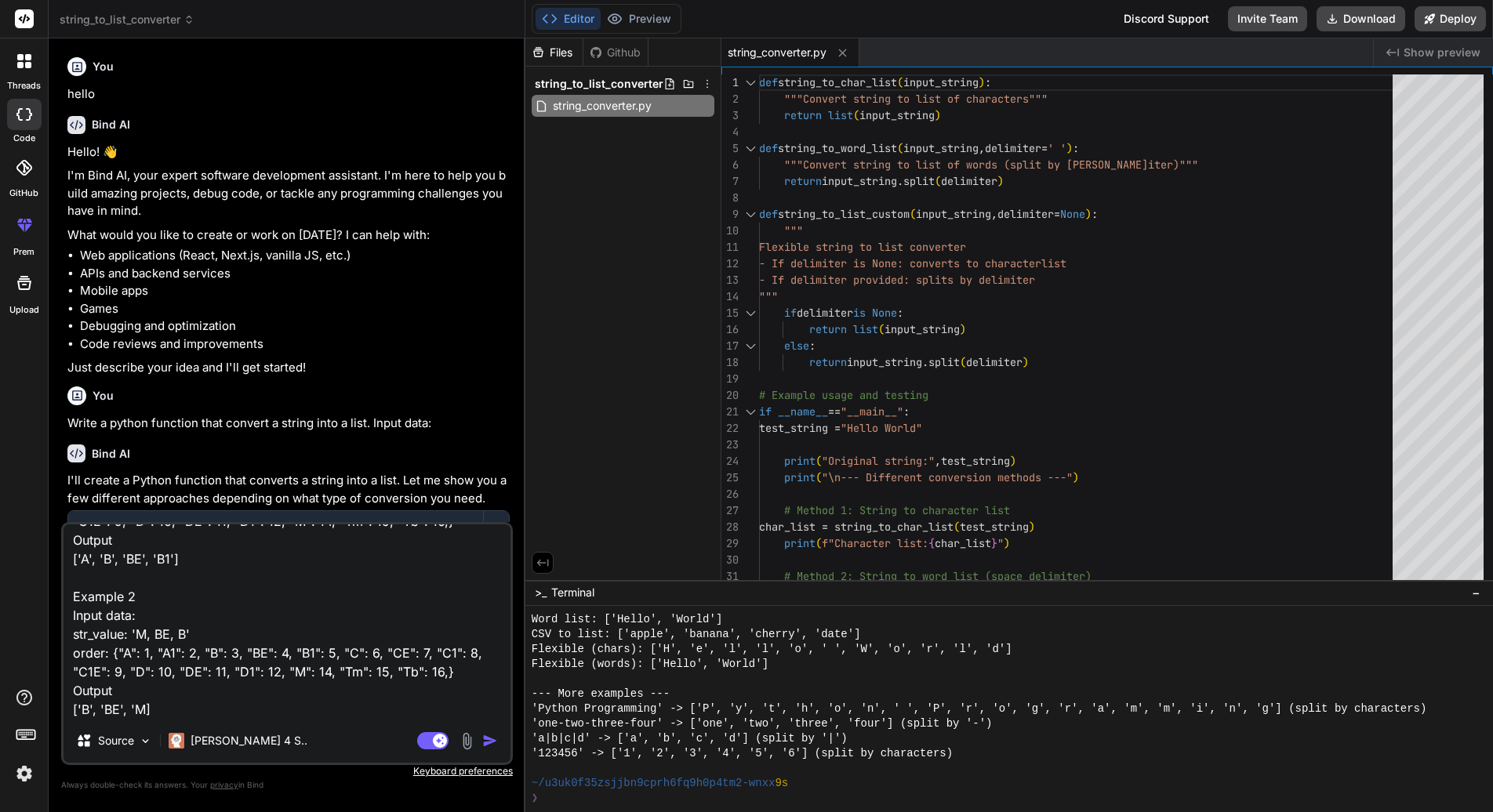
drag, startPoint x: 168, startPoint y: 629, endPoint x: 158, endPoint y: 629, distance: 10.0
click at [158, 629] on textarea "Write a Python function that converts a string to a list and sorts it according…" at bounding box center [287, 622] width 447 height 194
click at [284, 700] on textarea "Write a Python function that converts a string to a list and sorts it according…" at bounding box center [287, 622] width 447 height 194
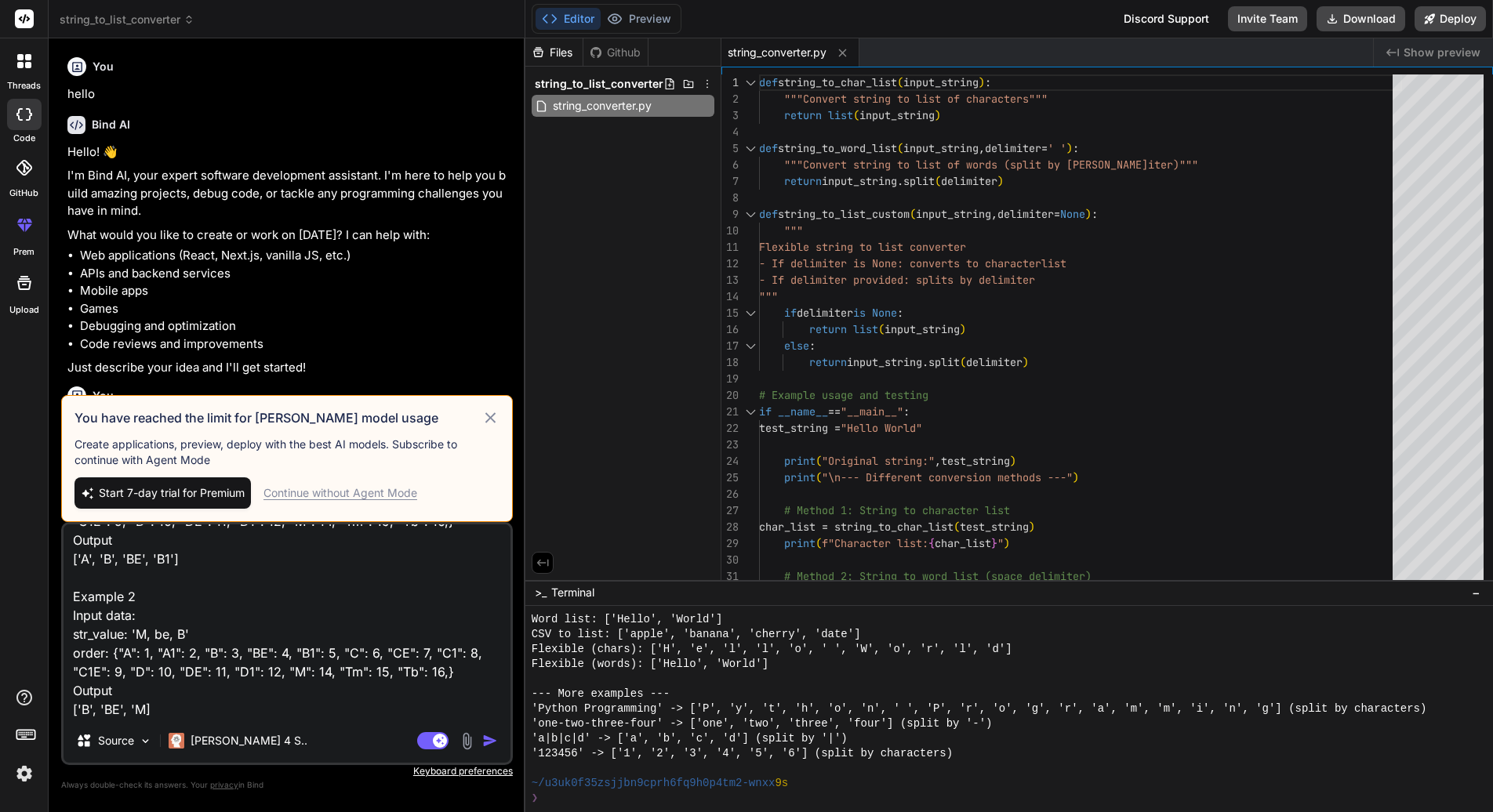
click at [370, 494] on div "Continue without Agent Mode" at bounding box center [340, 493] width 154 height 16
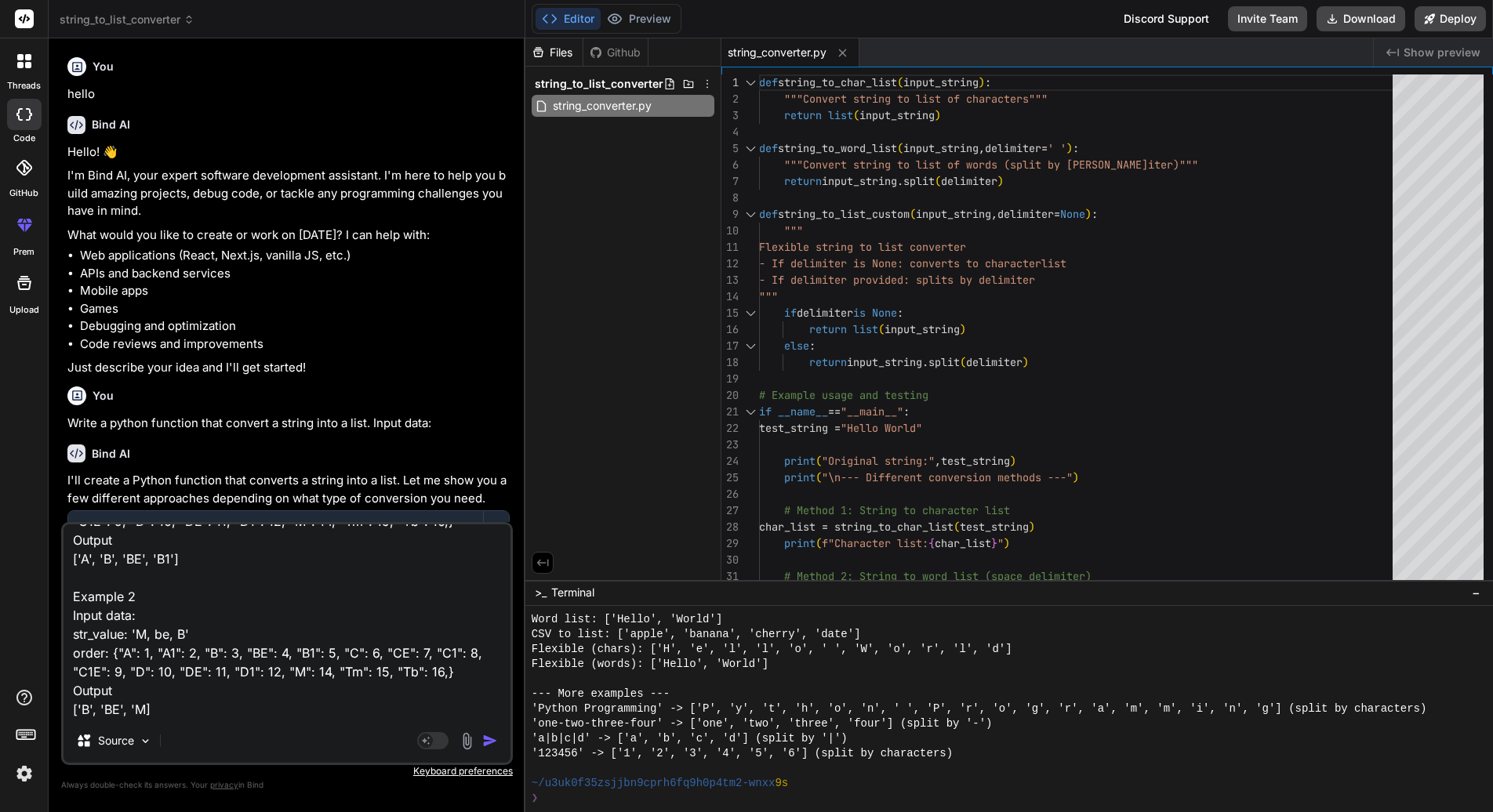
click at [483, 739] on img "button" at bounding box center [490, 740] width 16 height 16
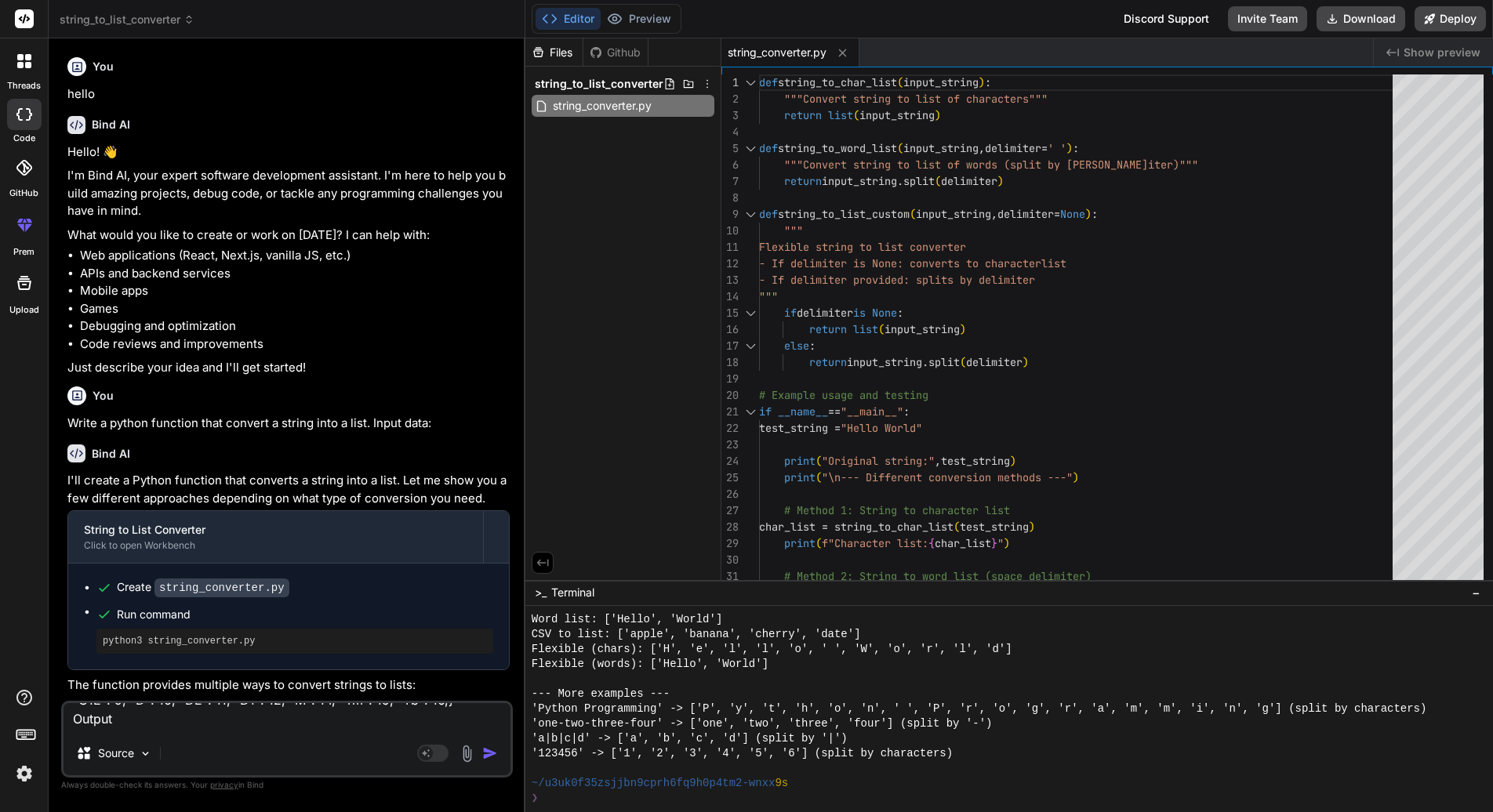
scroll to position [358, 0]
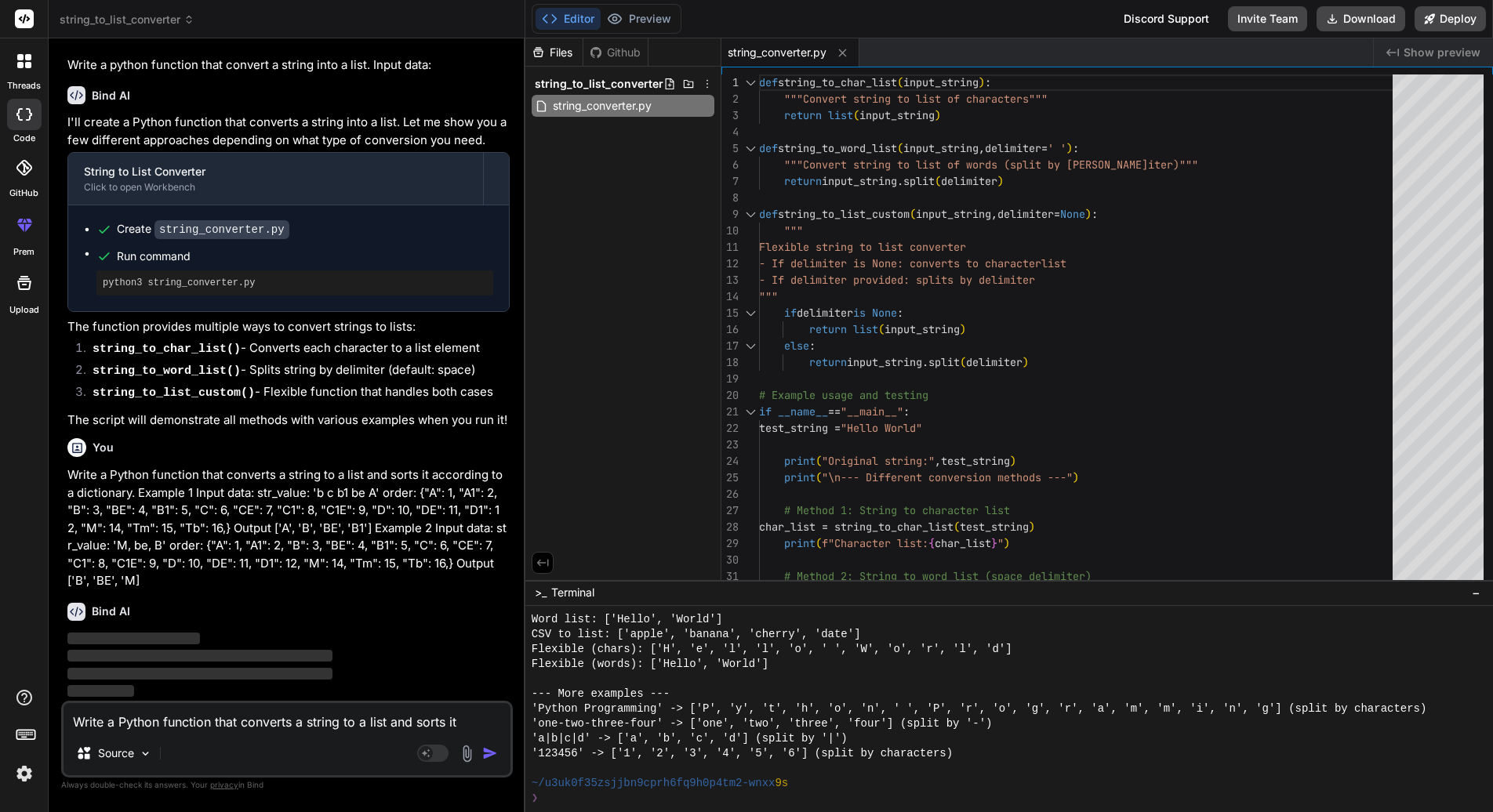
click at [24, 486] on div "threads code GitHub prem Upload" at bounding box center [25, 406] width 49 height 812
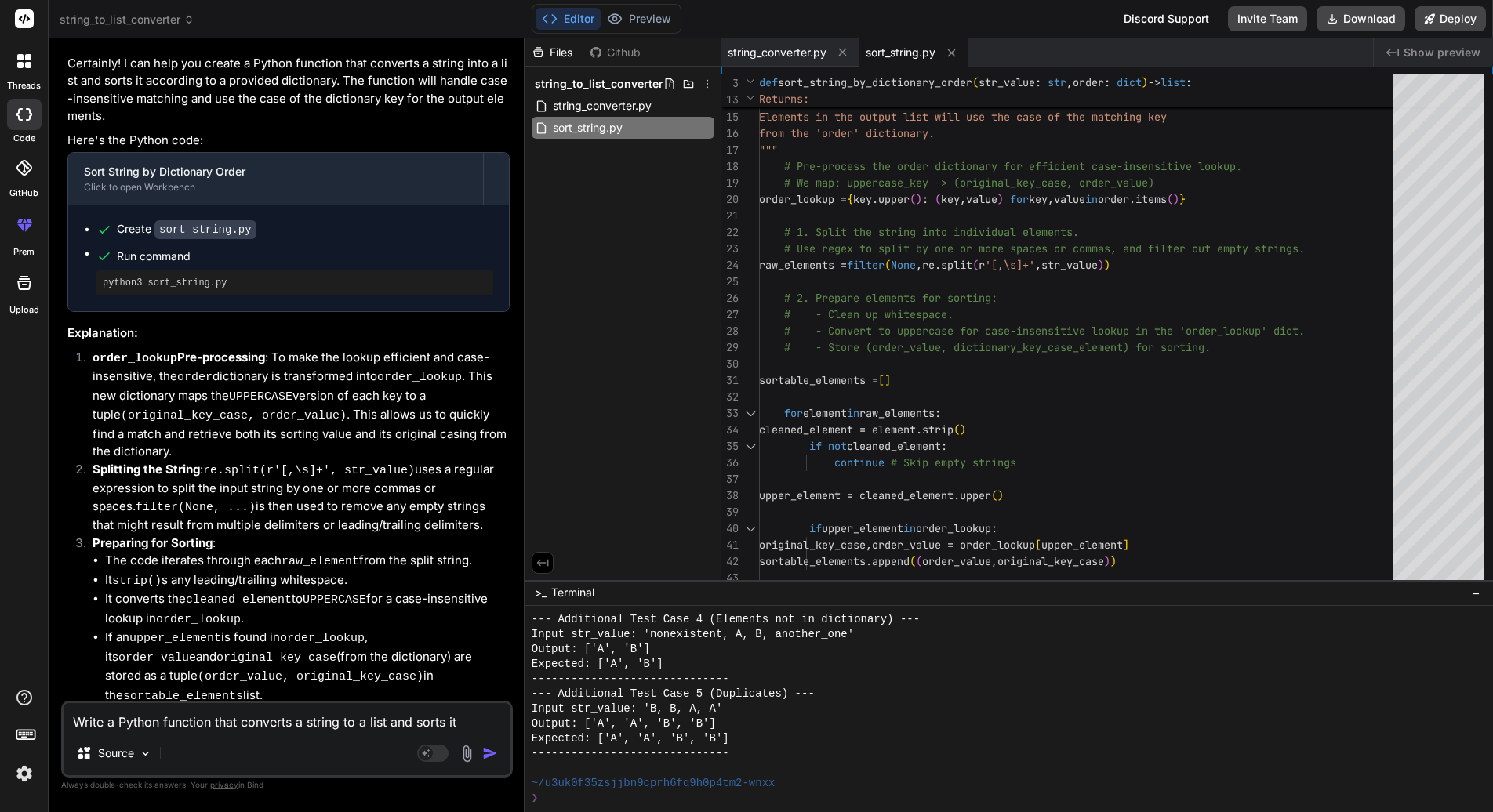
scroll to position [1085, 0]
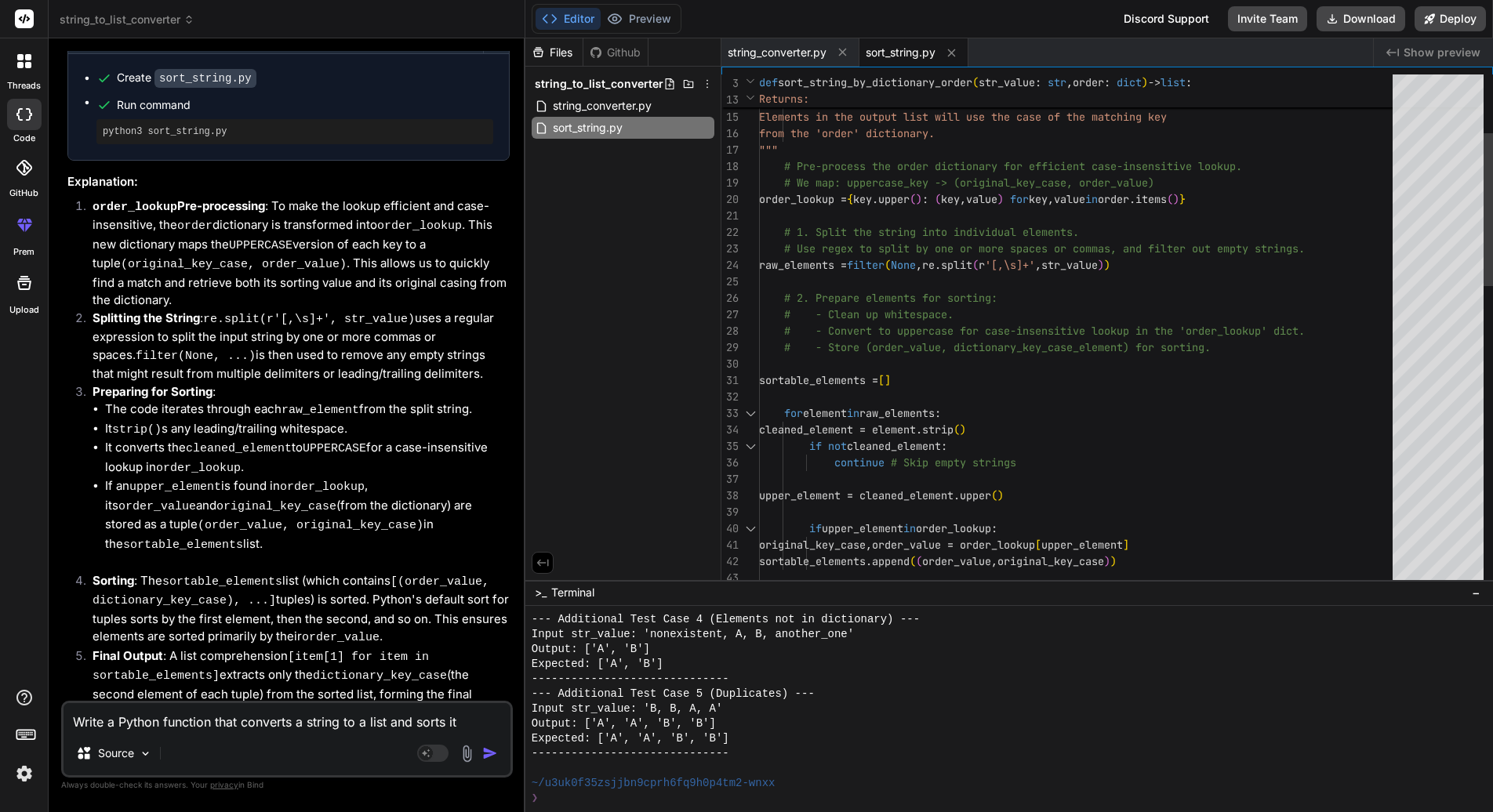
click at [862, 370] on div "sortable_elements = [ ] # - Convert to uppercase for case-insensitive l ookup i…" at bounding box center [1080, 735] width 643 height 1712
click at [857, 383] on div "sortable_elements = [ ] # - Convert to uppercase for case-insensitive l ookup i…" at bounding box center [1080, 735] width 643 height 1712
click at [871, 384] on div "sortable_elements = [ ] # - Convert to uppercase for case-insensitive l ookup i…" at bounding box center [1080, 735] width 643 height 1712
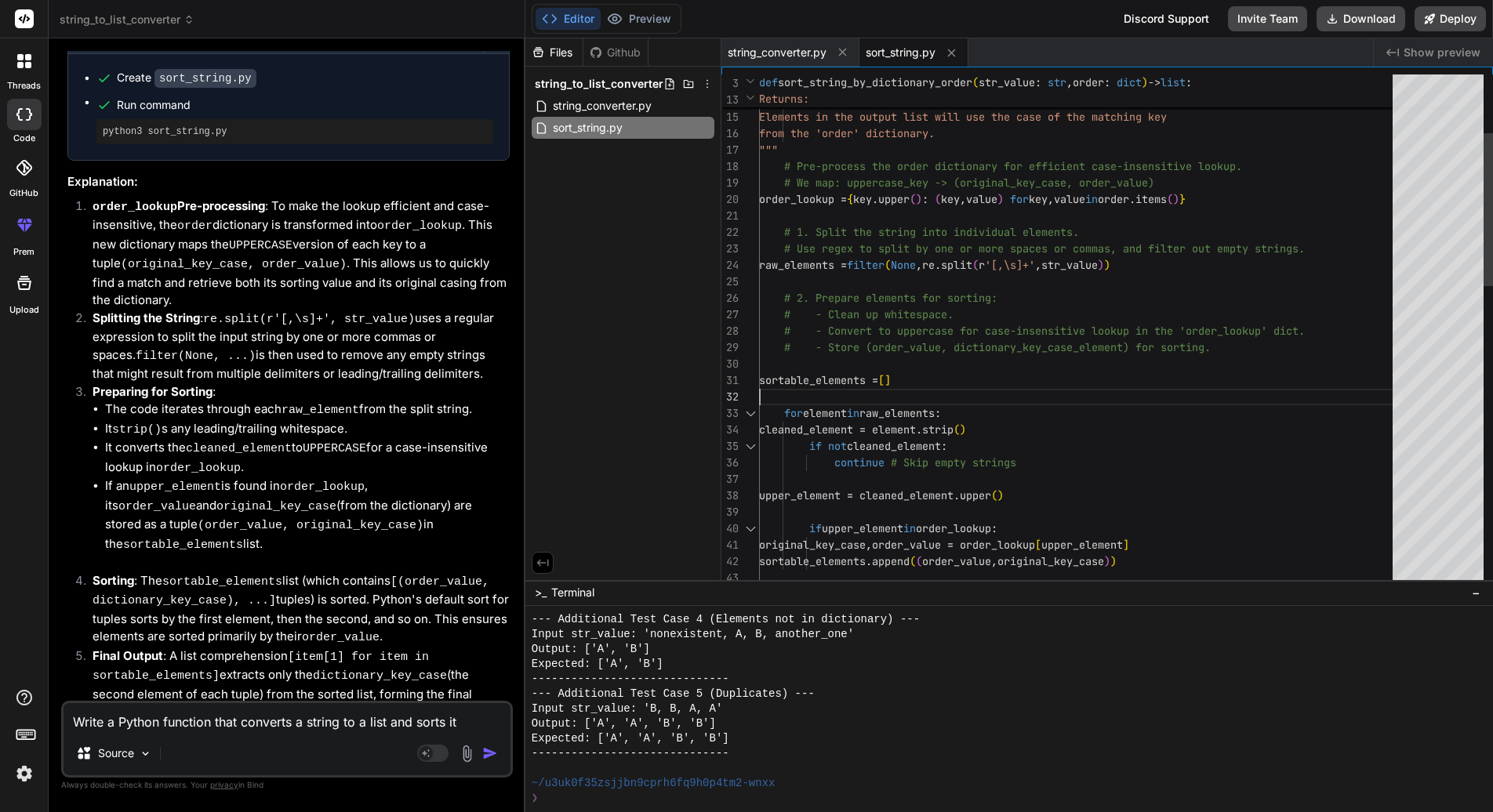
click at [871, 384] on div "sortable_elements = [ ] # - Convert to uppercase for case-insensitive l ookup i…" at bounding box center [1080, 735] width 643 height 1712
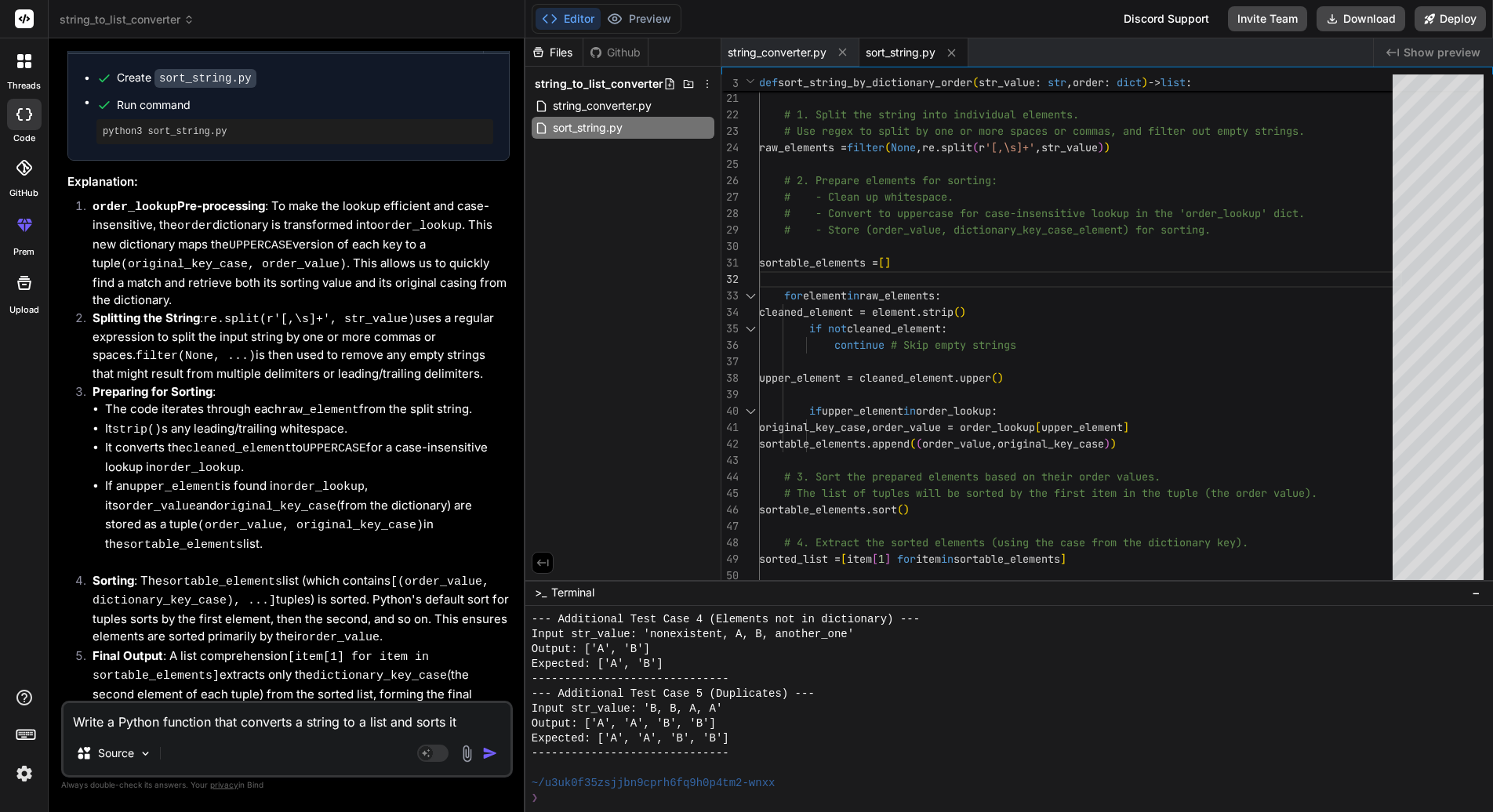
click at [346, 722] on textarea "Write a Python function that converts a string to a list and sorts it according…" at bounding box center [287, 717] width 447 height 28
paste textarea "na vykhode ne elementy ne dolzhny povtoryatsya No elements should be repeated a…"
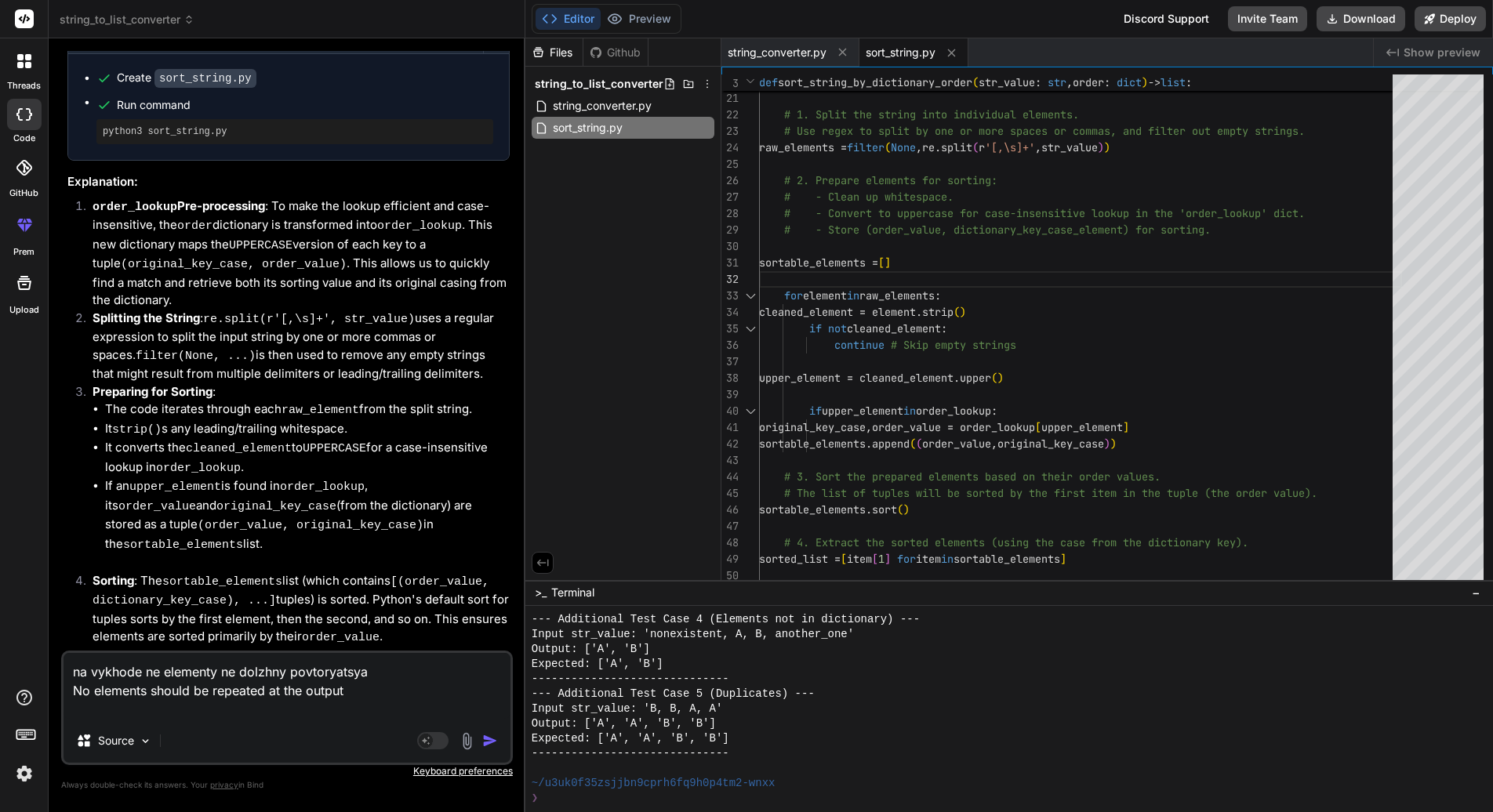
drag, startPoint x: 376, startPoint y: 689, endPoint x: 63, endPoint y: 684, distance: 313.0
click at [63, 684] on div "na vykhode ne elementy ne dolzhny povtoryatsya No elements should be repeated a…" at bounding box center [286, 707] width 451 height 115
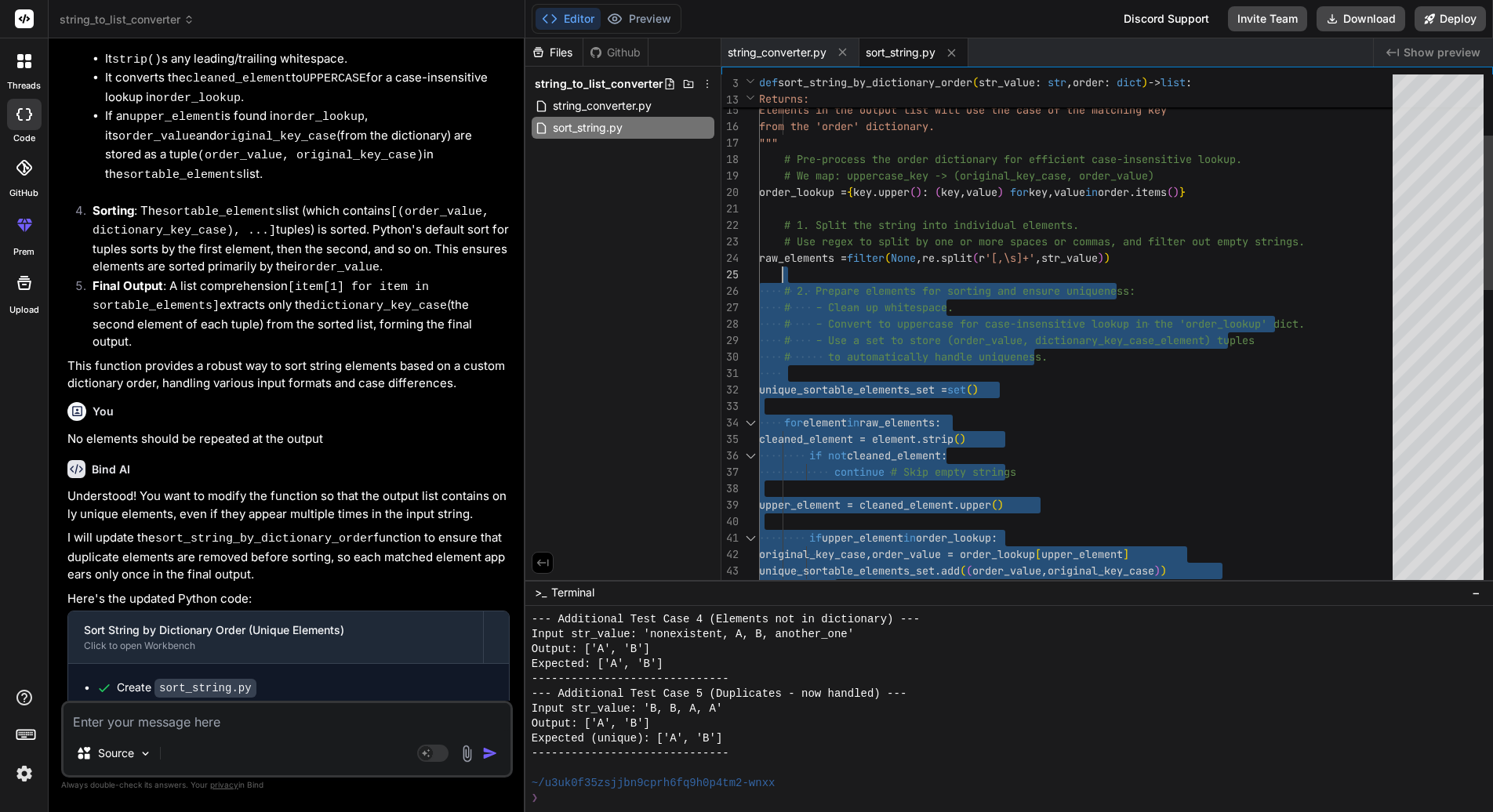
drag, startPoint x: 917, startPoint y: 426, endPoint x: 784, endPoint y: 248, distance: 222.2
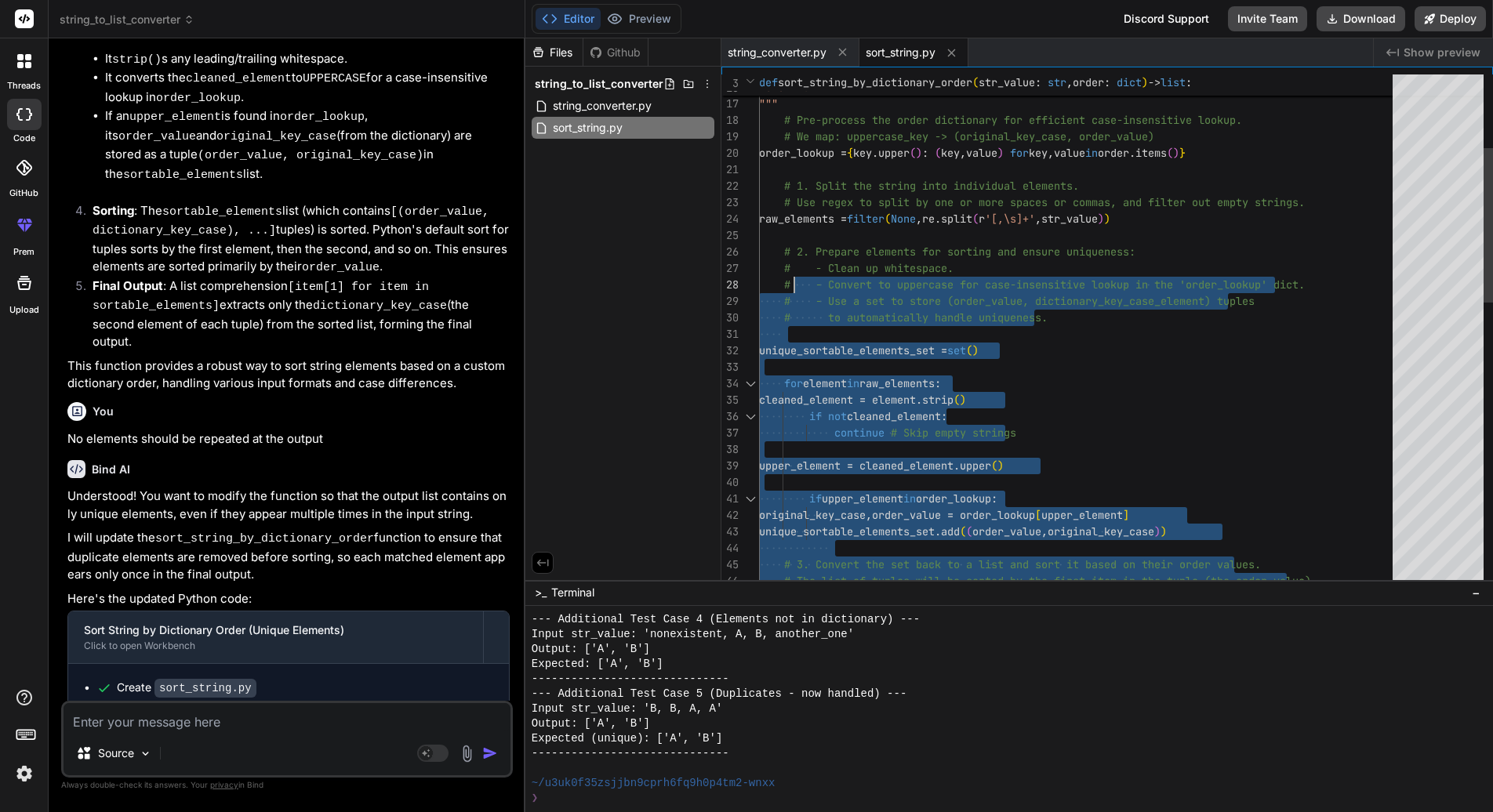
drag, startPoint x: 912, startPoint y: 420, endPoint x: 793, endPoint y: 279, distance: 184.5
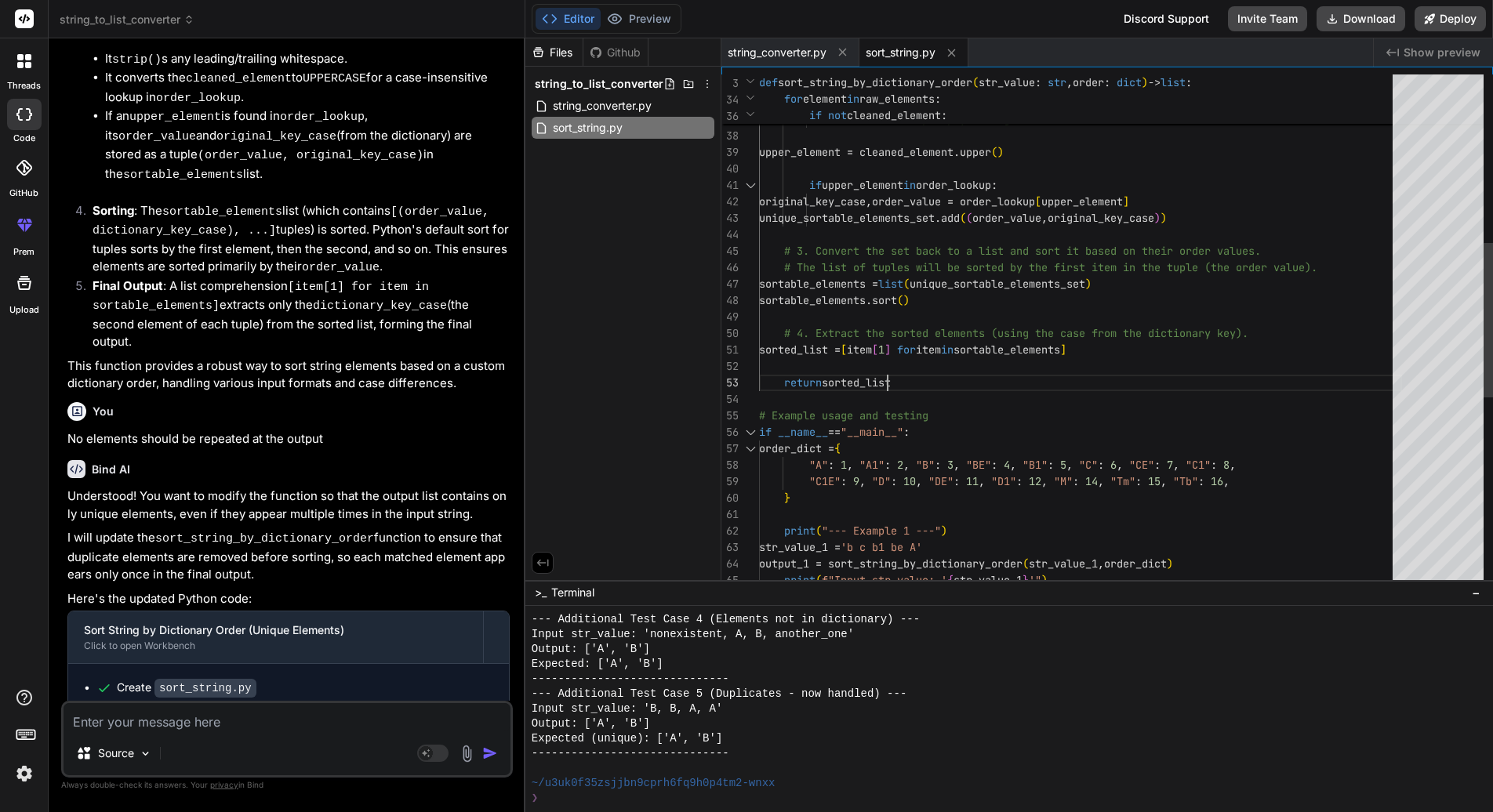
click at [901, 381] on div "if upper_element in order_lookup : original_key_case , order_value = order_look…" at bounding box center [1080, 366] width 643 height 1696
click at [903, 381] on div "if upper_element in order_lookup : original_key_case , order_value = order_look…" at bounding box center [1080, 366] width 643 height 1696
click at [918, 385] on div "if upper_element in order_lookup : original_key_case , order_value = order_look…" at bounding box center [1080, 366] width 643 height 1696
click at [918, 378] on div "if upper_element in order_lookup : original_key_case , order_value = order_look…" at bounding box center [1080, 366] width 643 height 1696
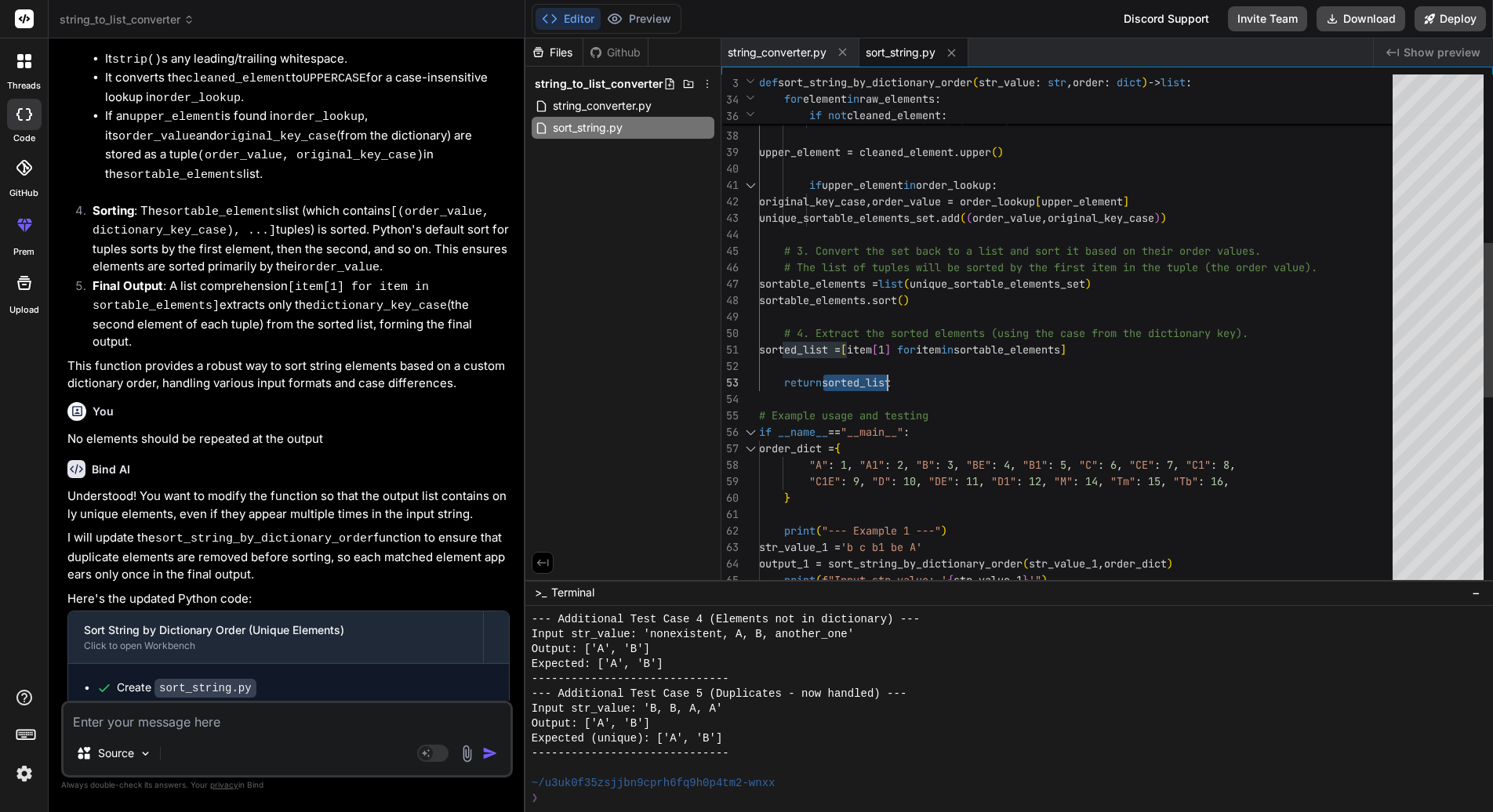
click at [918, 378] on div "if upper_element in order_lookup : original_key_case , order_value = order_look…" at bounding box center [1080, 366] width 643 height 1696
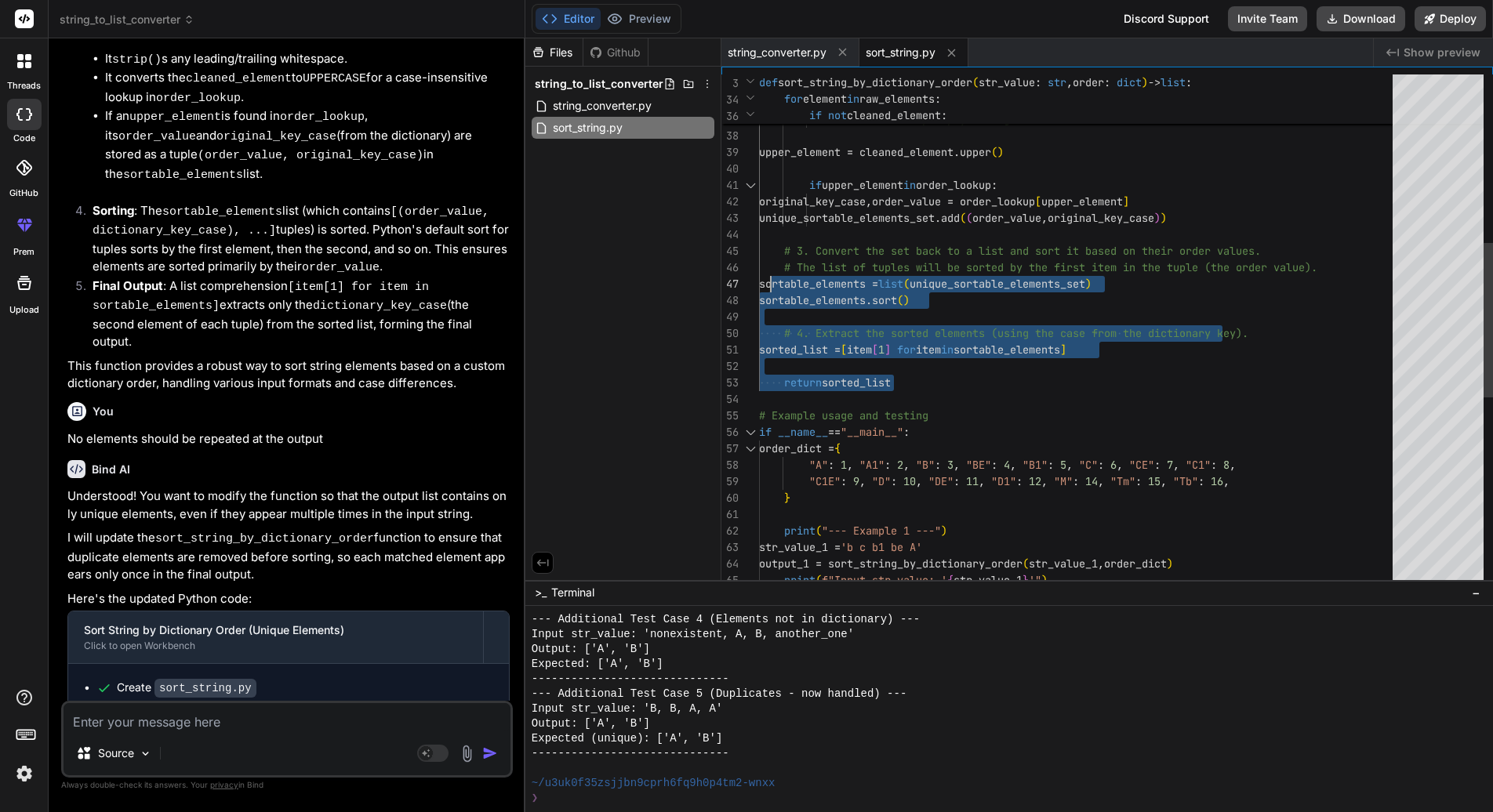
drag, startPoint x: 870, startPoint y: 398, endPoint x: 768, endPoint y: 280, distance: 156.0
click at [768, 280] on div "if upper_element in order_lookup : original_key_case , order_value = order_look…" at bounding box center [1080, 366] width 643 height 1696
click at [911, 380] on div "if upper_element in order_lookup : original_key_case , order_value = order_look…" at bounding box center [1080, 366] width 643 height 1696
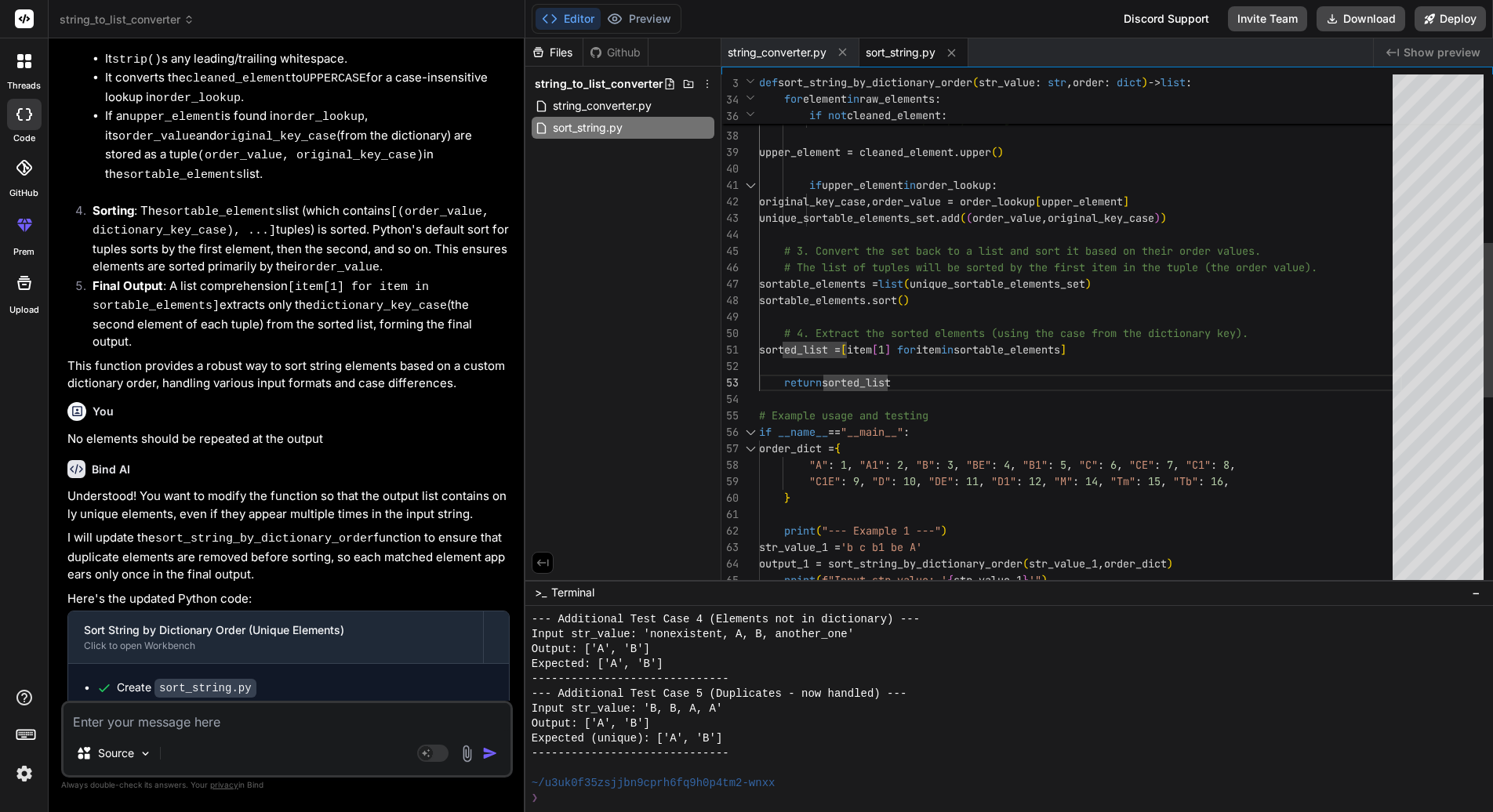
click at [911, 381] on div "if upper_element in order_lookup : original_key_case , order_value = order_look…" at bounding box center [1080, 366] width 643 height 1696
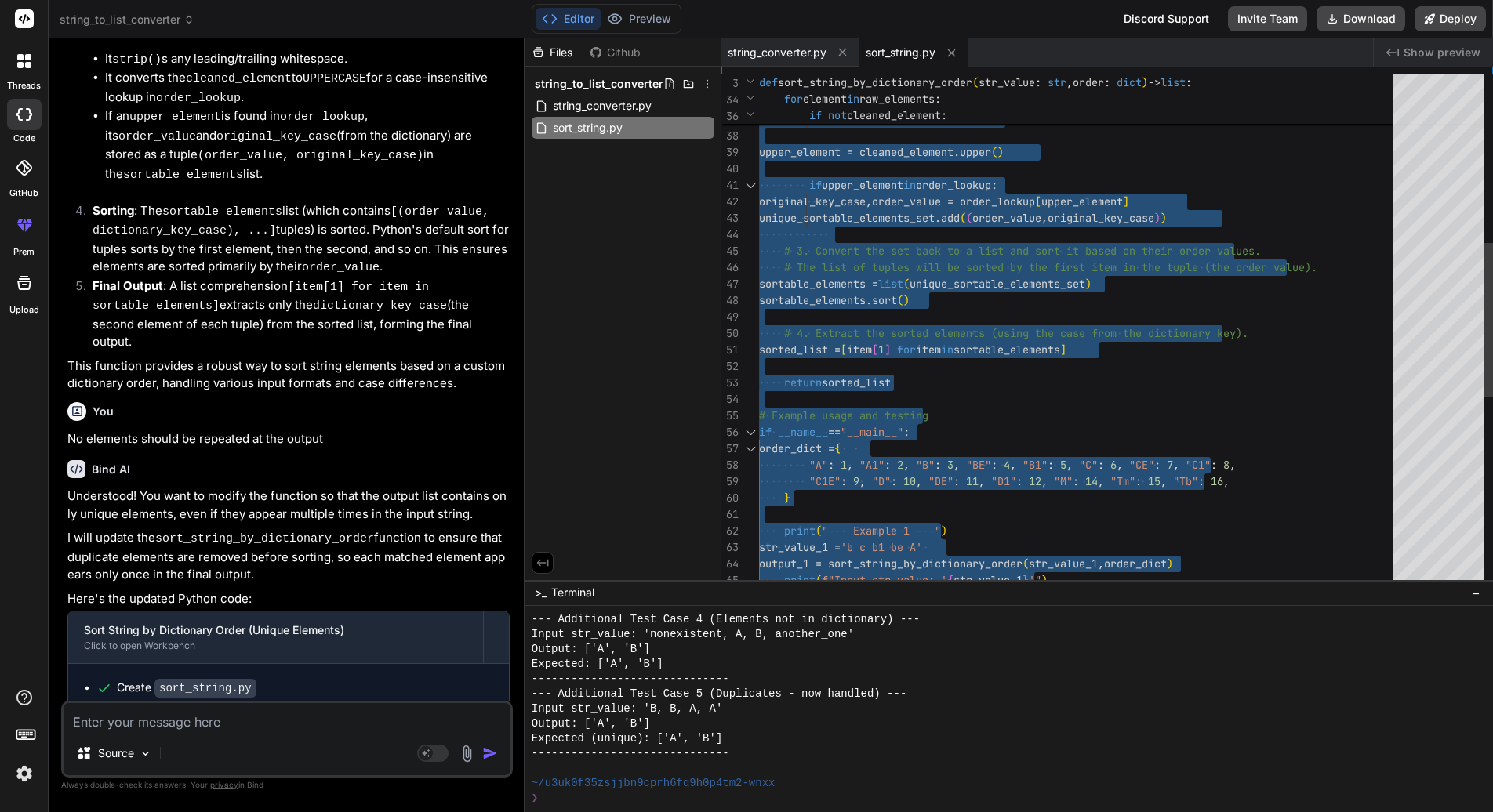
click at [911, 381] on div "if upper_element in order_lookup : original_key_case , order_value = order_look…" at bounding box center [1080, 366] width 643 height 1696
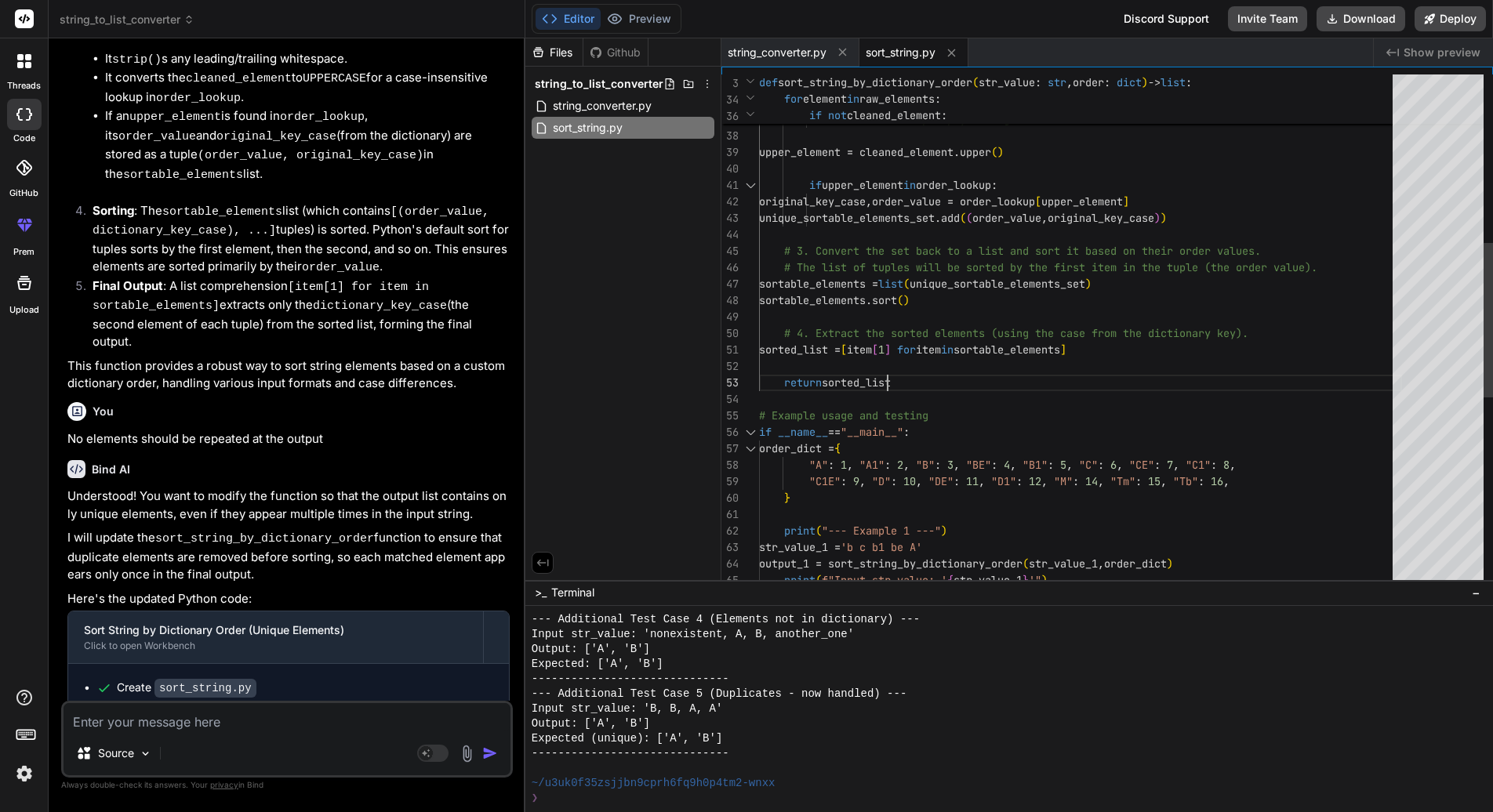
click at [911, 381] on div "if upper_element in order_lookup : original_key_case , order_value = order_look…" at bounding box center [1080, 366] width 643 height 1696
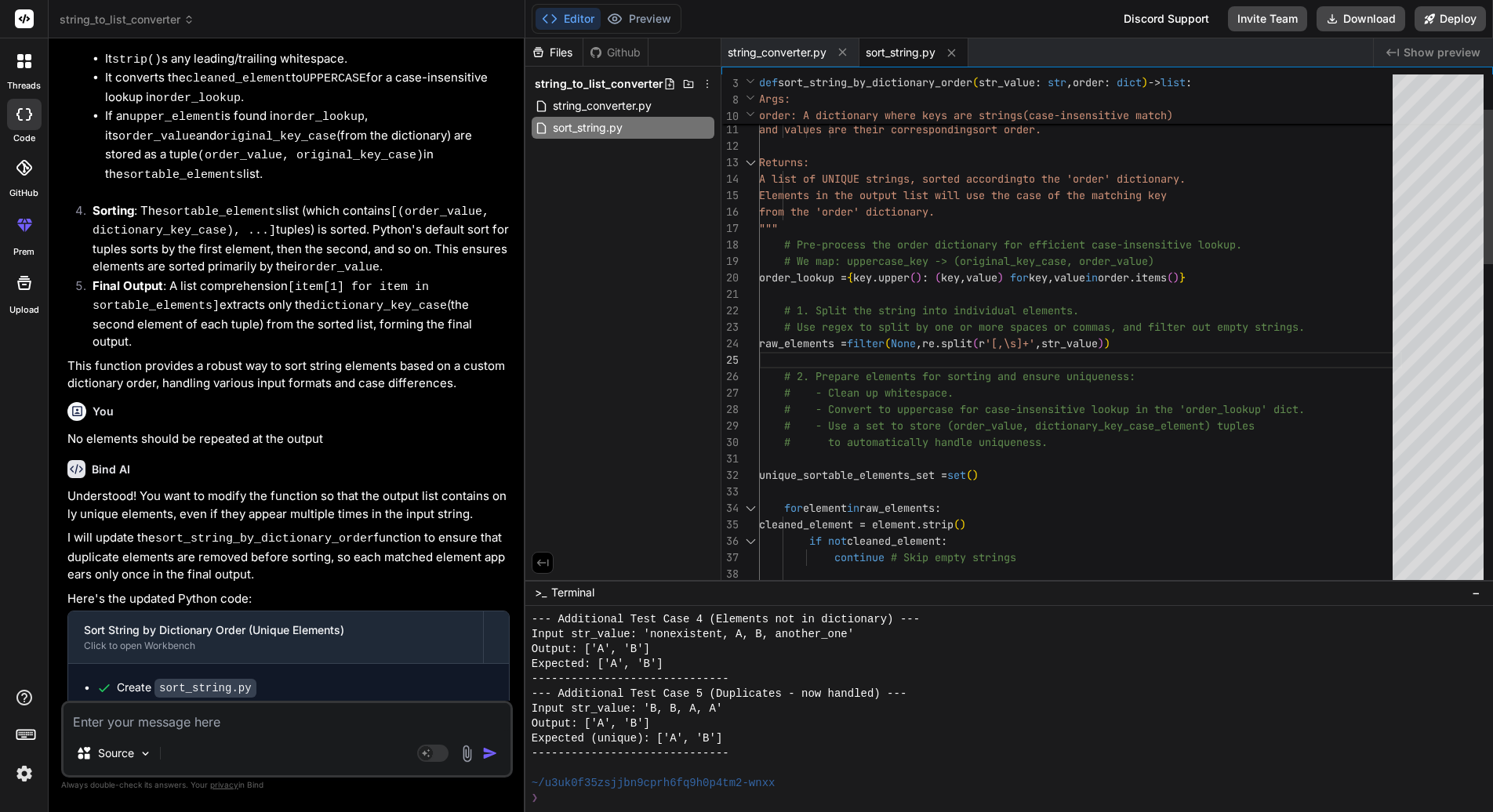
drag, startPoint x: 881, startPoint y: 344, endPoint x: 1171, endPoint y: 345, distance: 290.0
click at [1171, 345] on div "unique_sortable_elements_set = set ( ) # to automatically handle uniqueness. # …" at bounding box center [1080, 804] width 643 height 1696
drag, startPoint x: 1167, startPoint y: 342, endPoint x: 885, endPoint y: 344, distance: 282.0
click at [885, 344] on div "unique_sortable_elements_set = set ( ) # to automatically handle uniqueness. # …" at bounding box center [1080, 804] width 643 height 1696
drag, startPoint x: 881, startPoint y: 343, endPoint x: 1075, endPoint y: 344, distance: 194.0
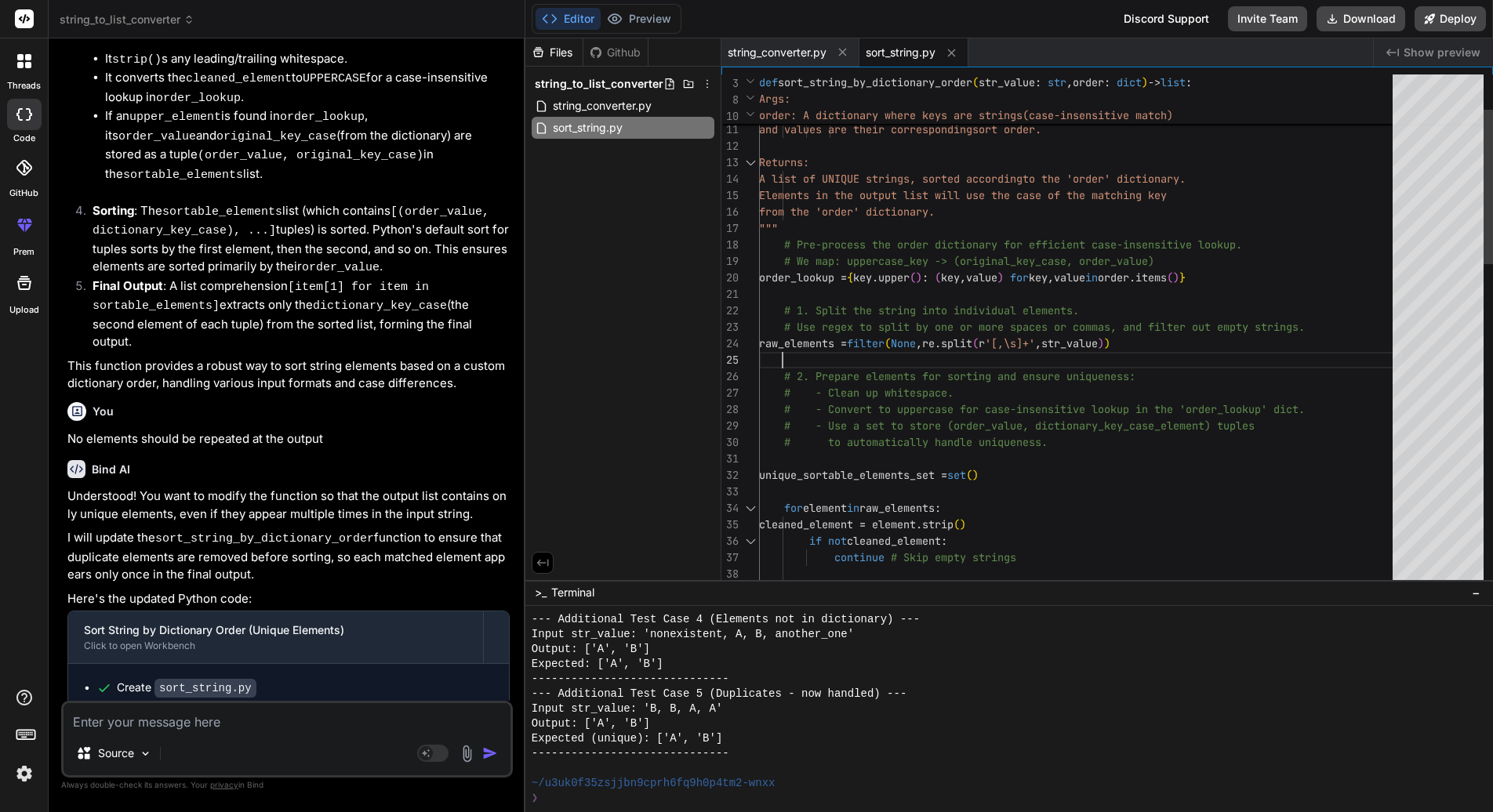
click at [1075, 344] on div "unique_sortable_elements_set = set ( ) # to automatically handle uniqueness. # …" at bounding box center [1080, 804] width 643 height 1696
drag, startPoint x: 1164, startPoint y: 342, endPoint x: 1077, endPoint y: 341, distance: 87.0
click at [1077, 341] on div "unique_sortable_elements_set = set ( ) # to automatically handle uniqueness. # …" at bounding box center [1080, 804] width 643 height 1696
